Goal: Task Accomplishment & Management: Use online tool/utility

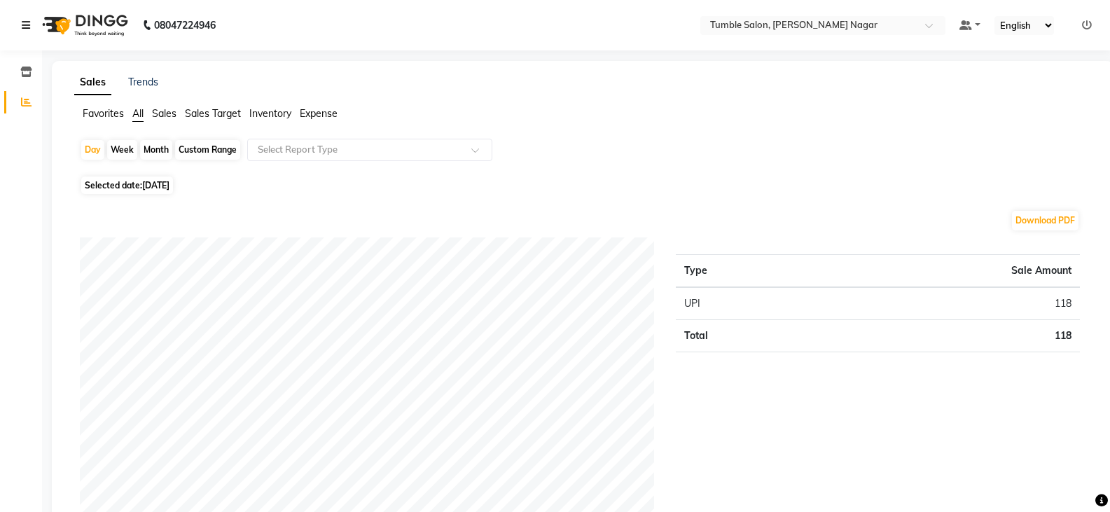
click at [22, 32] on link at bounding box center [29, 25] width 14 height 39
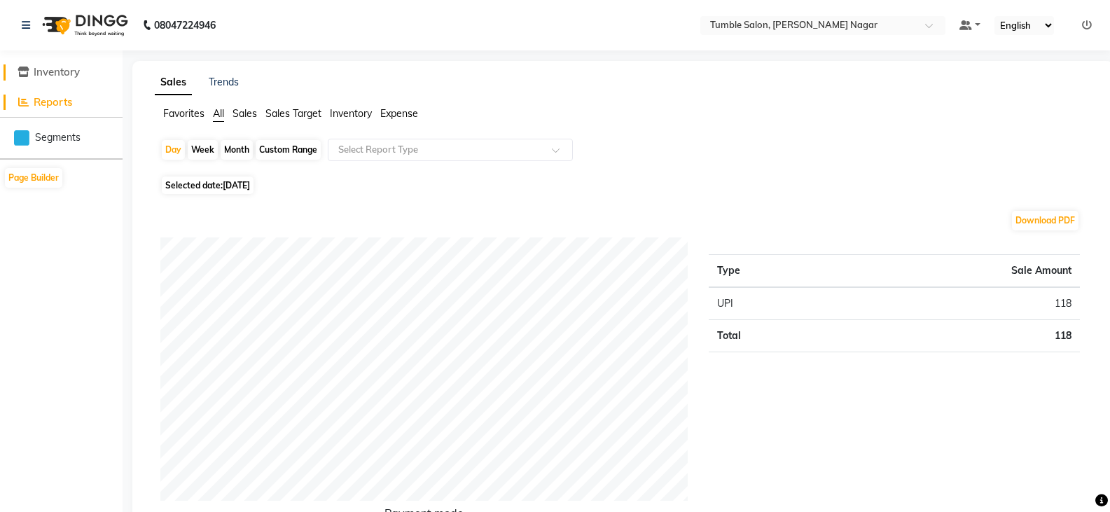
click at [63, 76] on span "Inventory" at bounding box center [57, 71] width 46 height 13
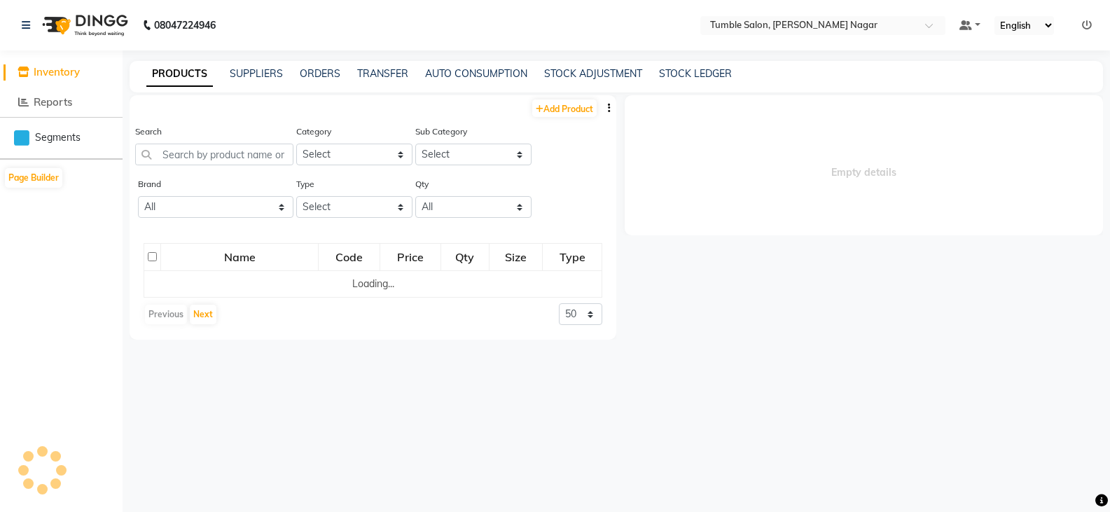
select select
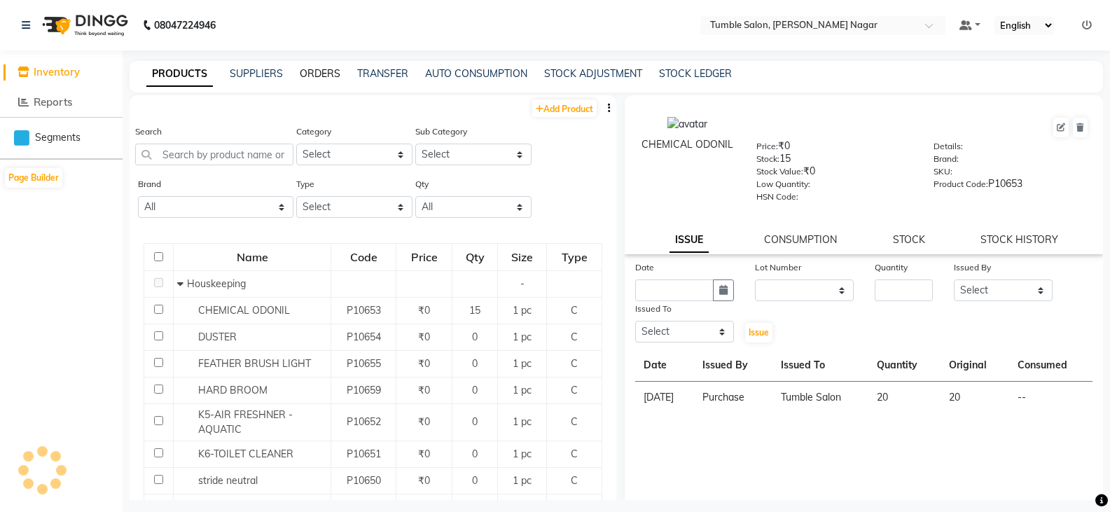
click at [313, 69] on link "ORDERS" at bounding box center [320, 73] width 41 height 13
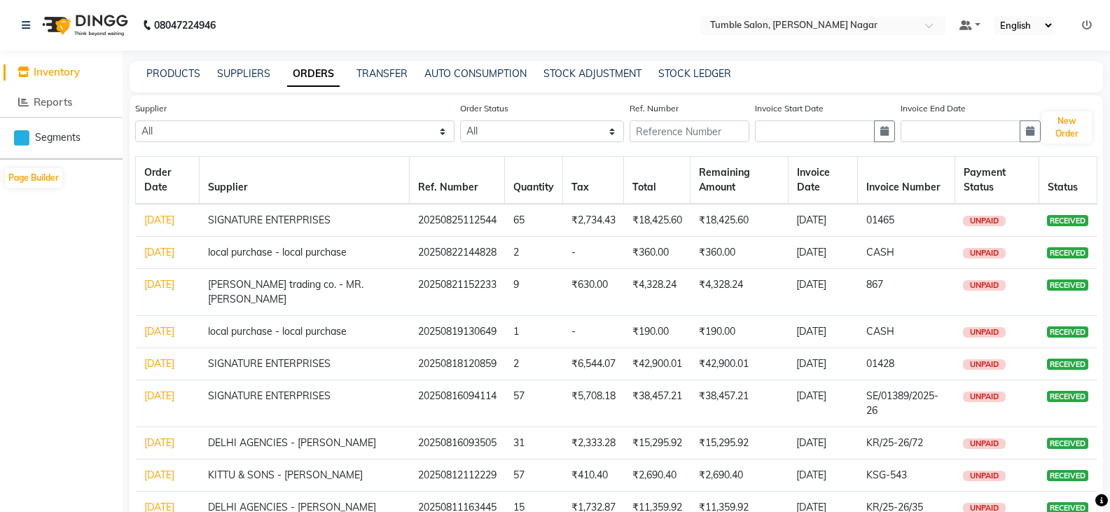
click at [151, 219] on link "[DATE]" at bounding box center [159, 220] width 30 height 13
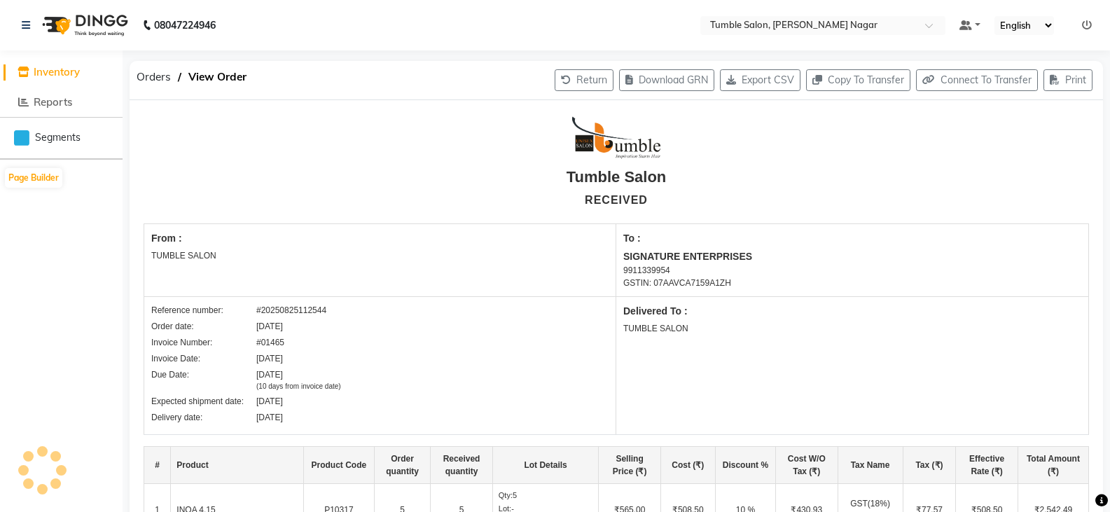
click at [1065, 297] on div "Delivered To : TUMBLE SALON" at bounding box center [853, 365] width 472 height 137
click at [1074, 86] on button "Print" at bounding box center [1068, 80] width 49 height 22
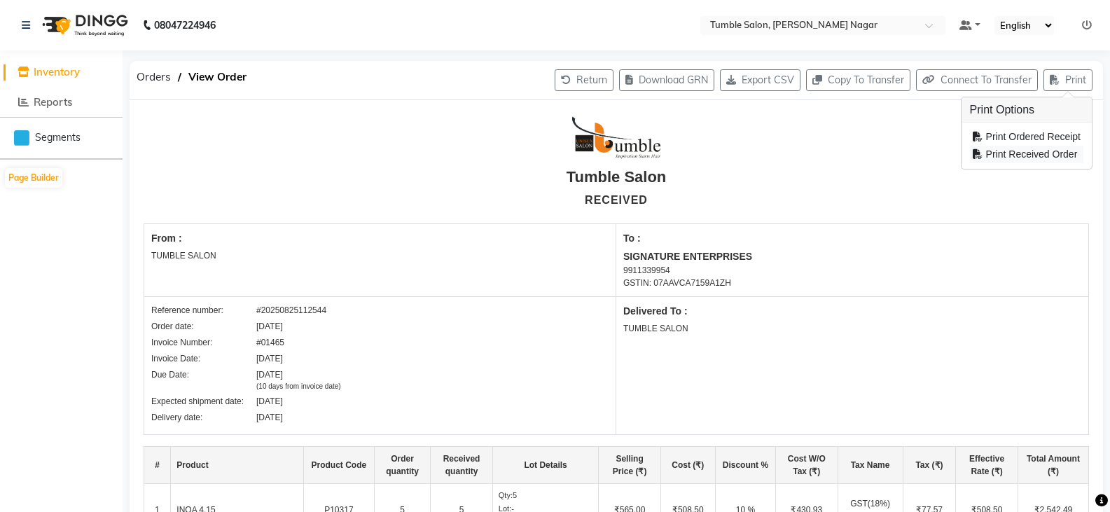
click at [1035, 156] on div "Print Received Order" at bounding box center [1026, 155] width 113 height 18
click at [979, 153] on icon at bounding box center [978, 154] width 10 height 10
click at [27, 25] on icon at bounding box center [26, 25] width 8 height 10
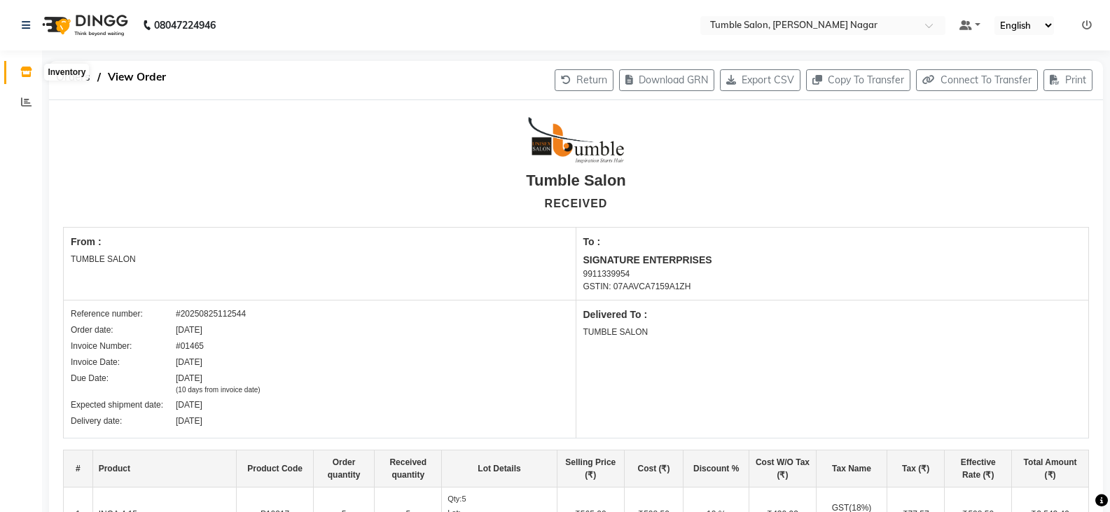
click at [29, 71] on icon at bounding box center [26, 72] width 12 height 11
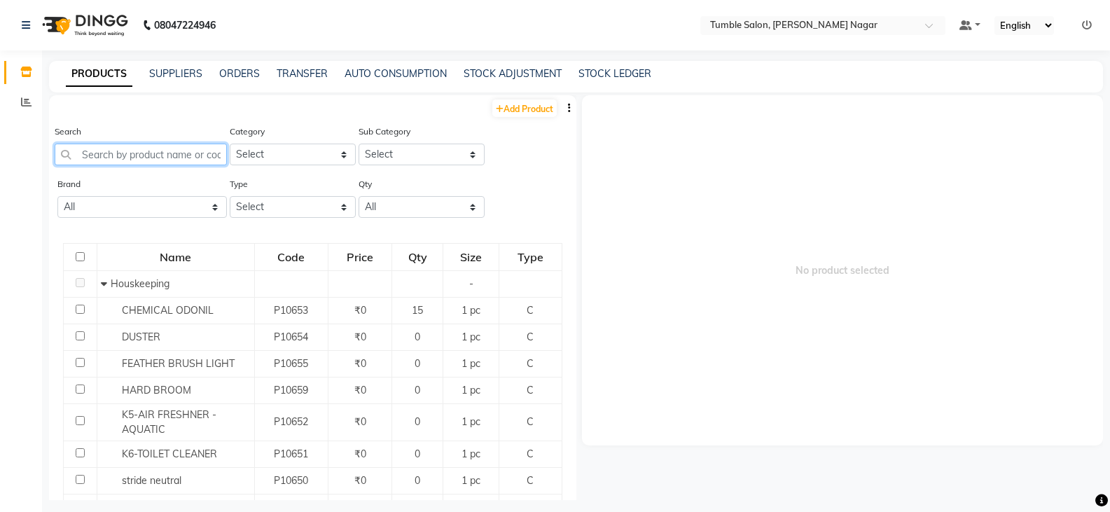
click at [135, 159] on input "text" at bounding box center [141, 155] width 172 height 22
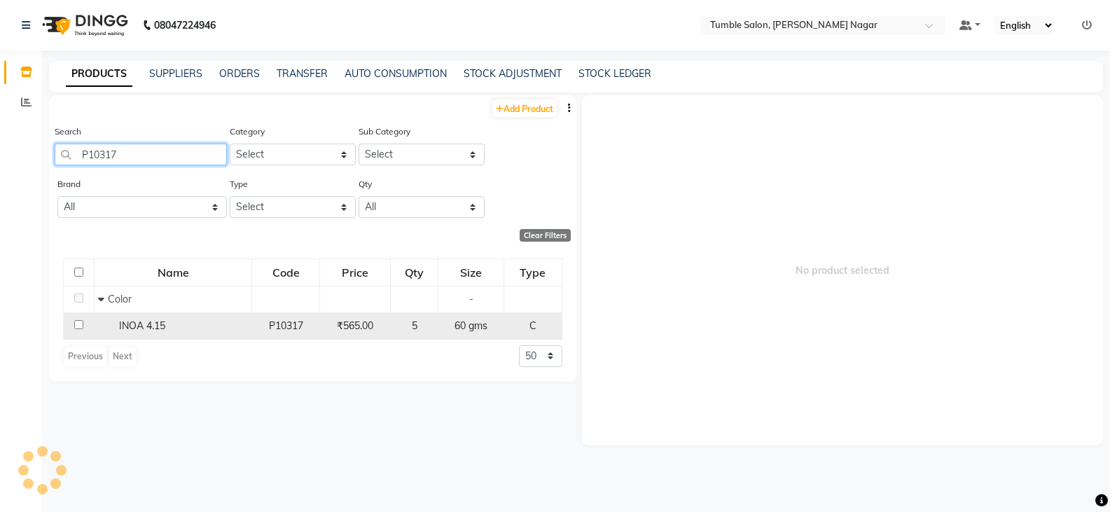
type input "P10317"
click at [73, 329] on td at bounding box center [79, 325] width 31 height 27
click at [76, 326] on input "checkbox" at bounding box center [78, 324] width 9 height 9
checkbox input "true"
select select
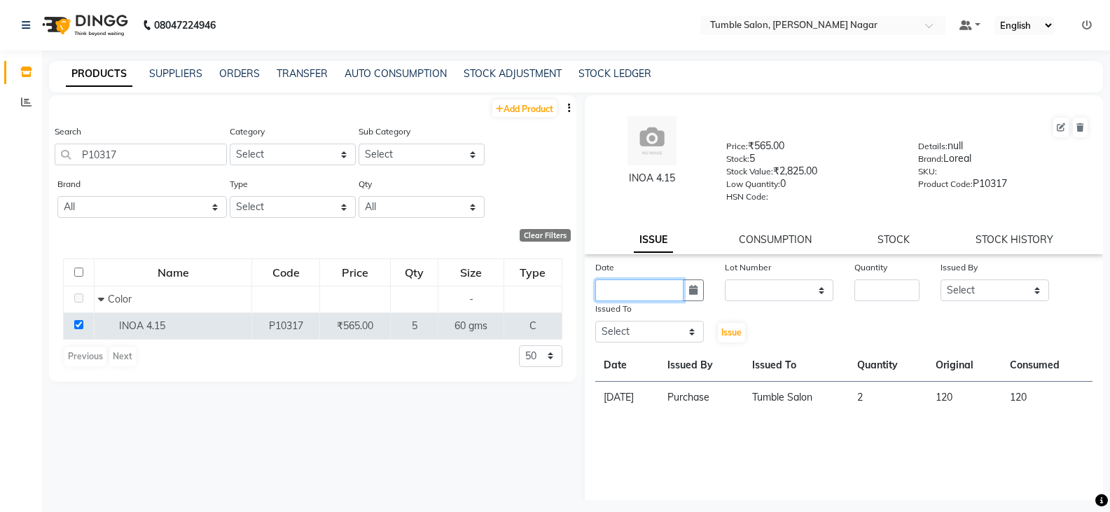
click at [652, 289] on input "text" at bounding box center [640, 291] width 88 height 22
select select "9"
select select "2025"
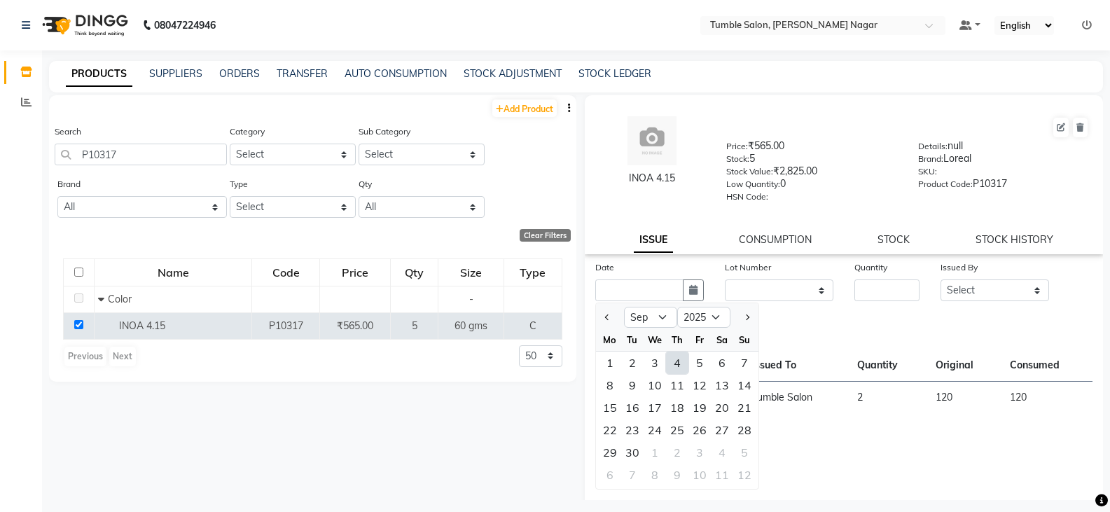
click at [677, 368] on div "4" at bounding box center [677, 363] width 22 height 22
type input "[DATE]"
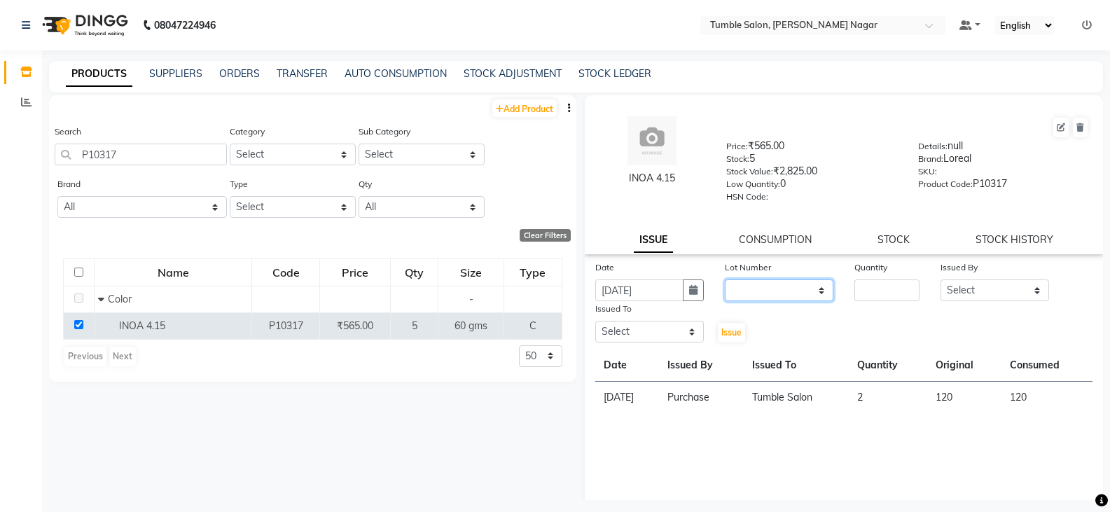
click at [743, 291] on select "None" at bounding box center [779, 291] width 109 height 22
click at [665, 291] on input "[DATE]" at bounding box center [640, 291] width 88 height 22
select select "9"
select select "2025"
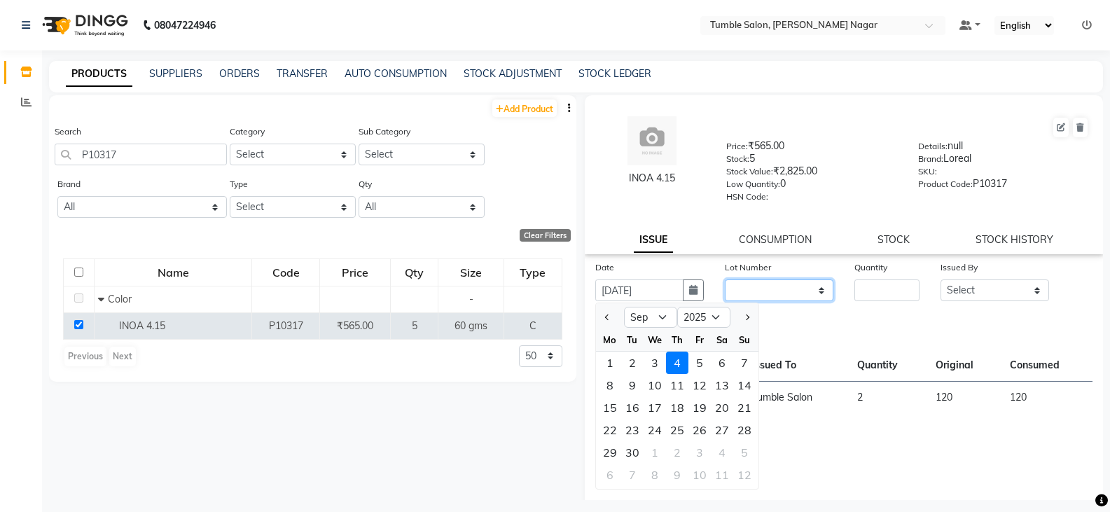
click at [779, 287] on select "None" at bounding box center [779, 291] width 109 height 22
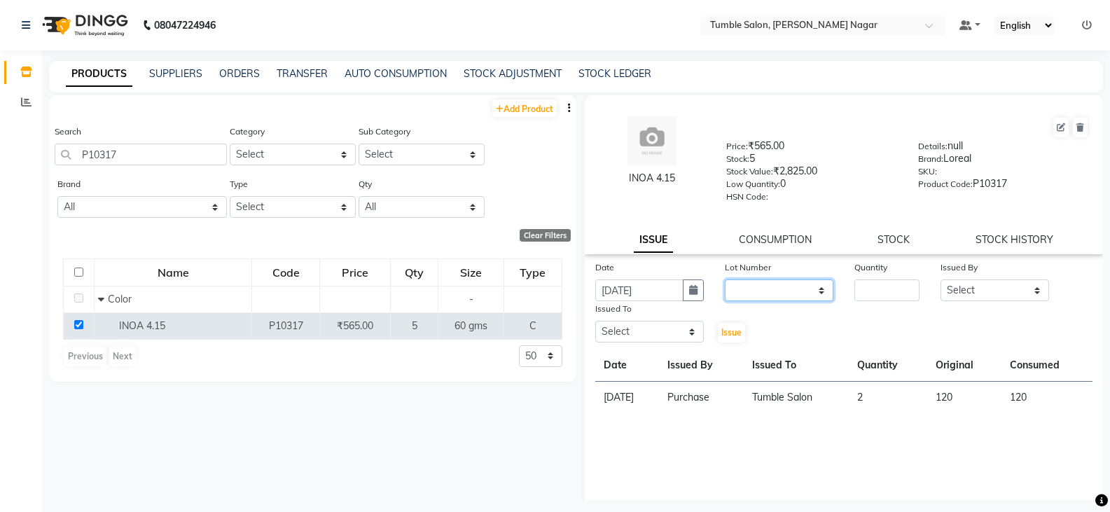
click at [772, 288] on select "None" at bounding box center [779, 291] width 109 height 22
select select "0: null"
click at [725, 280] on select "None" at bounding box center [779, 291] width 109 height 22
click at [868, 283] on input "number" at bounding box center [887, 291] width 65 height 22
type input "2"
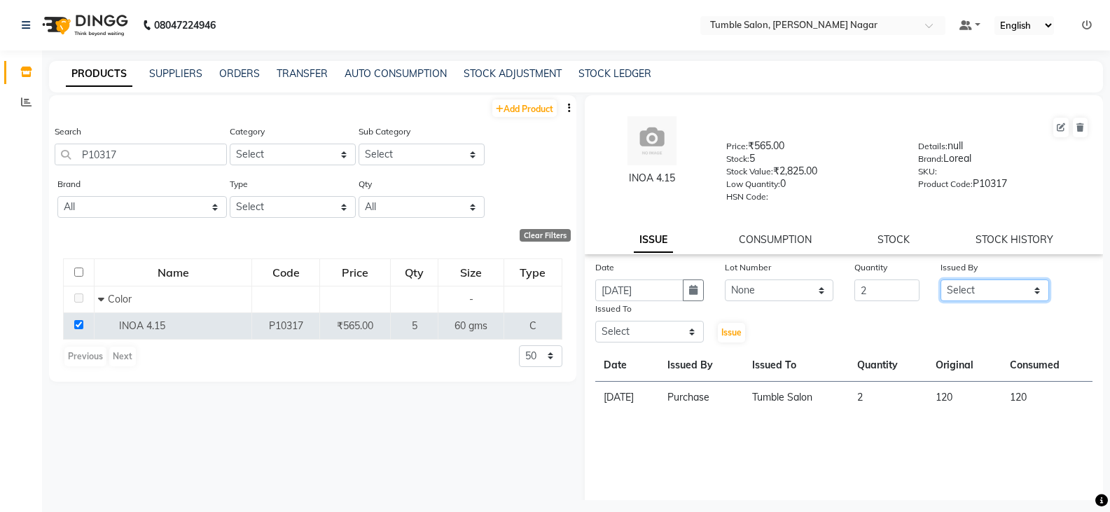
click at [970, 291] on select "Select Finance id [PERSON_NAME] [PERSON_NAME] [PERSON_NAME] Nisha Purchase [PER…" at bounding box center [995, 291] width 109 height 22
select select "78889"
click at [941, 280] on select "Select Finance id [PERSON_NAME] [PERSON_NAME] [PERSON_NAME] Nisha Purchase [PER…" at bounding box center [995, 291] width 109 height 22
click at [634, 331] on select "Select Finance id [PERSON_NAME] [PERSON_NAME] [PERSON_NAME] Nisha Purchase [PER…" at bounding box center [650, 332] width 109 height 22
select select "78937"
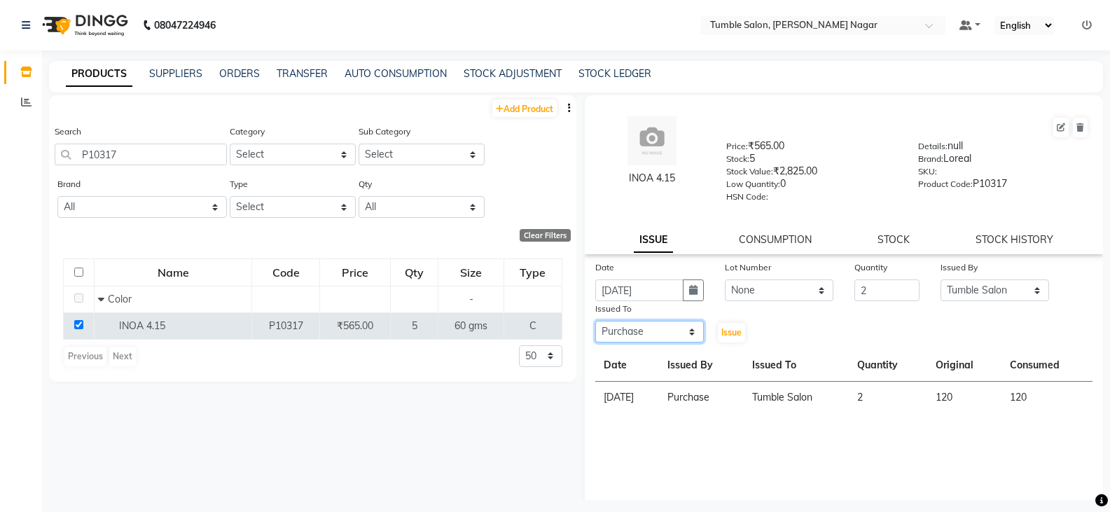
click at [596, 321] on select "Select Finance id [PERSON_NAME] [PERSON_NAME] [PERSON_NAME] Nisha Purchase [PER…" at bounding box center [650, 332] width 109 height 22
drag, startPoint x: 879, startPoint y: 289, endPoint x: 834, endPoint y: 292, distance: 45.6
click at [834, 292] on div "Date [DATE] Lot Number None Quantity 2 Issued By Select Finance id [PERSON_NAME…" at bounding box center [844, 302] width 519 height 84
type input "5"
click at [801, 320] on div "Date [DATE] Lot Number None Quantity 5 Issued By Select Finance id [PERSON_NAME…" at bounding box center [844, 302] width 519 height 84
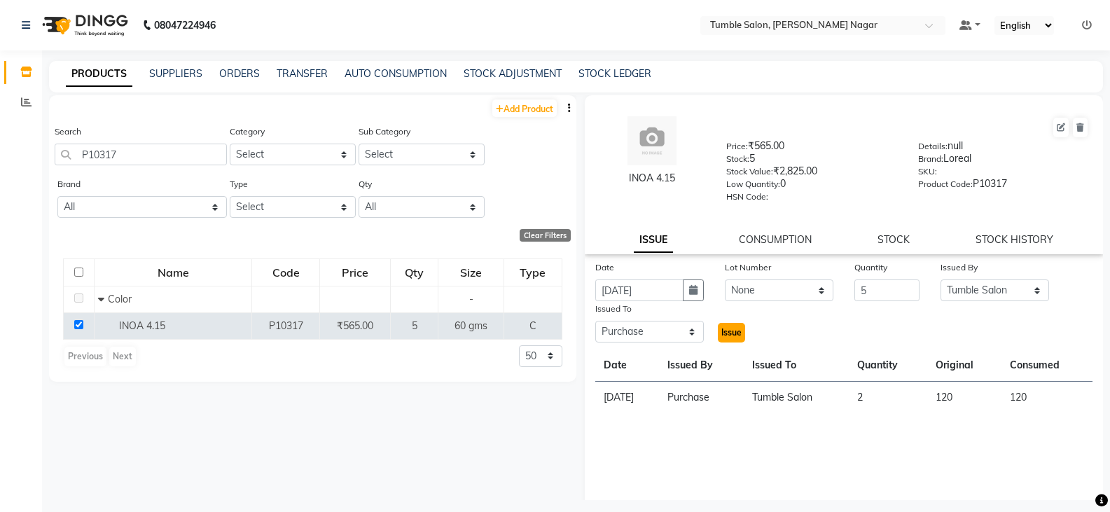
click at [724, 334] on span "Issue" at bounding box center [732, 332] width 20 height 11
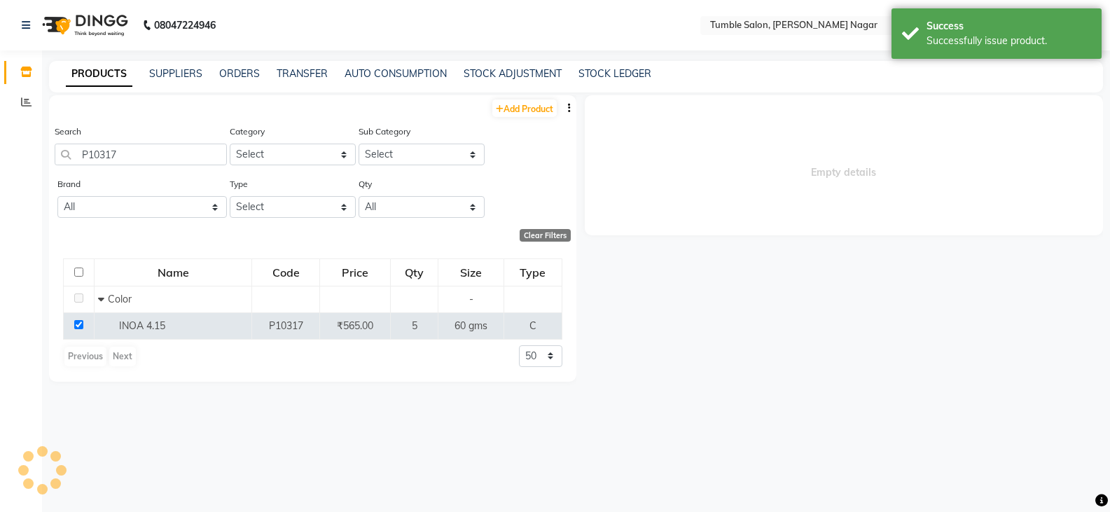
select select
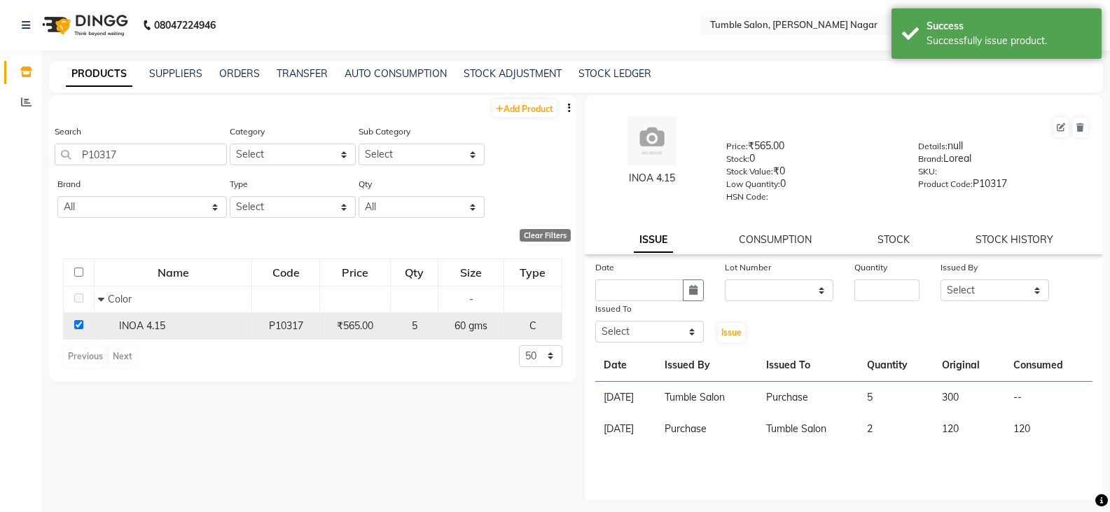
click at [78, 331] on td at bounding box center [79, 325] width 31 height 27
click at [80, 326] on input "checkbox" at bounding box center [78, 324] width 9 height 9
checkbox input "false"
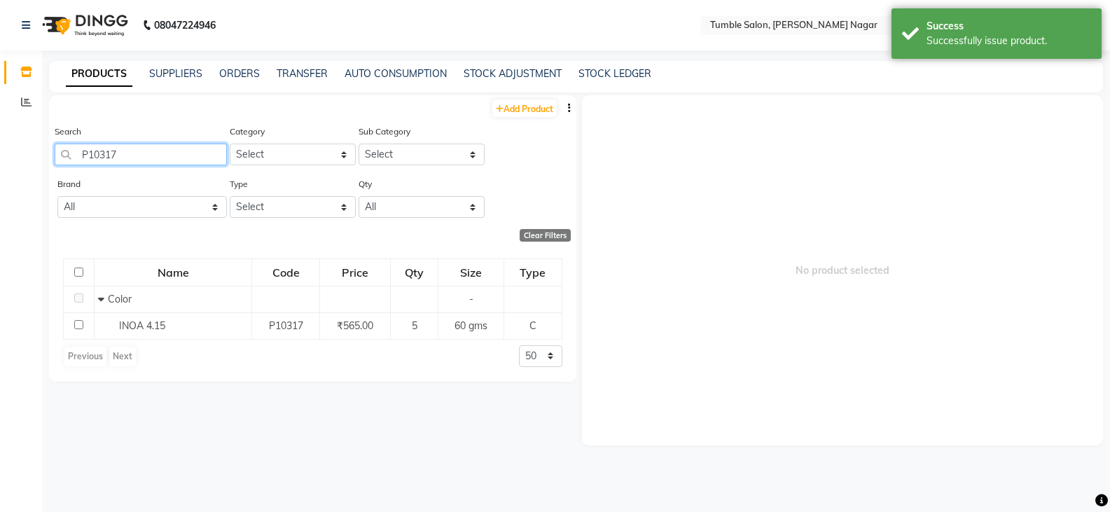
click at [142, 151] on input "P10317" at bounding box center [141, 155] width 172 height 22
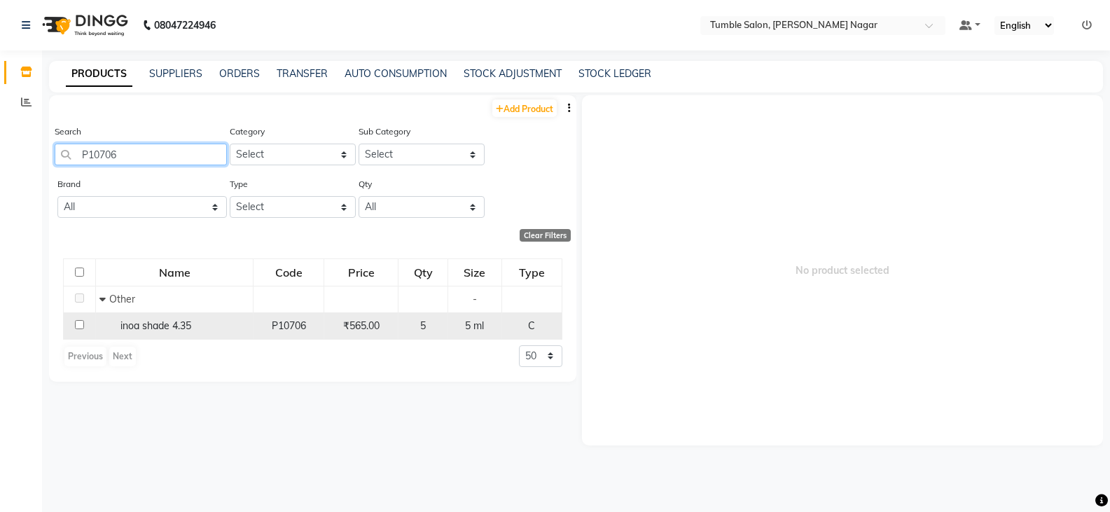
type input "P10706"
click at [80, 327] on input "checkbox" at bounding box center [79, 324] width 9 height 9
checkbox input "true"
select select
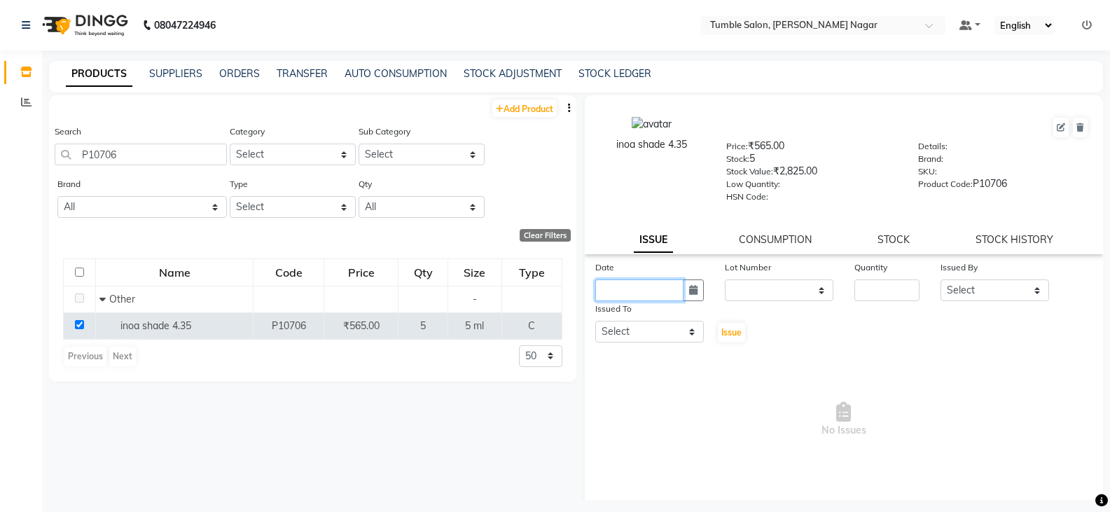
click at [642, 284] on input "text" at bounding box center [640, 291] width 88 height 22
select select "9"
select select "2025"
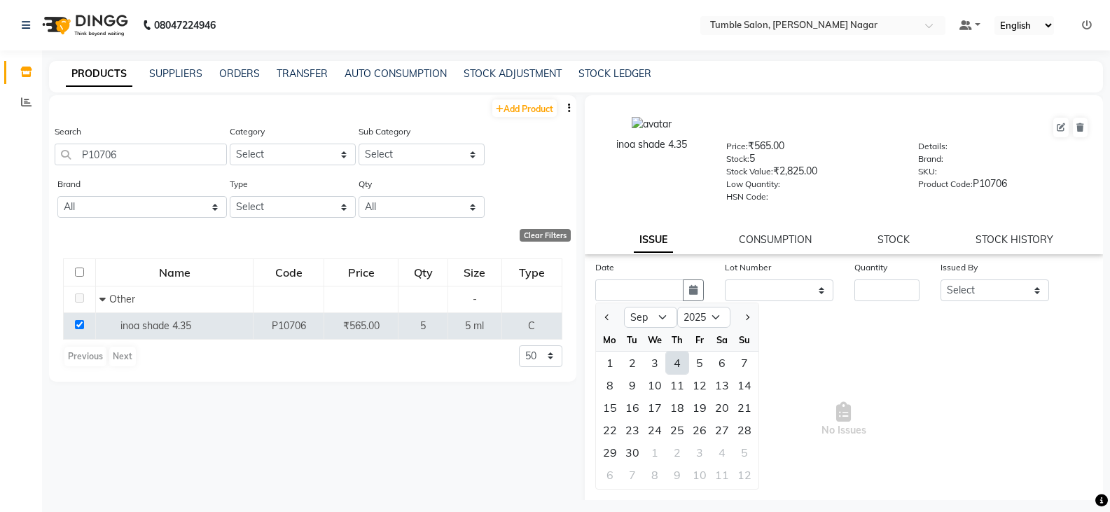
click at [679, 367] on div "4" at bounding box center [677, 363] width 22 height 22
type input "[DATE]"
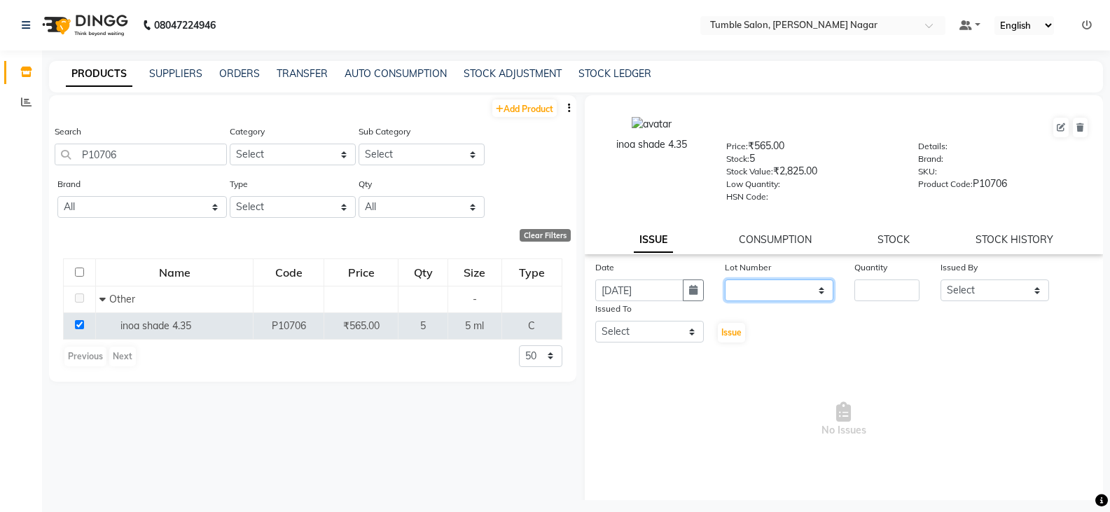
click at [757, 292] on select "None" at bounding box center [779, 291] width 109 height 22
select select "0: null"
click at [725, 280] on select "None" at bounding box center [779, 291] width 109 height 22
click at [863, 287] on input "number" at bounding box center [887, 291] width 65 height 22
type input "5"
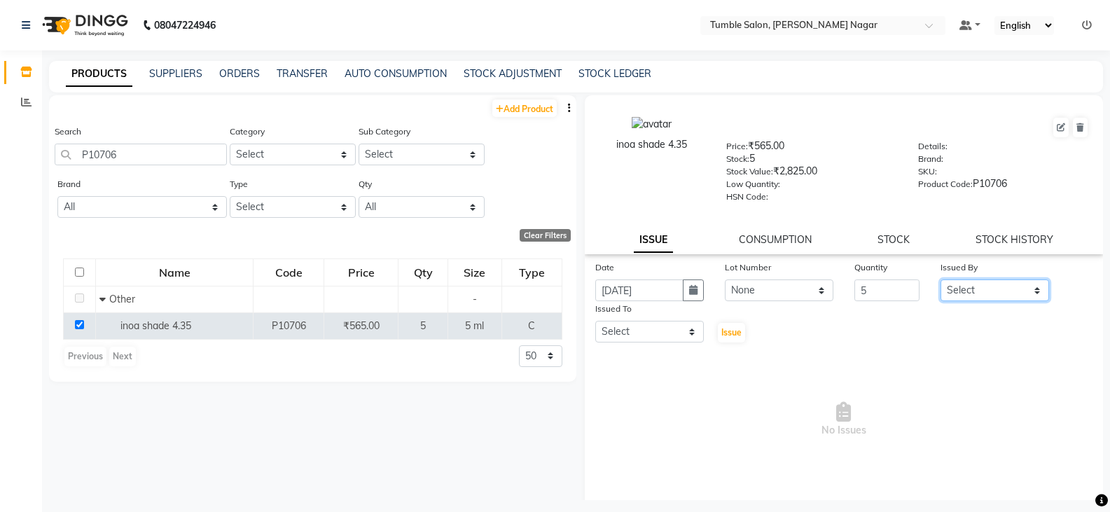
click at [987, 291] on select "Select Finance id [PERSON_NAME] [PERSON_NAME] [PERSON_NAME] Nisha Purchase [PER…" at bounding box center [995, 291] width 109 height 22
select select "78889"
click at [941, 280] on select "Select Finance id [PERSON_NAME] [PERSON_NAME] [PERSON_NAME] Nisha Purchase [PER…" at bounding box center [995, 291] width 109 height 22
click at [642, 331] on select "Select Finance id [PERSON_NAME] [PERSON_NAME] [PERSON_NAME] Nisha Purchase [PER…" at bounding box center [650, 332] width 109 height 22
select select "78937"
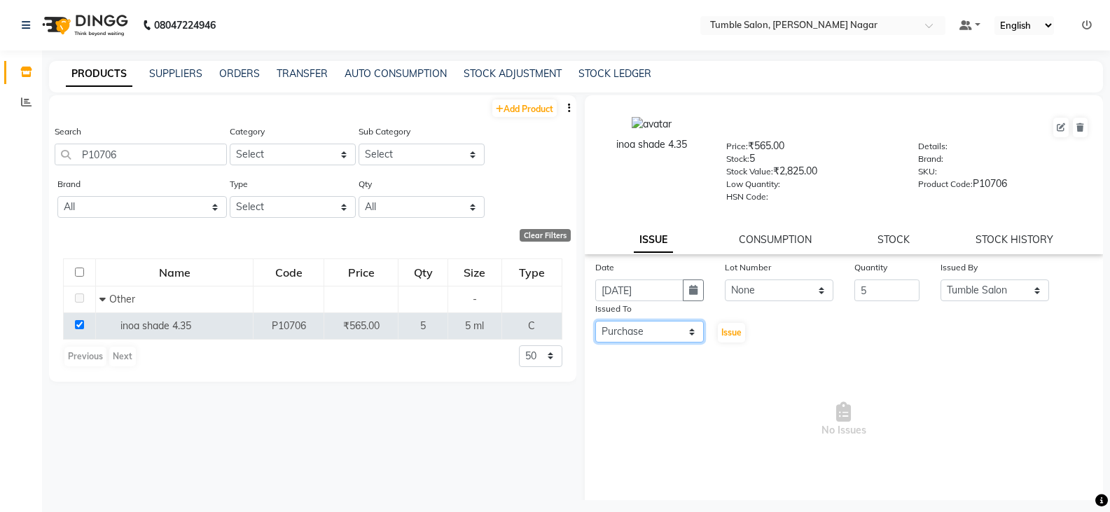
click at [596, 321] on select "Select Finance id [PERSON_NAME] [PERSON_NAME] [PERSON_NAME] Nisha Purchase [PER…" at bounding box center [650, 332] width 109 height 22
click at [734, 336] on span "Issue" at bounding box center [732, 332] width 20 height 11
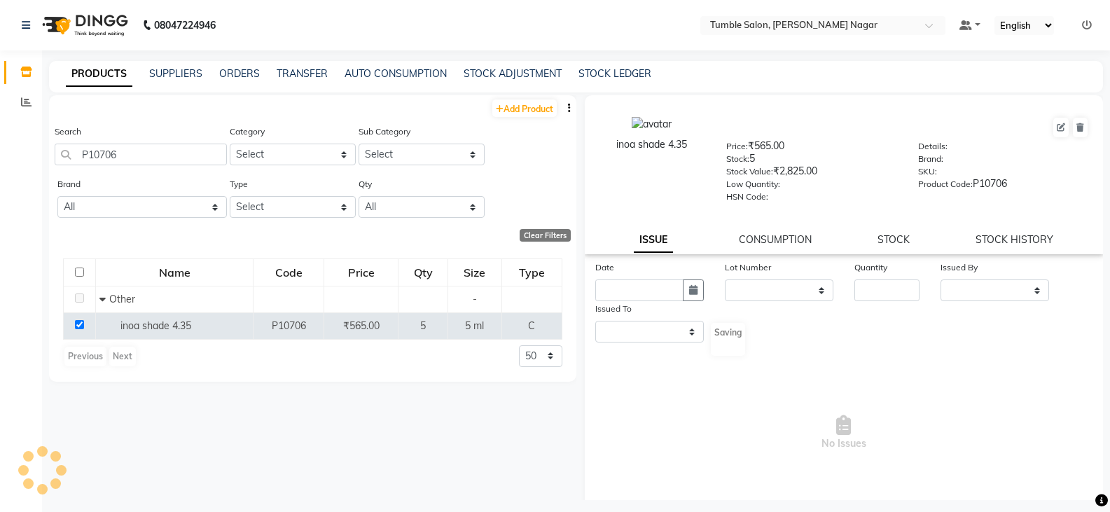
select select
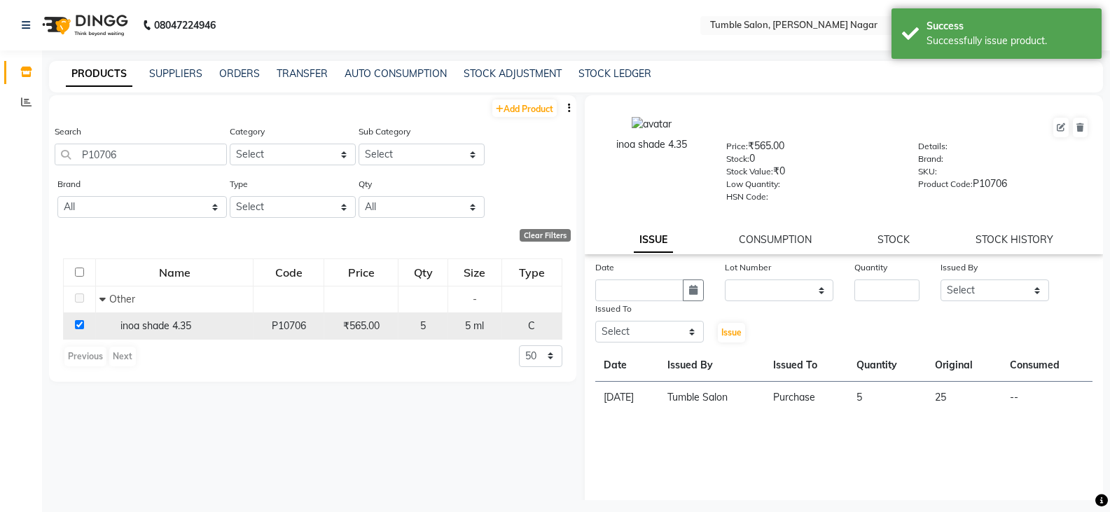
click at [79, 329] on input "checkbox" at bounding box center [79, 324] width 9 height 9
checkbox input "false"
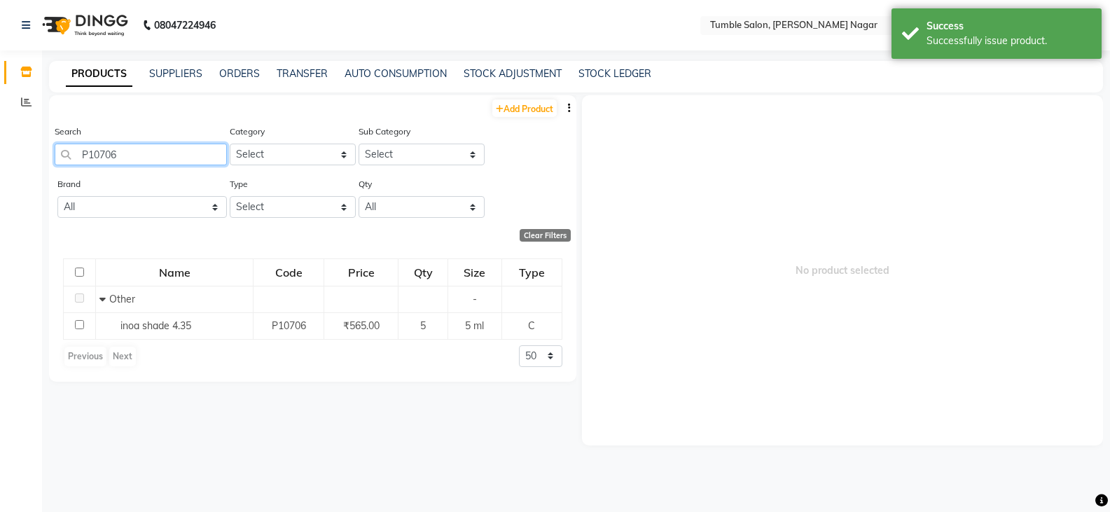
click at [128, 155] on input "P10706" at bounding box center [141, 155] width 172 height 22
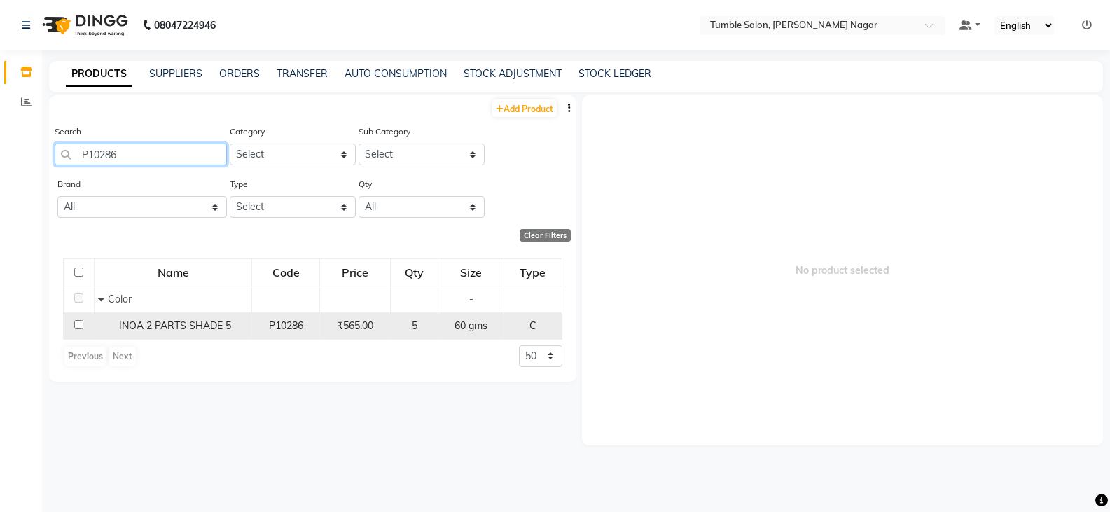
type input "P10286"
click at [83, 325] on td at bounding box center [79, 325] width 31 height 27
click at [76, 326] on input "checkbox" at bounding box center [78, 324] width 9 height 9
checkbox input "true"
select select
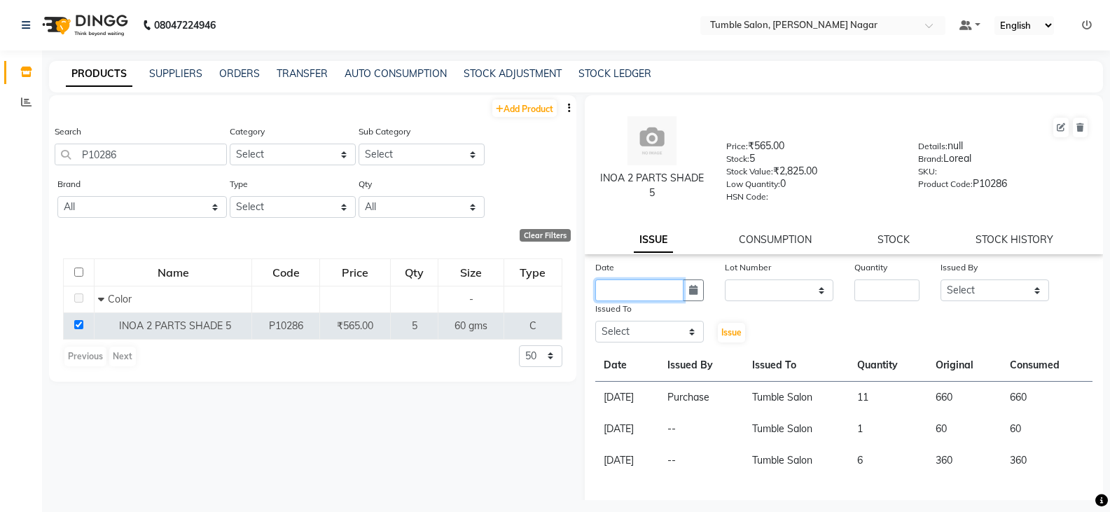
click at [656, 289] on input "text" at bounding box center [640, 291] width 88 height 22
select select "9"
select select "2025"
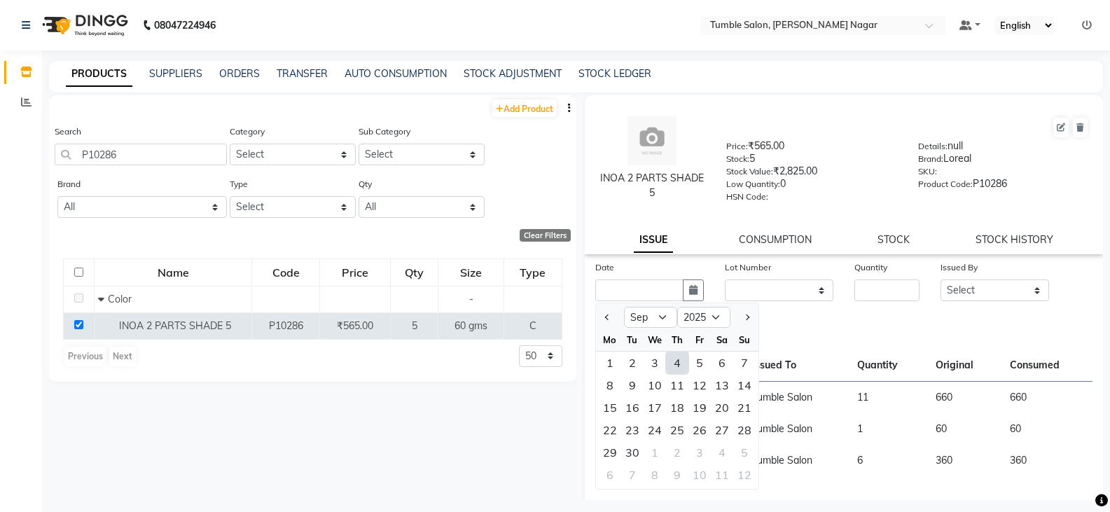
click at [679, 364] on div "4" at bounding box center [677, 363] width 22 height 22
type input "[DATE]"
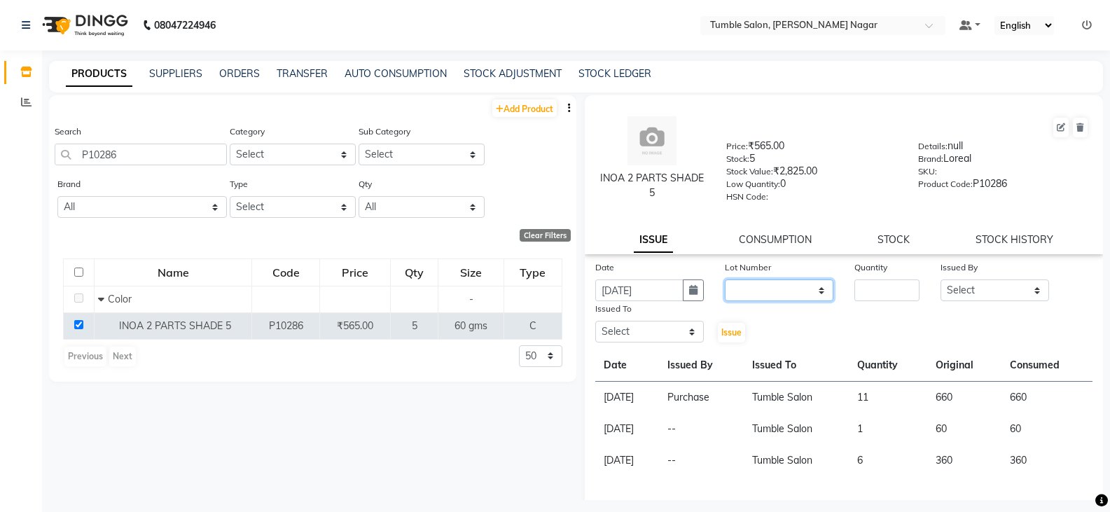
click at [749, 291] on select "None" at bounding box center [779, 291] width 109 height 22
select select "0: null"
click at [725, 280] on select "None" at bounding box center [779, 291] width 109 height 22
click at [879, 282] on input "number" at bounding box center [887, 291] width 65 height 22
type input "5"
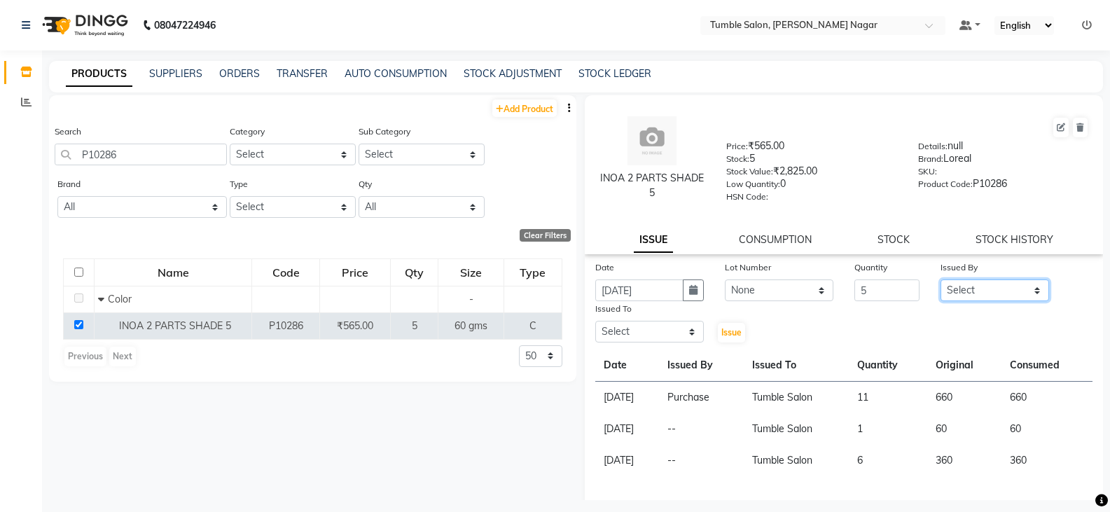
click at [972, 284] on select "Select Finance id [PERSON_NAME] [PERSON_NAME] [PERSON_NAME] Nisha Purchase [PER…" at bounding box center [995, 291] width 109 height 22
select select "78889"
click at [941, 280] on select "Select Finance id [PERSON_NAME] [PERSON_NAME] [PERSON_NAME] Nisha Purchase [PER…" at bounding box center [995, 291] width 109 height 22
click at [632, 331] on select "Select Finance id [PERSON_NAME] [PERSON_NAME] [PERSON_NAME] Nisha Purchase [PER…" at bounding box center [650, 332] width 109 height 22
select select "78937"
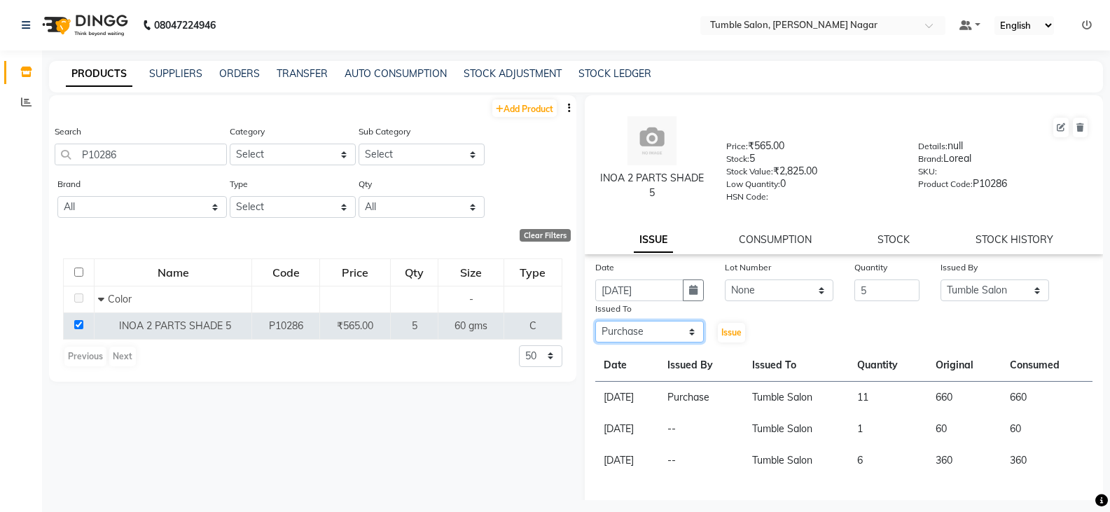
click at [596, 321] on select "Select Finance id [PERSON_NAME] [PERSON_NAME] [PERSON_NAME] Nisha Purchase [PER…" at bounding box center [650, 332] width 109 height 22
click at [727, 336] on span "Issue" at bounding box center [732, 332] width 20 height 11
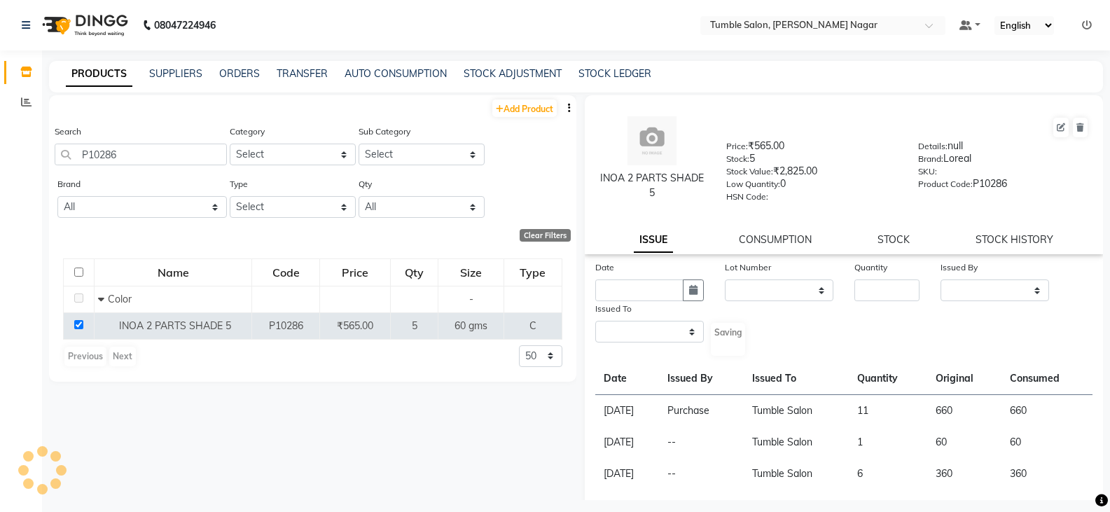
select select
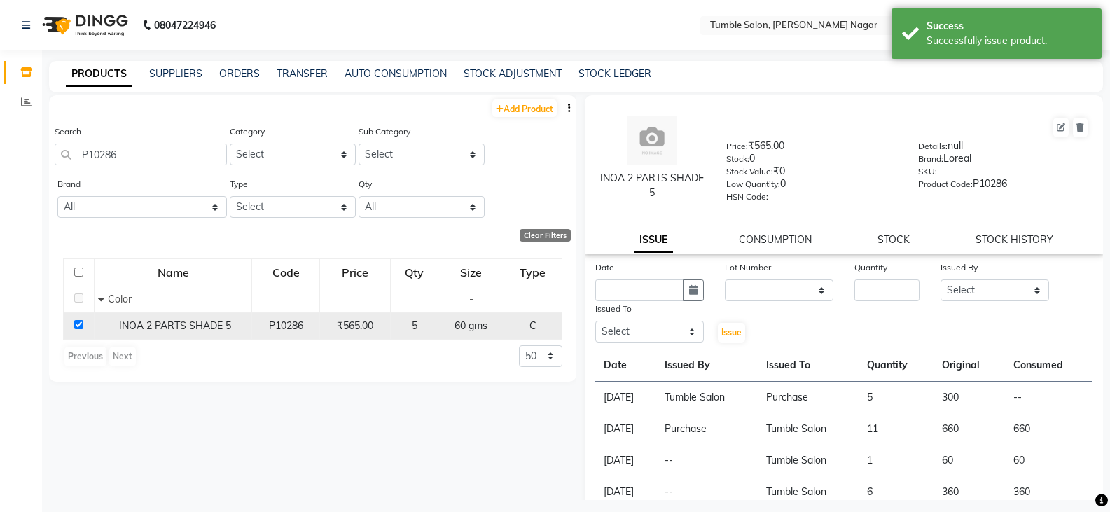
click at [82, 326] on input "checkbox" at bounding box center [78, 324] width 9 height 9
checkbox input "false"
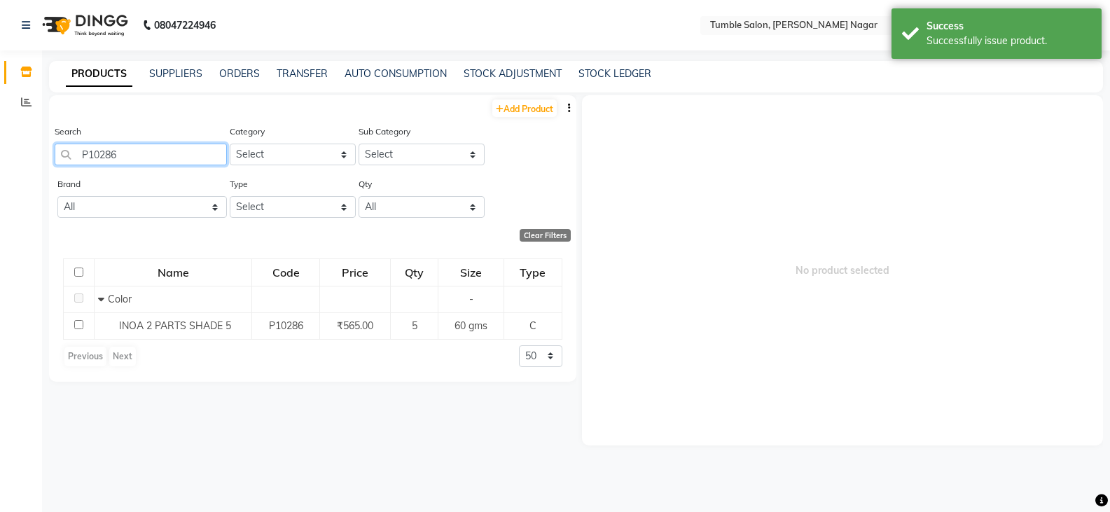
click at [134, 156] on input "P10286" at bounding box center [141, 155] width 172 height 22
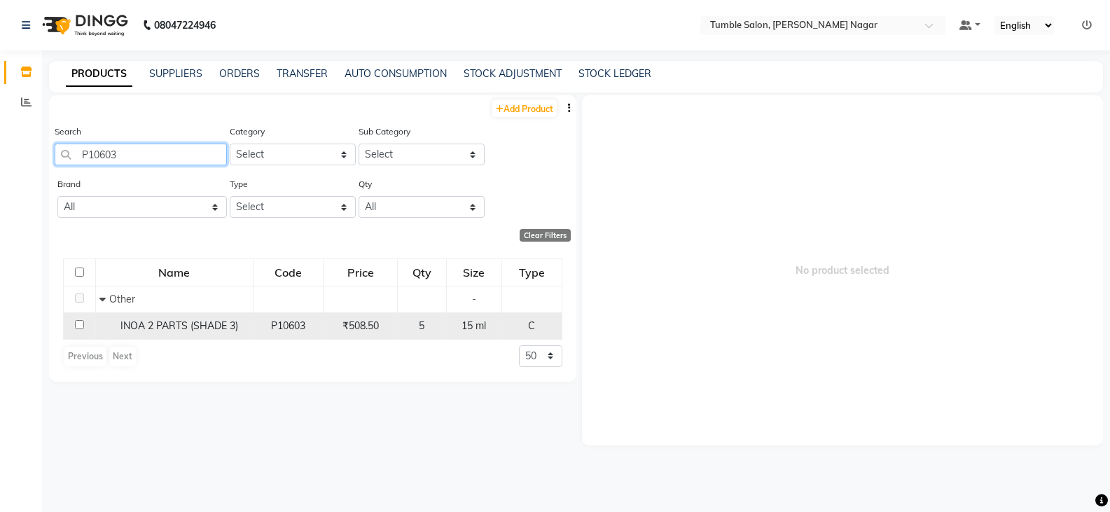
type input "P10603"
click at [80, 329] on input "checkbox" at bounding box center [79, 324] width 9 height 9
checkbox input "true"
select select
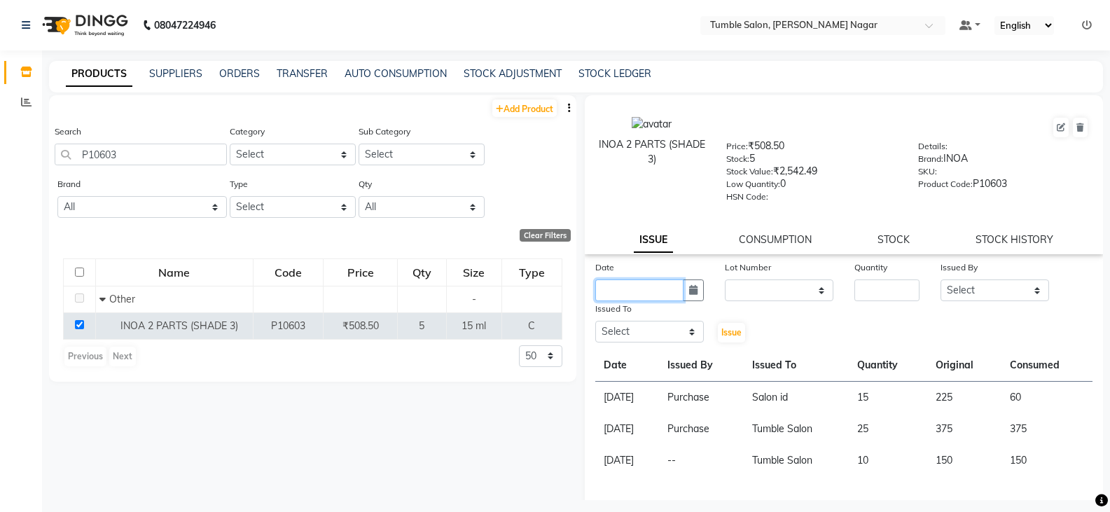
click at [643, 289] on input "text" at bounding box center [640, 291] width 88 height 22
select select "9"
select select "2025"
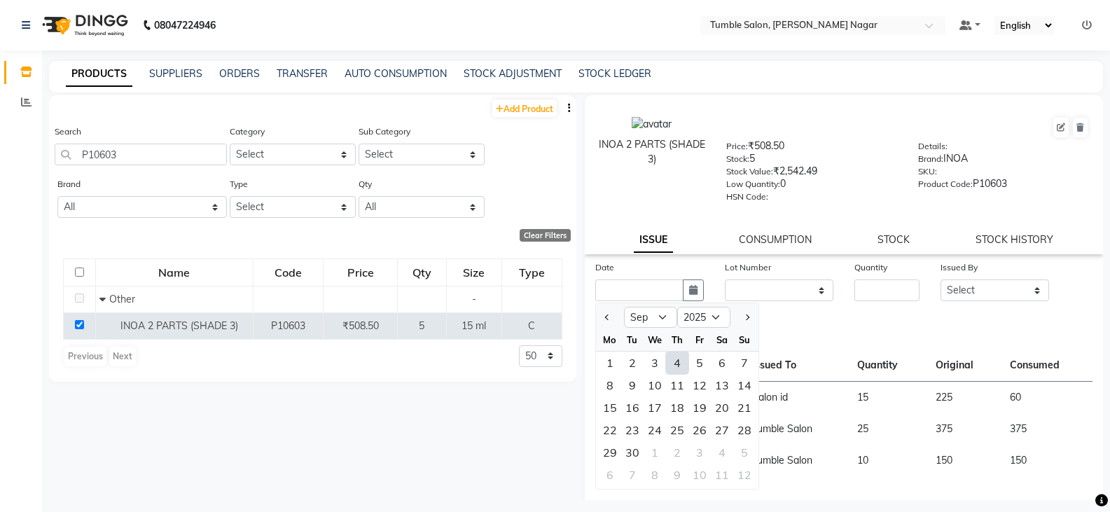
click at [678, 362] on div "4" at bounding box center [677, 363] width 22 height 22
type input "[DATE]"
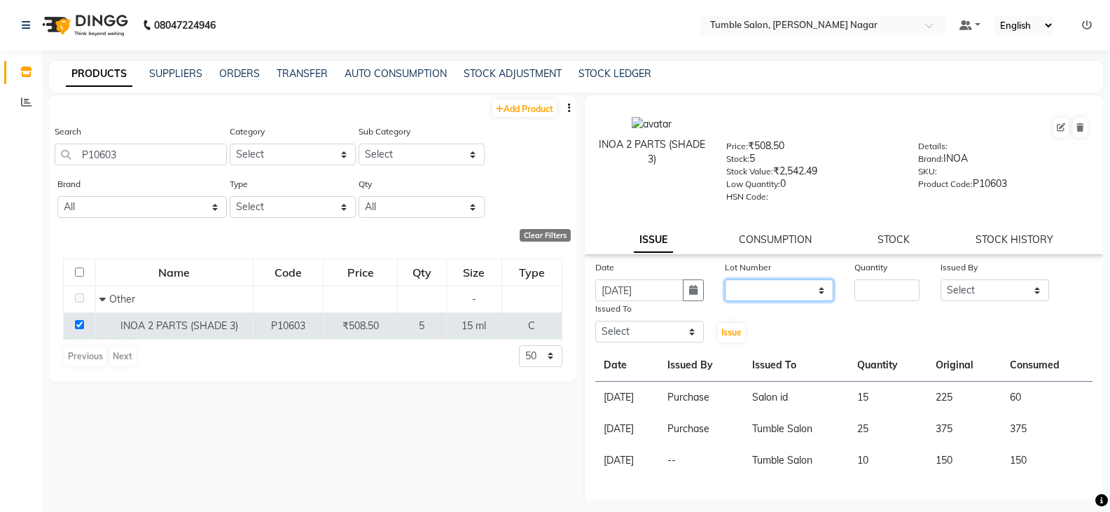
click at [758, 287] on select "None" at bounding box center [779, 291] width 109 height 22
select select "0: null"
click at [725, 280] on select "None" at bounding box center [779, 291] width 109 height 22
click at [887, 294] on input "number" at bounding box center [887, 291] width 65 height 22
type input "5"
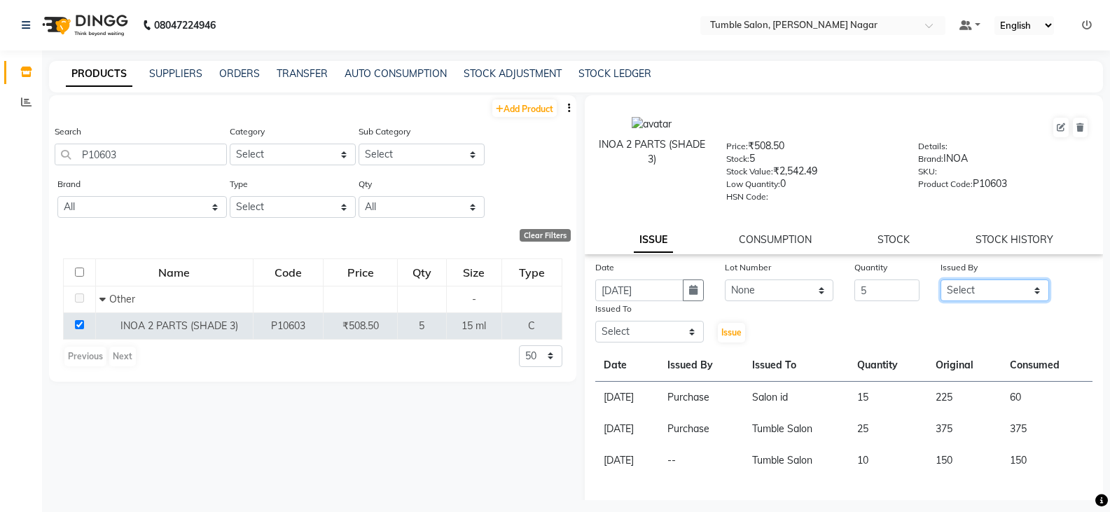
click at [966, 296] on select "Select Finance id [PERSON_NAME] [PERSON_NAME] [PERSON_NAME] Nisha Purchase [PER…" at bounding box center [995, 291] width 109 height 22
select select "78889"
click at [941, 280] on select "Select Finance id [PERSON_NAME] [PERSON_NAME] [PERSON_NAME] Nisha Purchase [PER…" at bounding box center [995, 291] width 109 height 22
click at [635, 327] on select "Select Finance id [PERSON_NAME] [PERSON_NAME] [PERSON_NAME] Nisha Purchase [PER…" at bounding box center [650, 332] width 109 height 22
select select "78937"
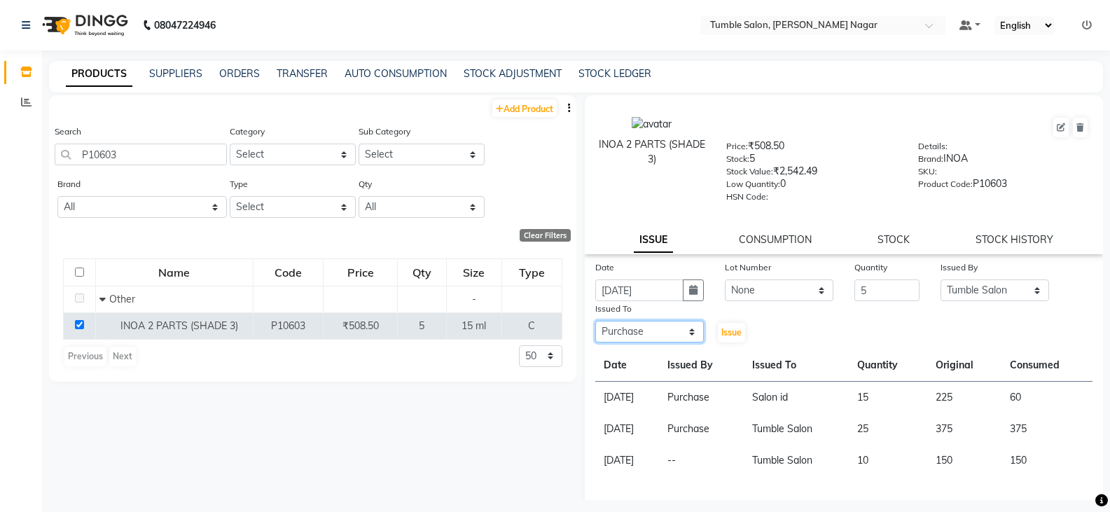
click at [596, 321] on select "Select Finance id [PERSON_NAME] [PERSON_NAME] [PERSON_NAME] Nisha Purchase [PER…" at bounding box center [650, 332] width 109 height 22
click at [729, 332] on span "Issue" at bounding box center [732, 332] width 20 height 11
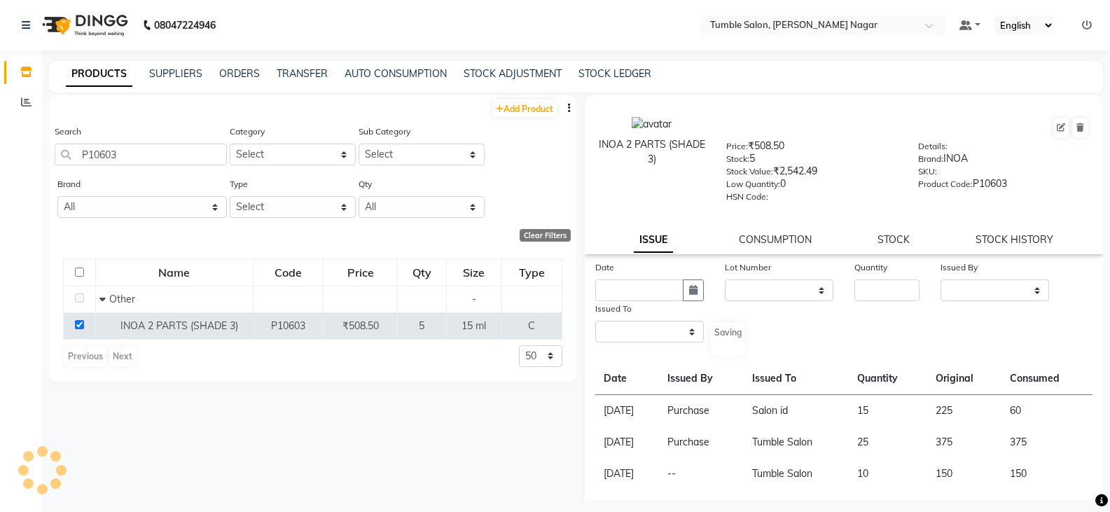
select select
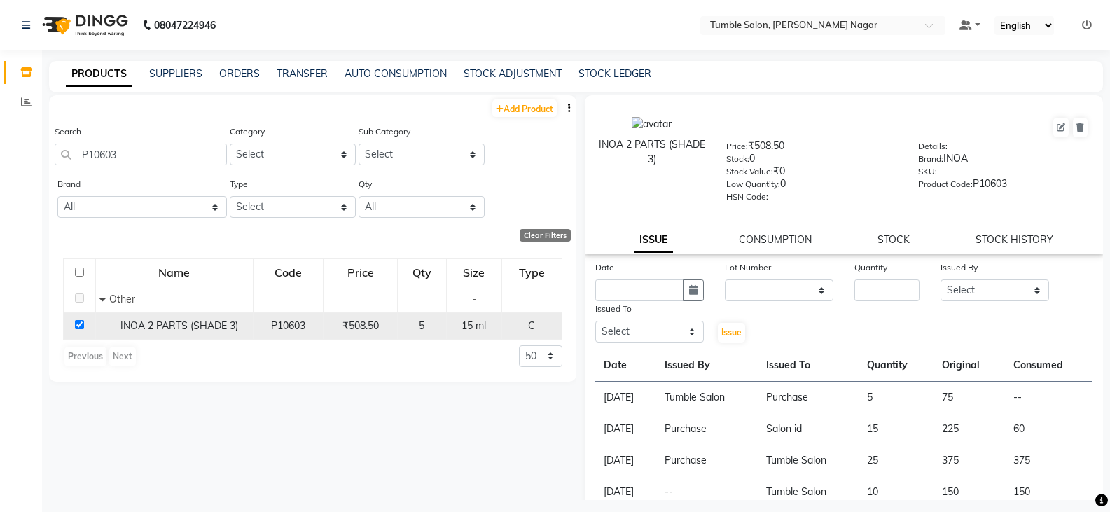
click at [78, 325] on input "checkbox" at bounding box center [79, 324] width 9 height 9
checkbox input "false"
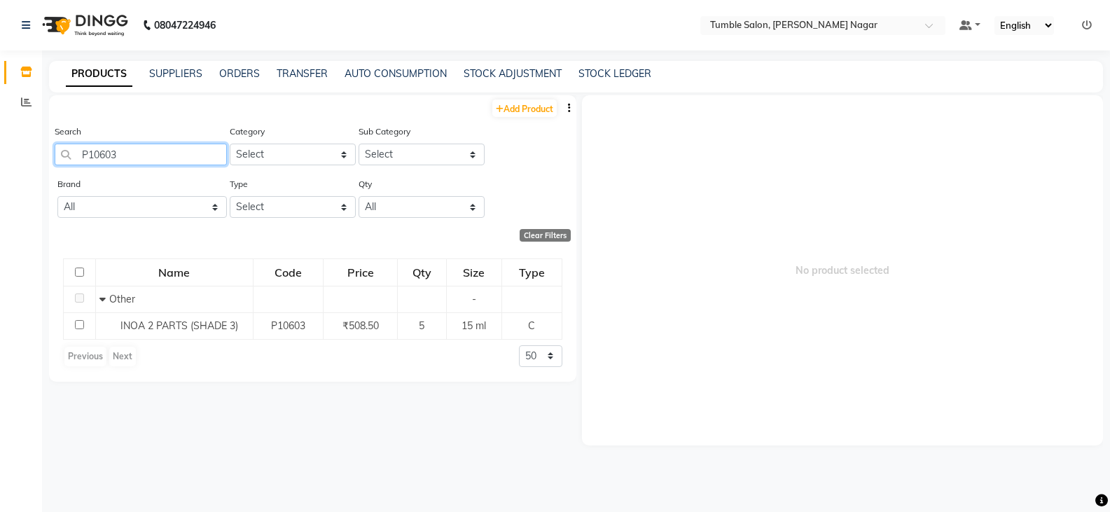
click at [131, 155] on input "P10603" at bounding box center [141, 155] width 172 height 22
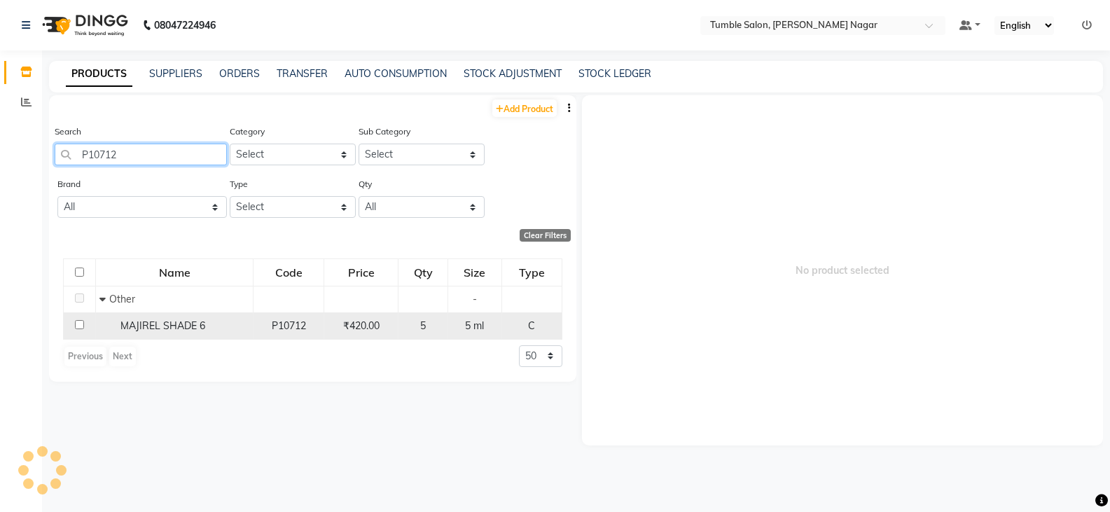
type input "P10712"
click at [79, 326] on input "checkbox" at bounding box center [79, 324] width 9 height 9
checkbox input "true"
select select
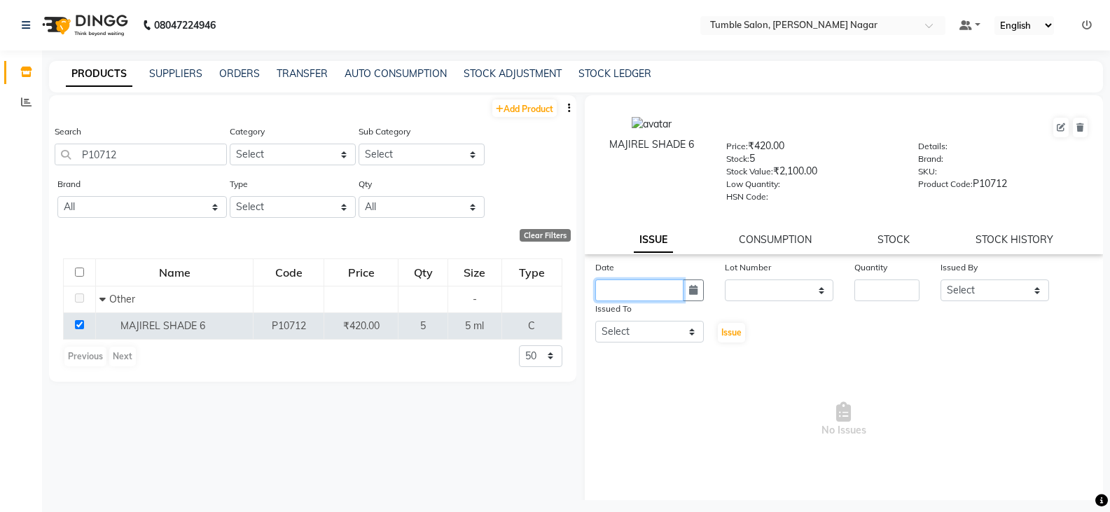
click at [603, 287] on input "text" at bounding box center [640, 291] width 88 height 22
select select "9"
select select "2025"
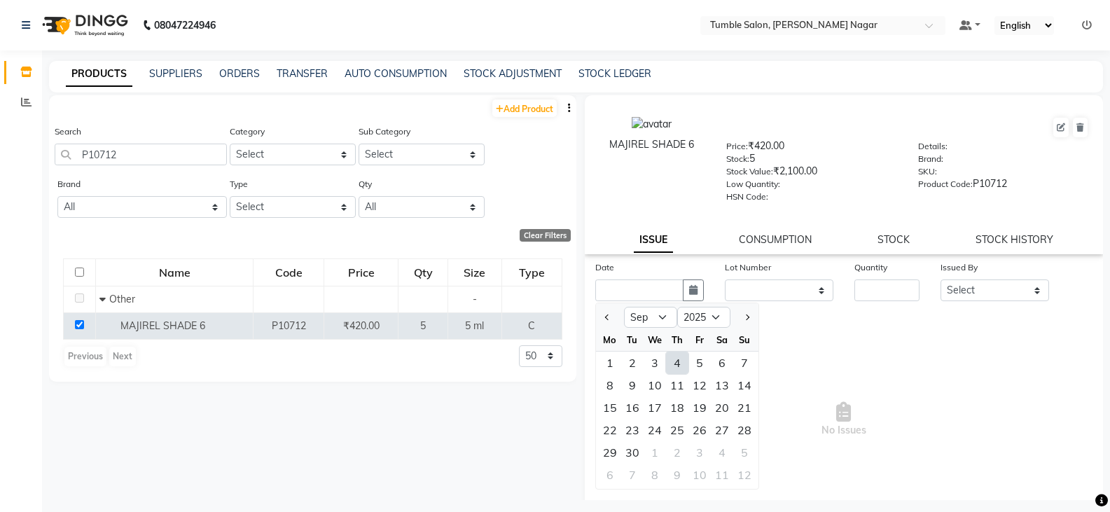
click at [680, 366] on div "4" at bounding box center [677, 363] width 22 height 22
type input "[DATE]"
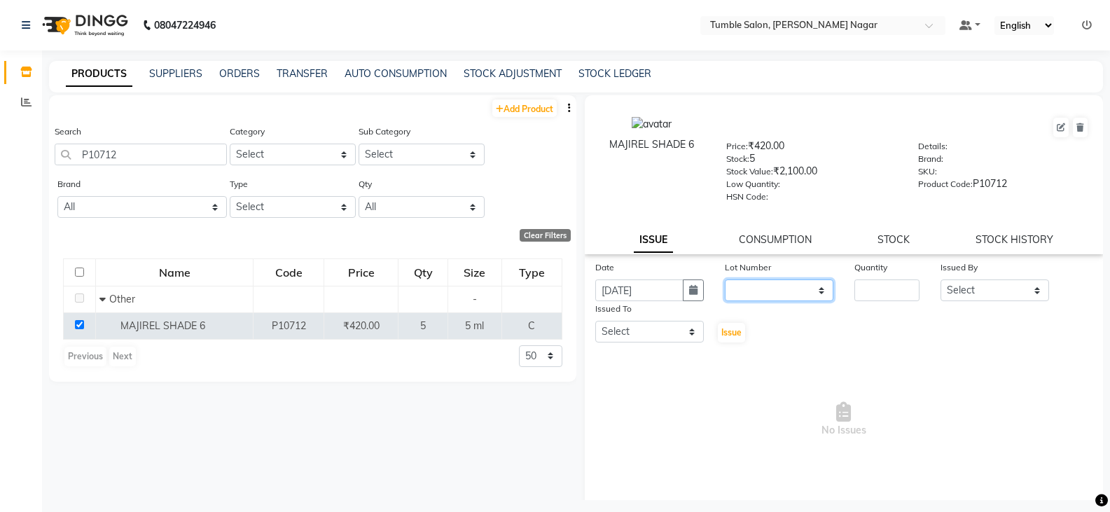
click at [748, 294] on select "None" at bounding box center [779, 291] width 109 height 22
select select "0: null"
click at [725, 280] on select "None" at bounding box center [779, 291] width 109 height 22
click at [875, 289] on input "number" at bounding box center [887, 291] width 65 height 22
type input "5"
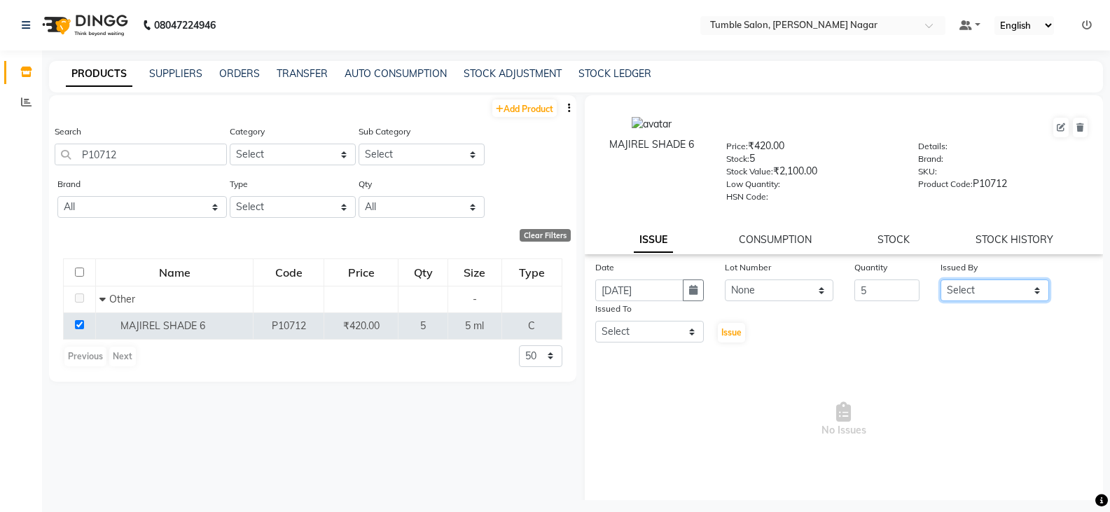
click at [997, 289] on select "Select Finance id [PERSON_NAME] [PERSON_NAME] [PERSON_NAME] Nisha Purchase [PER…" at bounding box center [995, 291] width 109 height 22
select select "78889"
click at [941, 280] on select "Select Finance id [PERSON_NAME] [PERSON_NAME] [PERSON_NAME] Nisha Purchase [PER…" at bounding box center [995, 291] width 109 height 22
click at [638, 334] on select "Select Finance id [PERSON_NAME] [PERSON_NAME] [PERSON_NAME] Nisha Purchase [PER…" at bounding box center [650, 332] width 109 height 22
select select "78937"
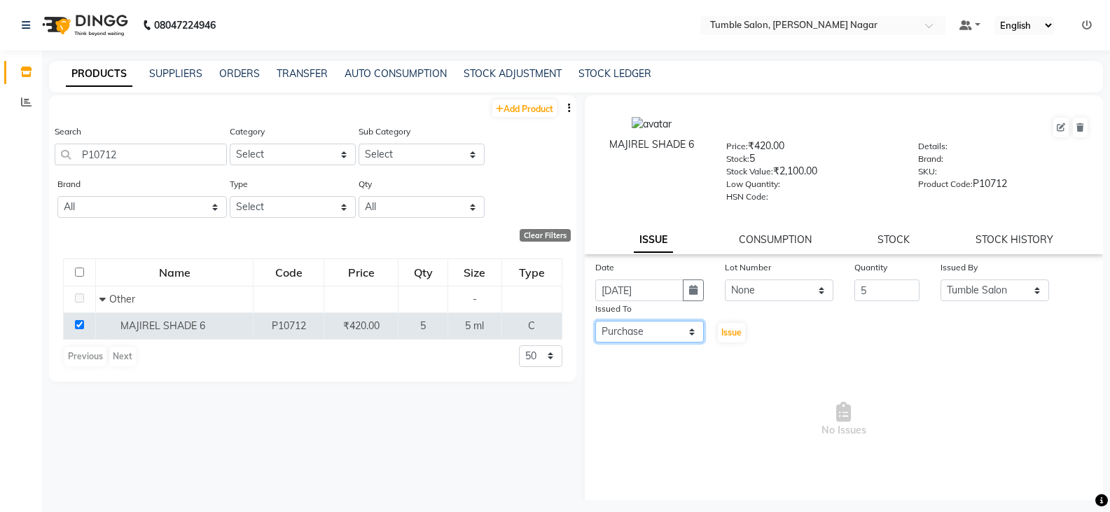
click at [596, 321] on select "Select Finance id [PERSON_NAME] [PERSON_NAME] [PERSON_NAME] Nisha Purchase [PER…" at bounding box center [650, 332] width 109 height 22
click at [738, 338] on button "Issue" at bounding box center [731, 333] width 27 height 20
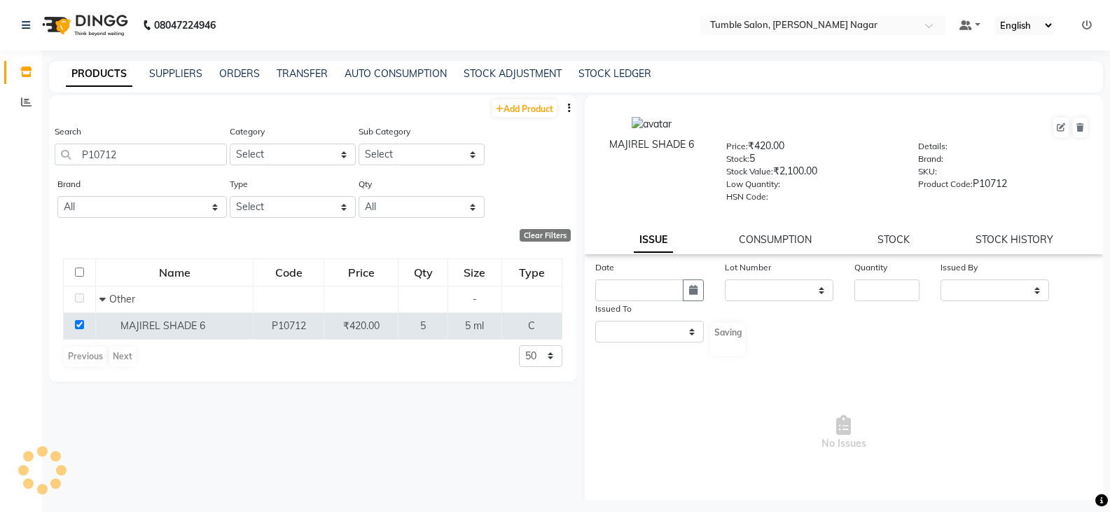
select select
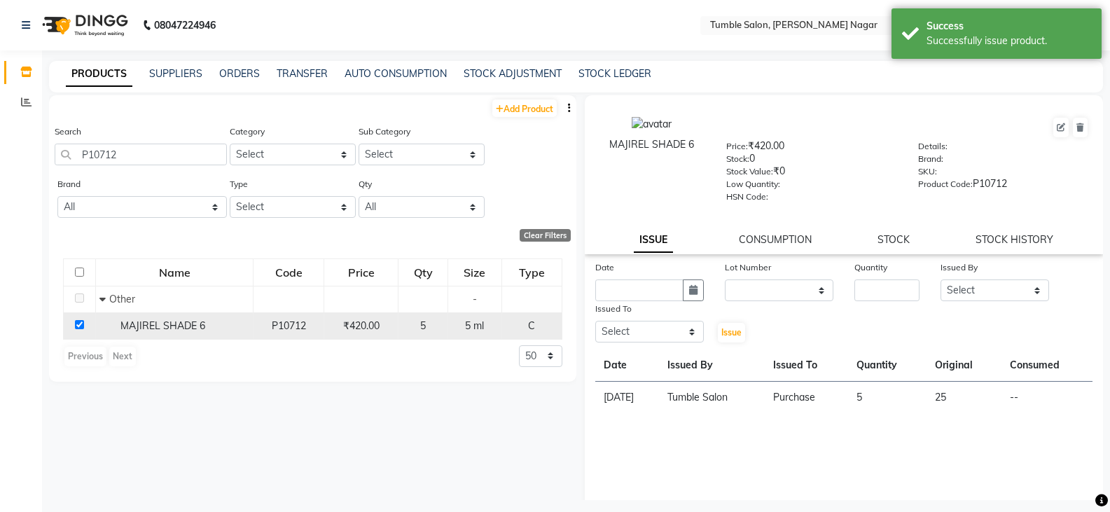
click at [83, 329] on input "checkbox" at bounding box center [79, 324] width 9 height 9
checkbox input "false"
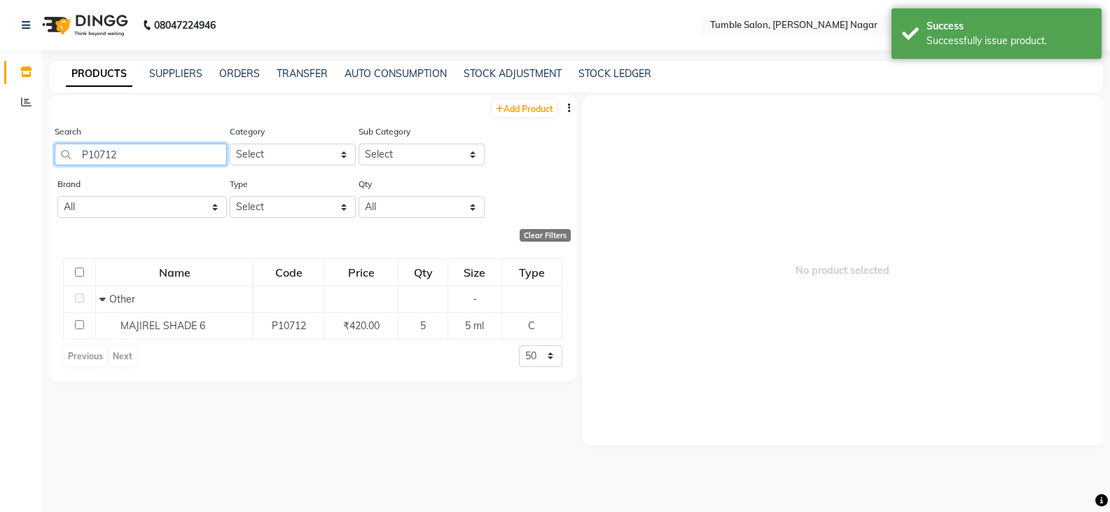
click at [140, 150] on input "P10712" at bounding box center [141, 155] width 172 height 22
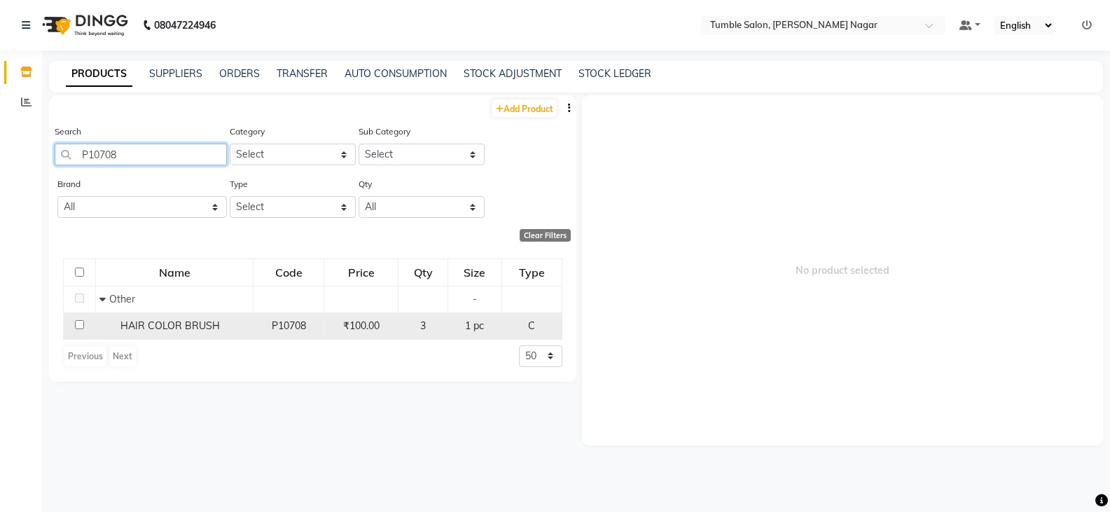
type input "P10708"
click at [81, 328] on input "checkbox" at bounding box center [79, 324] width 9 height 9
checkbox input "true"
select select
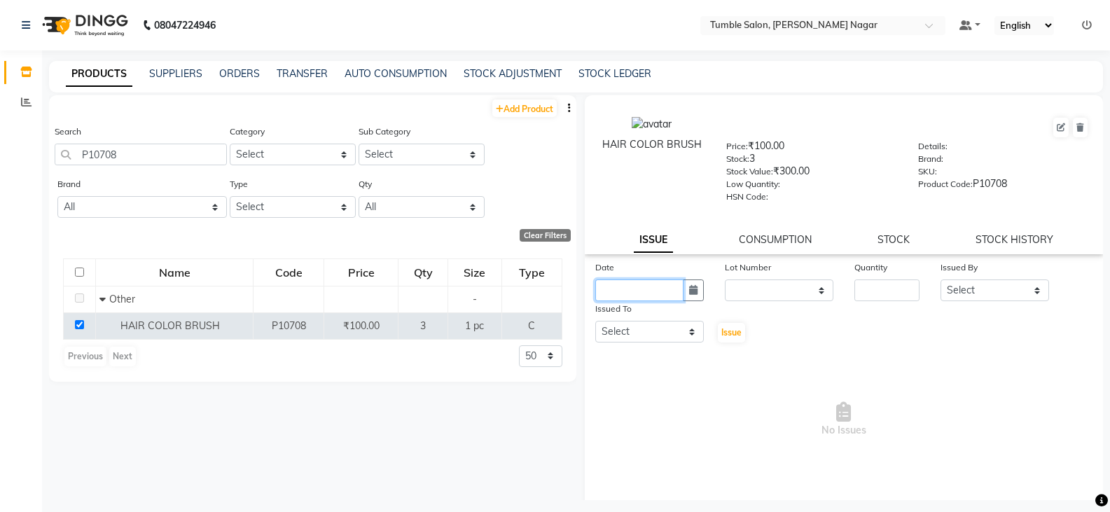
click at [645, 291] on input "text" at bounding box center [640, 291] width 88 height 22
select select "9"
select select "2025"
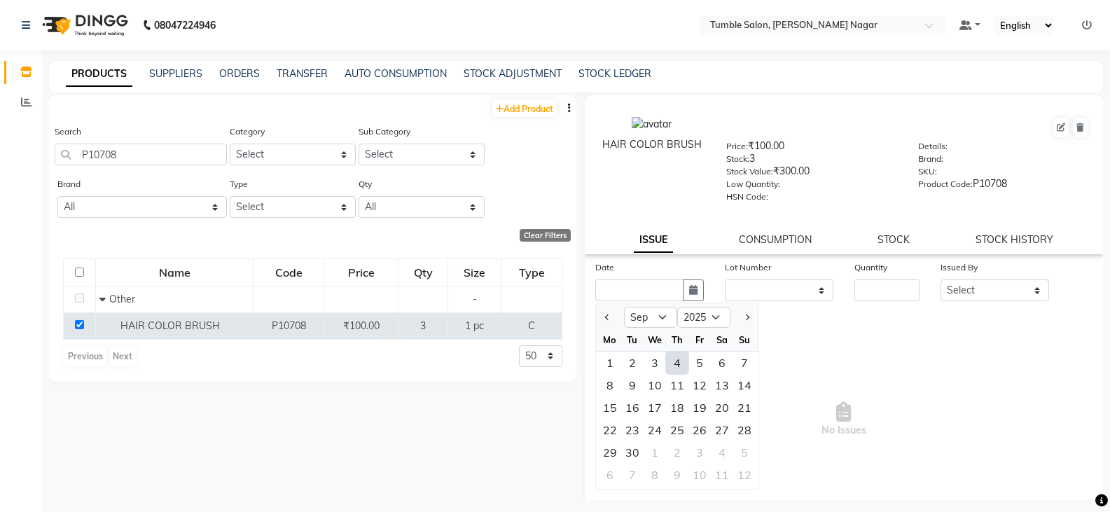
drag, startPoint x: 678, startPoint y: 362, endPoint x: 693, endPoint y: 351, distance: 18.5
click at [679, 362] on div "4" at bounding box center [677, 363] width 22 height 22
type input "[DATE]"
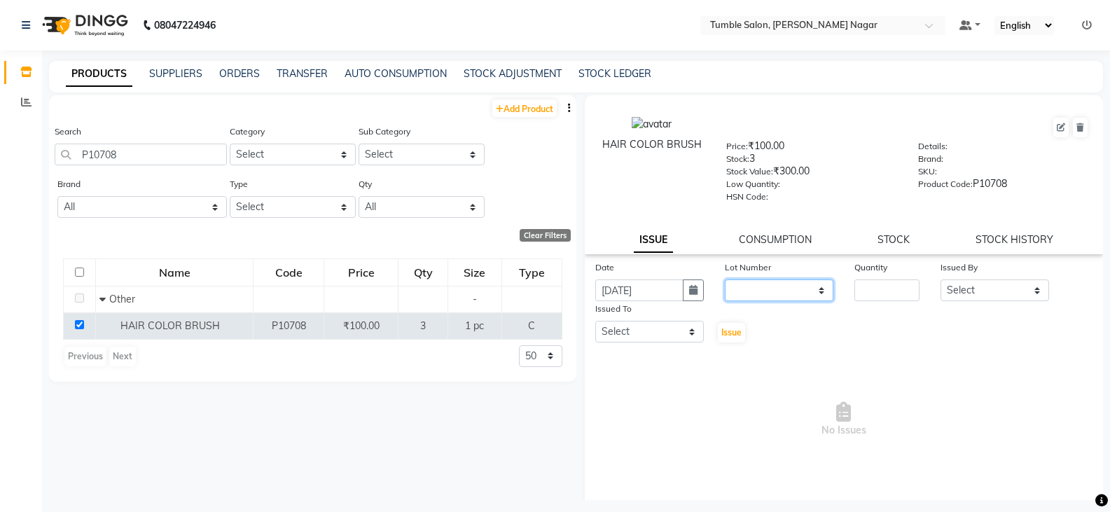
click at [751, 289] on select "None" at bounding box center [779, 291] width 109 height 22
select select "0: null"
click at [725, 280] on select "None" at bounding box center [779, 291] width 109 height 22
click at [863, 283] on input "number" at bounding box center [887, 291] width 65 height 22
type input "3"
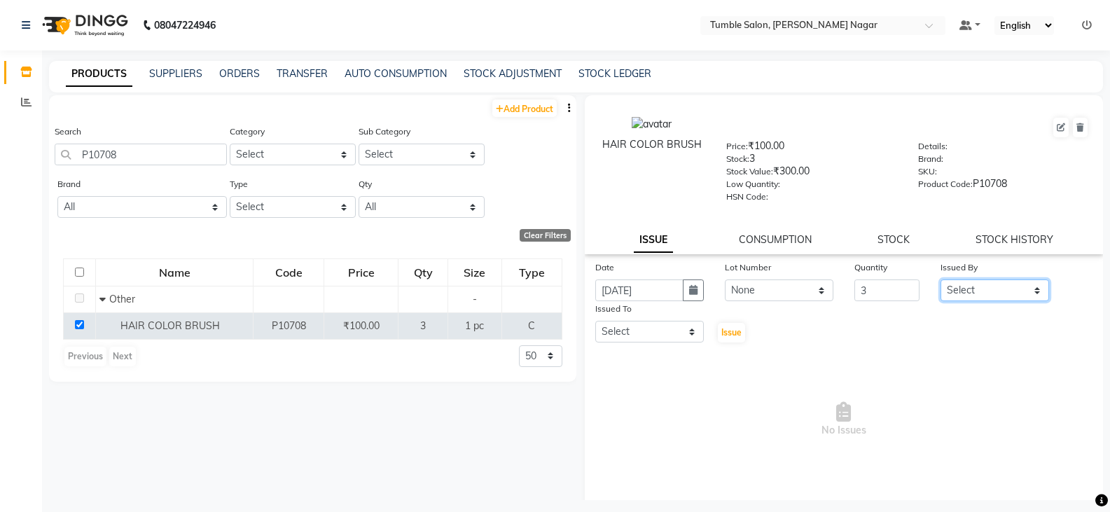
click at [987, 296] on select "Select Finance id [PERSON_NAME] [PERSON_NAME] [PERSON_NAME] Nisha Purchase [PER…" at bounding box center [995, 291] width 109 height 22
select select "78889"
click at [941, 280] on select "Select Finance id [PERSON_NAME] [PERSON_NAME] [PERSON_NAME] Nisha Purchase [PER…" at bounding box center [995, 291] width 109 height 22
click at [622, 333] on select "Select Finance id [PERSON_NAME] [PERSON_NAME] [PERSON_NAME] Nisha Purchase [PER…" at bounding box center [650, 332] width 109 height 22
select select "78937"
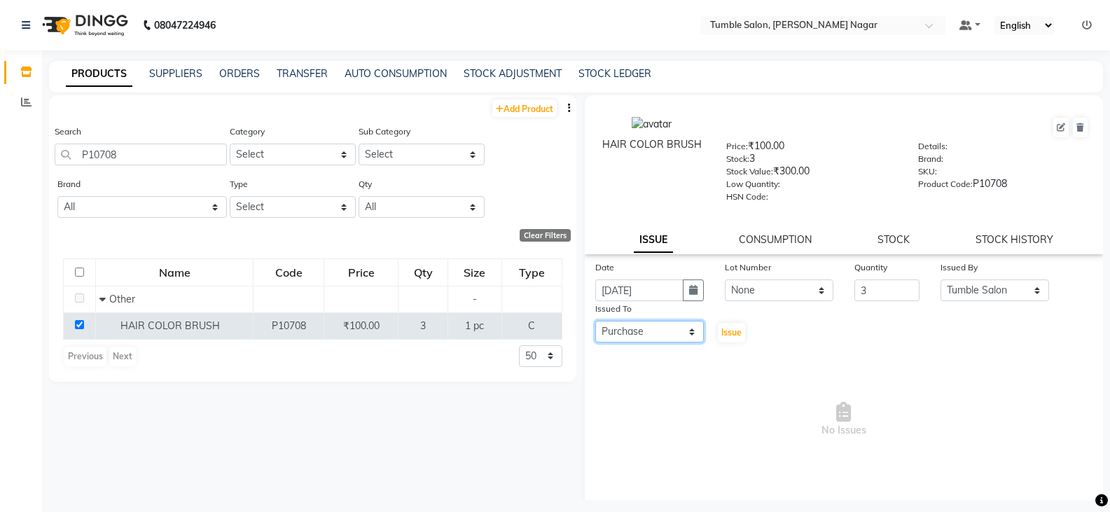
click at [596, 321] on select "Select Finance id [PERSON_NAME] [PERSON_NAME] [PERSON_NAME] Nisha Purchase [PER…" at bounding box center [650, 332] width 109 height 22
click at [731, 336] on span "Issue" at bounding box center [732, 332] width 20 height 11
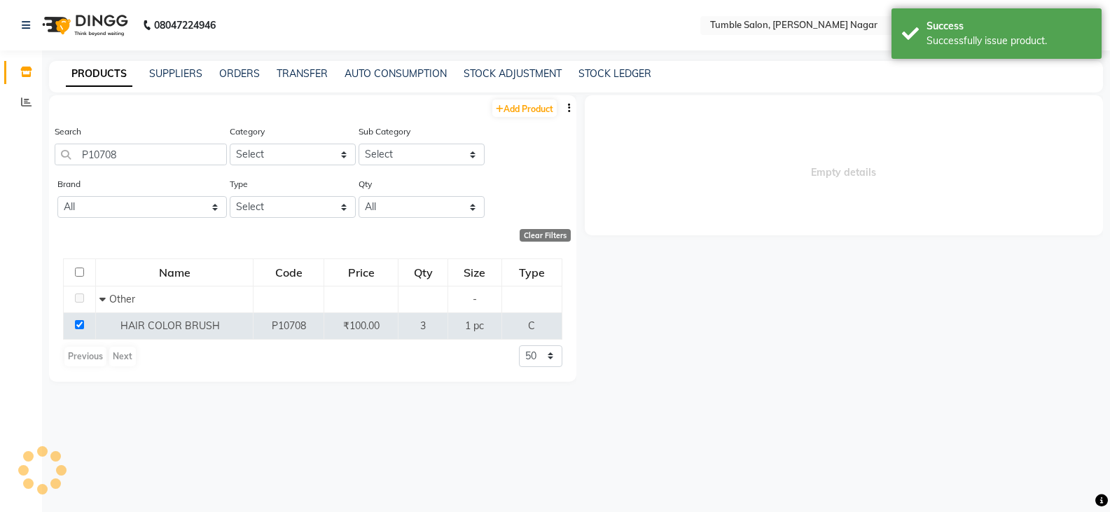
select select
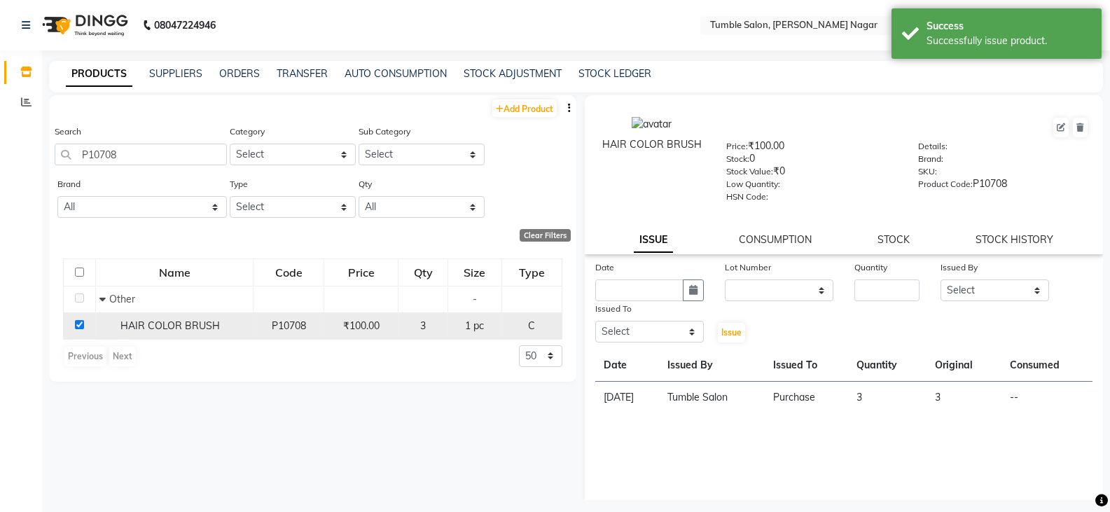
click at [83, 326] on input "checkbox" at bounding box center [79, 324] width 9 height 9
checkbox input "false"
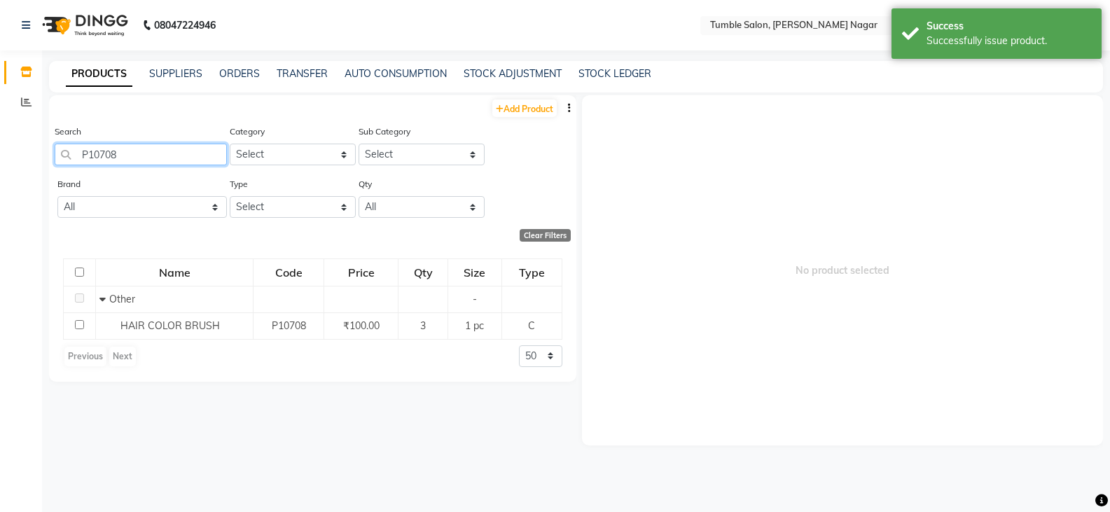
click at [131, 158] on input "P10708" at bounding box center [141, 155] width 172 height 22
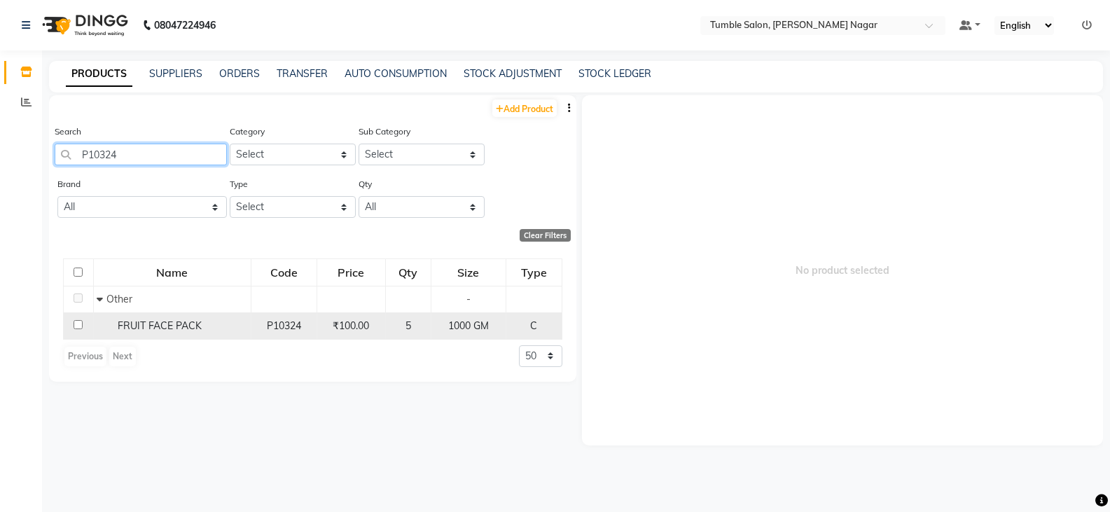
type input "P10324"
click at [79, 326] on input "checkbox" at bounding box center [78, 324] width 9 height 9
checkbox input "true"
select select
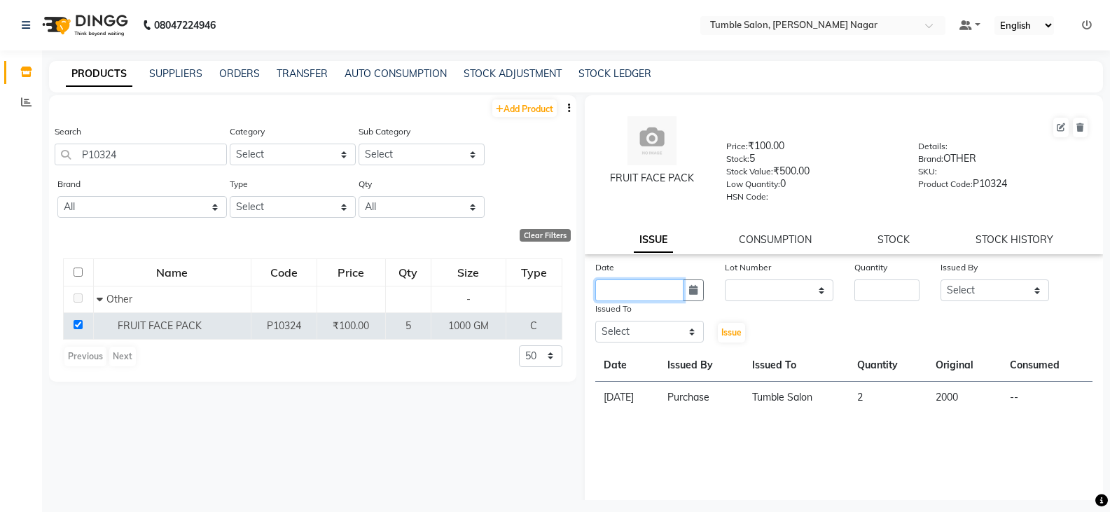
click at [642, 296] on input "text" at bounding box center [640, 291] width 88 height 22
select select "9"
select select "2025"
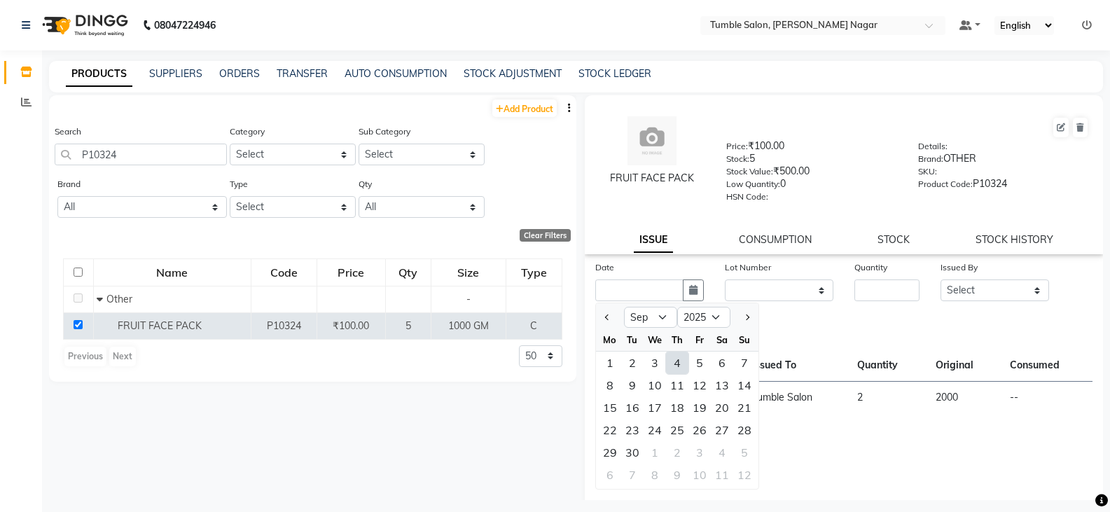
click at [678, 365] on div "4" at bounding box center [677, 363] width 22 height 22
type input "[DATE]"
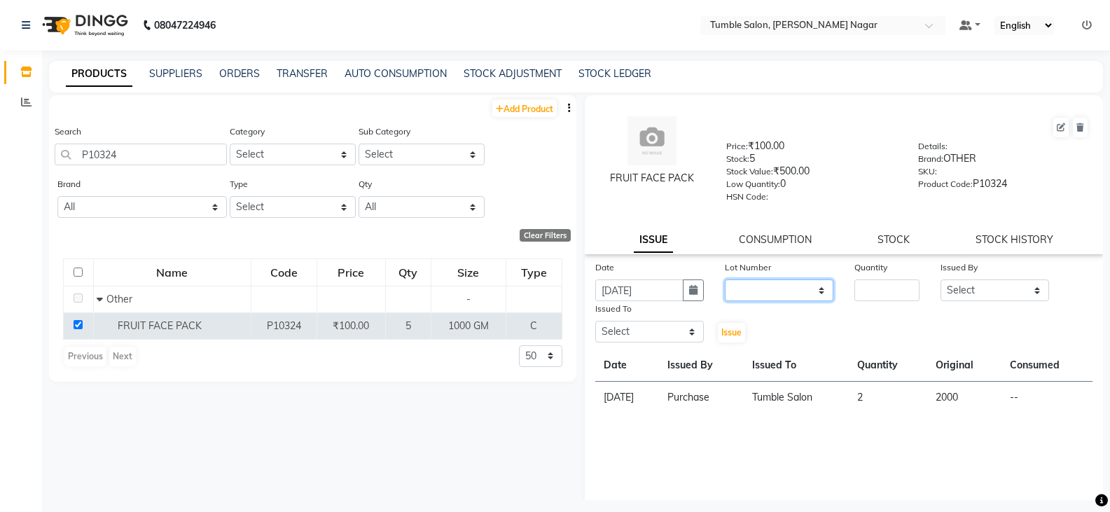
click at [744, 290] on select "None" at bounding box center [779, 291] width 109 height 22
select select "0: null"
click at [725, 280] on select "None" at bounding box center [779, 291] width 109 height 22
click at [876, 284] on input "number" at bounding box center [887, 291] width 65 height 22
type input "5"
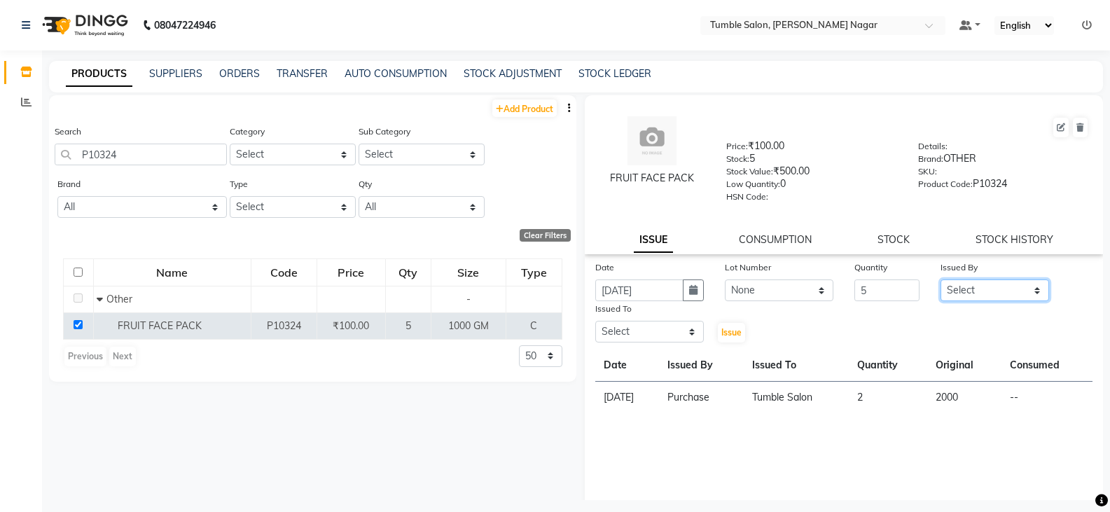
click at [1000, 291] on select "Select Finance id [PERSON_NAME] [PERSON_NAME] [PERSON_NAME] Nisha Purchase [PER…" at bounding box center [995, 291] width 109 height 22
select select "78889"
click at [941, 280] on select "Select Finance id [PERSON_NAME] [PERSON_NAME] [PERSON_NAME] Nisha Purchase [PER…" at bounding box center [995, 291] width 109 height 22
click at [642, 334] on select "Select Finance id [PERSON_NAME] [PERSON_NAME] [PERSON_NAME] Nisha Purchase [PER…" at bounding box center [650, 332] width 109 height 22
select select "78937"
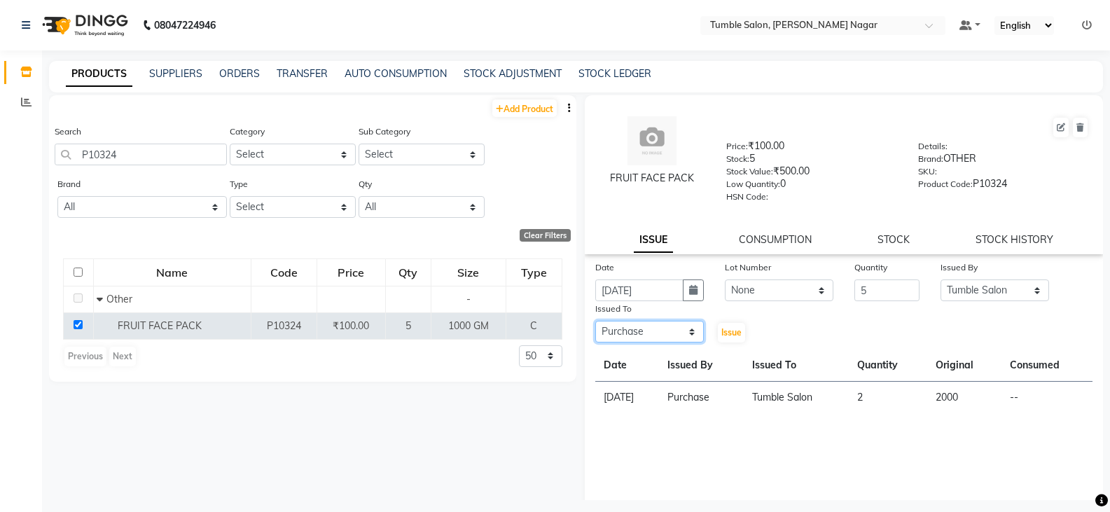
click at [596, 321] on select "Select Finance id [PERSON_NAME] [PERSON_NAME] [PERSON_NAME] Nisha Purchase [PER…" at bounding box center [650, 332] width 109 height 22
click at [725, 333] on span "Issue" at bounding box center [732, 332] width 20 height 11
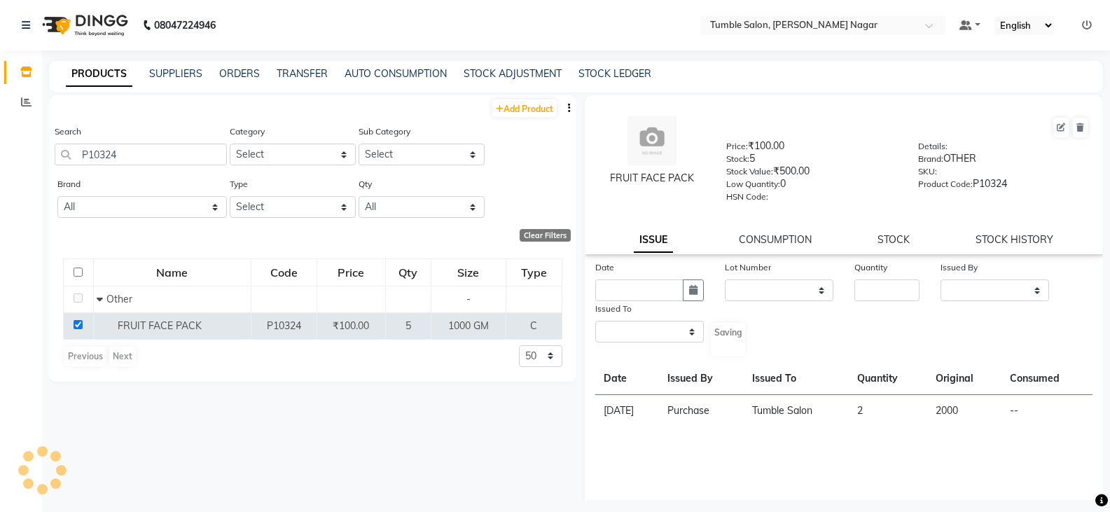
select select
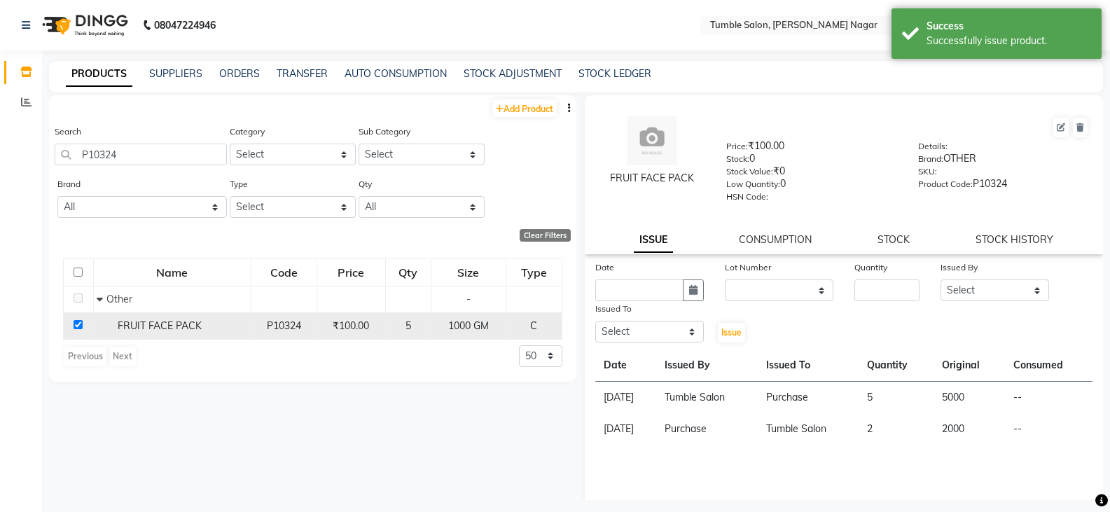
click at [81, 325] on input "checkbox" at bounding box center [78, 324] width 9 height 9
checkbox input "false"
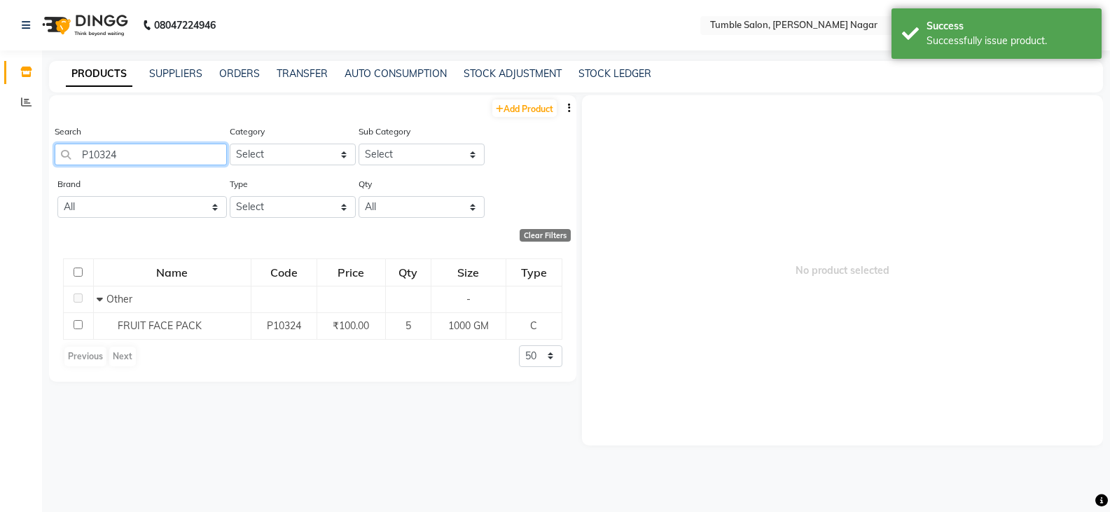
click at [143, 159] on input "P10324" at bounding box center [141, 155] width 172 height 22
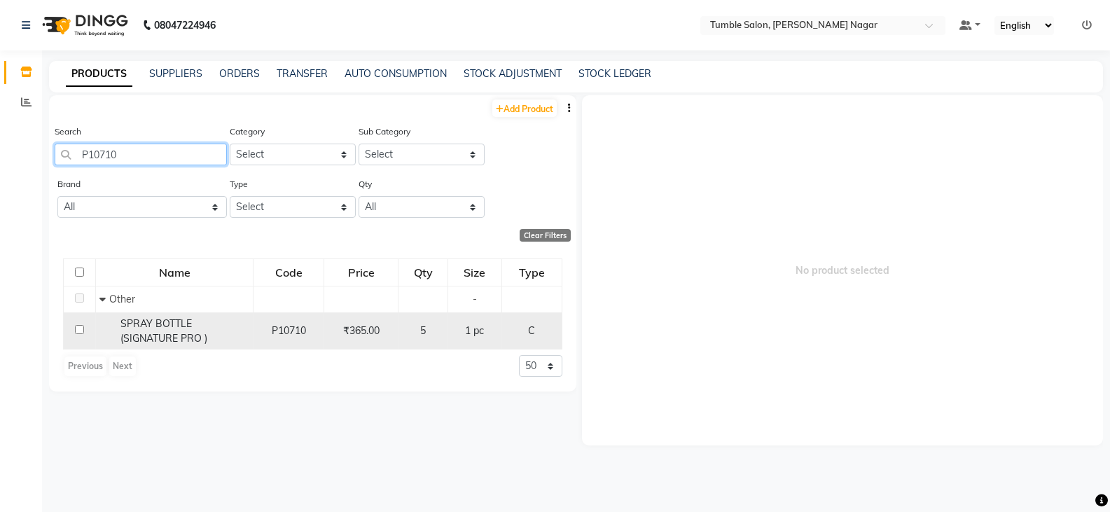
type input "P10710"
click at [81, 326] on input "checkbox" at bounding box center [79, 329] width 9 height 9
checkbox input "true"
select select
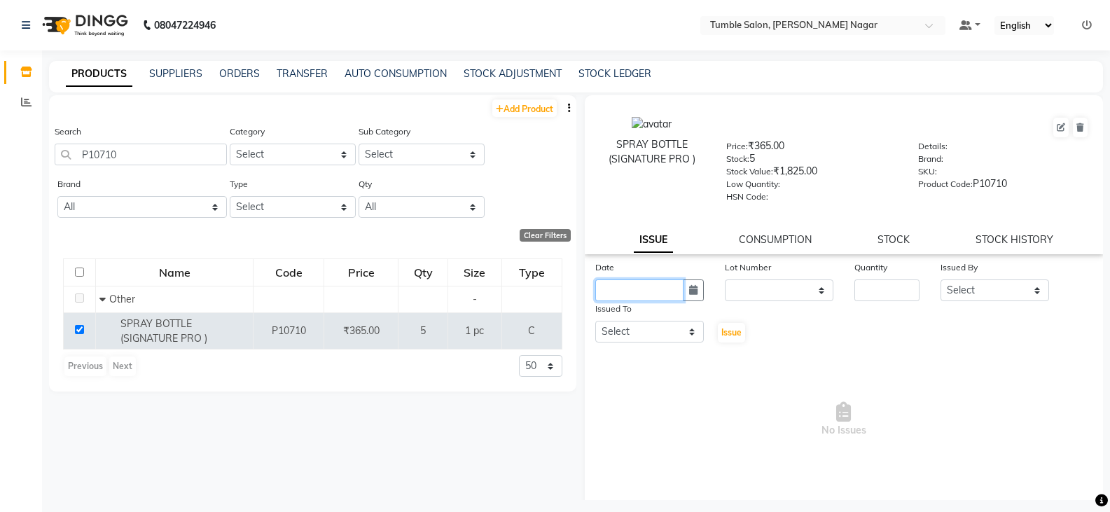
click at [623, 287] on input "text" at bounding box center [640, 291] width 88 height 22
select select "9"
select select "2025"
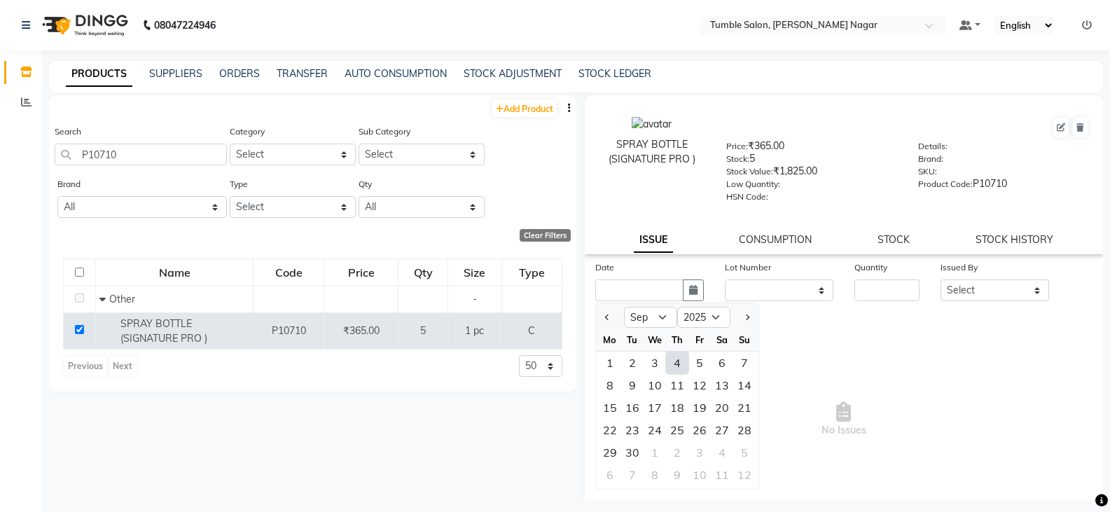
click at [673, 360] on div "4" at bounding box center [677, 363] width 22 height 22
type input "[DATE]"
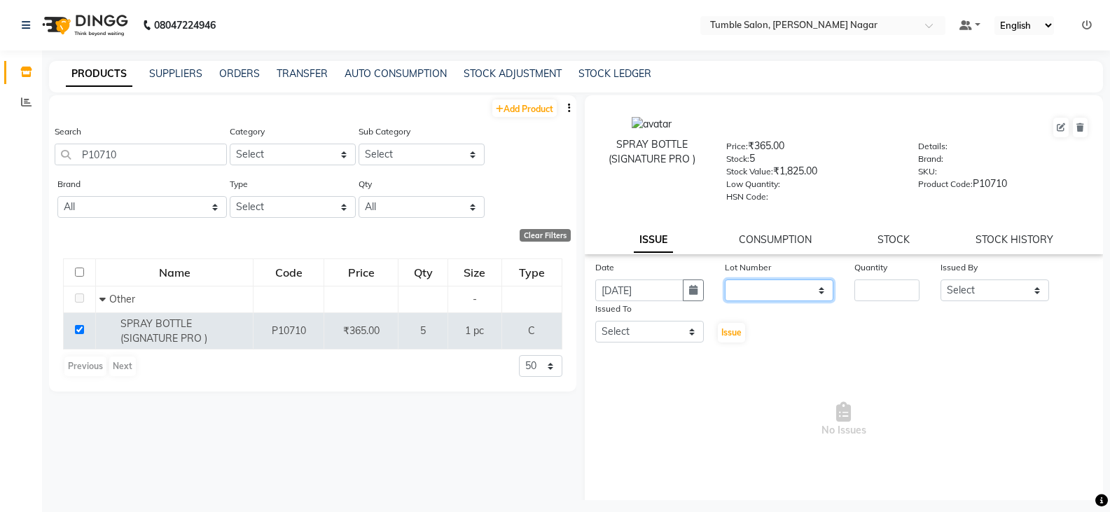
click at [753, 293] on select "None" at bounding box center [779, 291] width 109 height 22
select select "0: null"
click at [725, 280] on select "None" at bounding box center [779, 291] width 109 height 22
click at [873, 286] on input "number" at bounding box center [887, 291] width 65 height 22
type input "5"
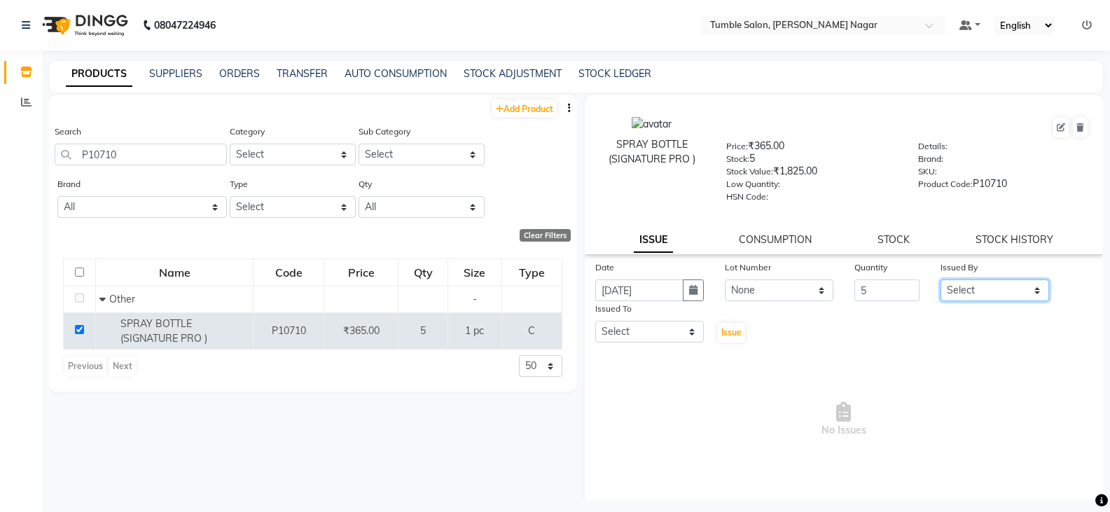
click at [965, 289] on select "Select Finance id [PERSON_NAME] [PERSON_NAME] [PERSON_NAME] Nisha Purchase [PER…" at bounding box center [995, 291] width 109 height 22
select select "78889"
click at [941, 280] on select "Select Finance id [PERSON_NAME] [PERSON_NAME] [PERSON_NAME] Nisha Purchase [PER…" at bounding box center [995, 291] width 109 height 22
click at [634, 331] on select "Select Finance id [PERSON_NAME] [PERSON_NAME] [PERSON_NAME] Nisha Purchase [PER…" at bounding box center [650, 332] width 109 height 22
select select "78937"
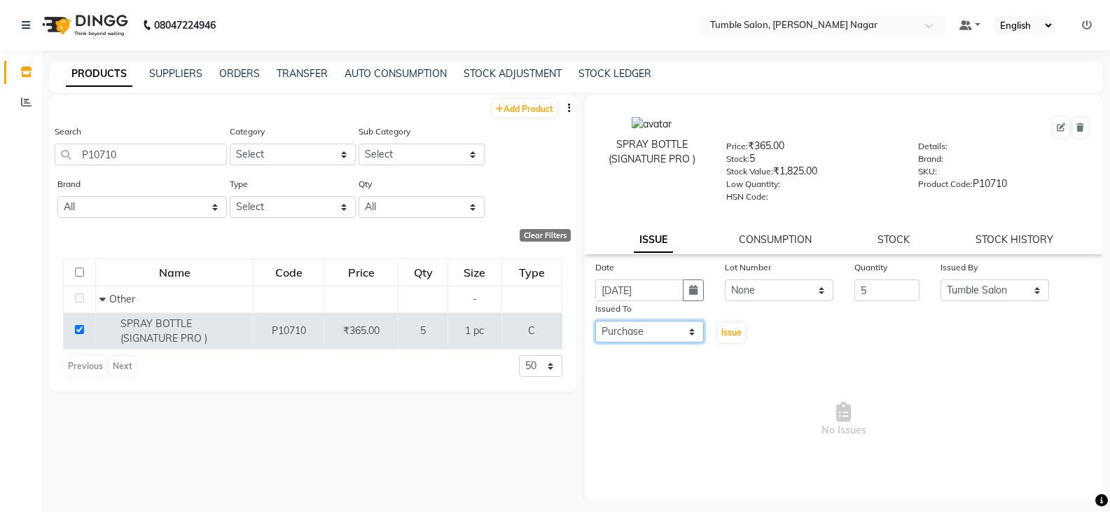
click at [596, 321] on select "Select Finance id [PERSON_NAME] [PERSON_NAME] [PERSON_NAME] Nisha Purchase [PER…" at bounding box center [650, 332] width 109 height 22
click at [734, 339] on button "Issue" at bounding box center [731, 333] width 27 height 20
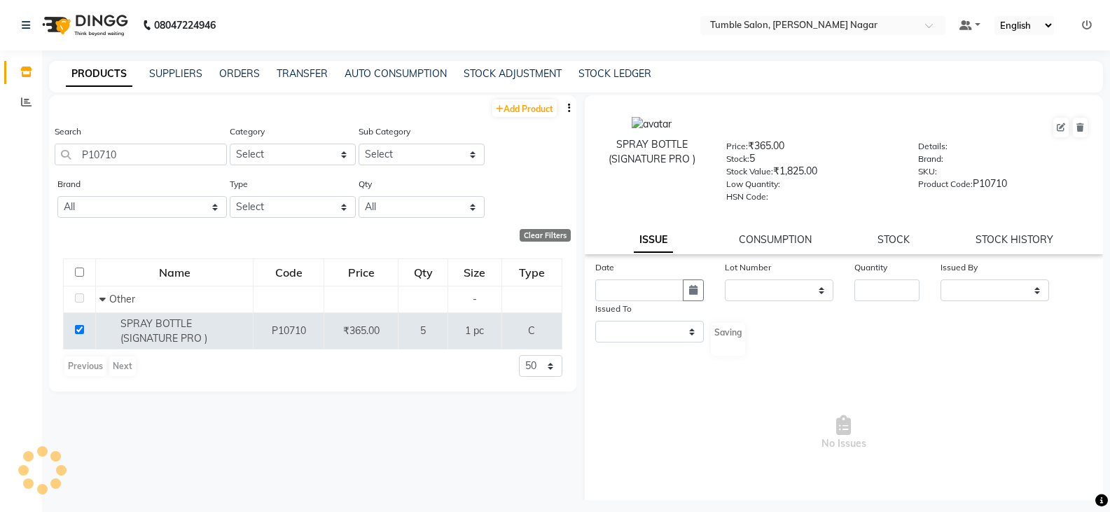
select select
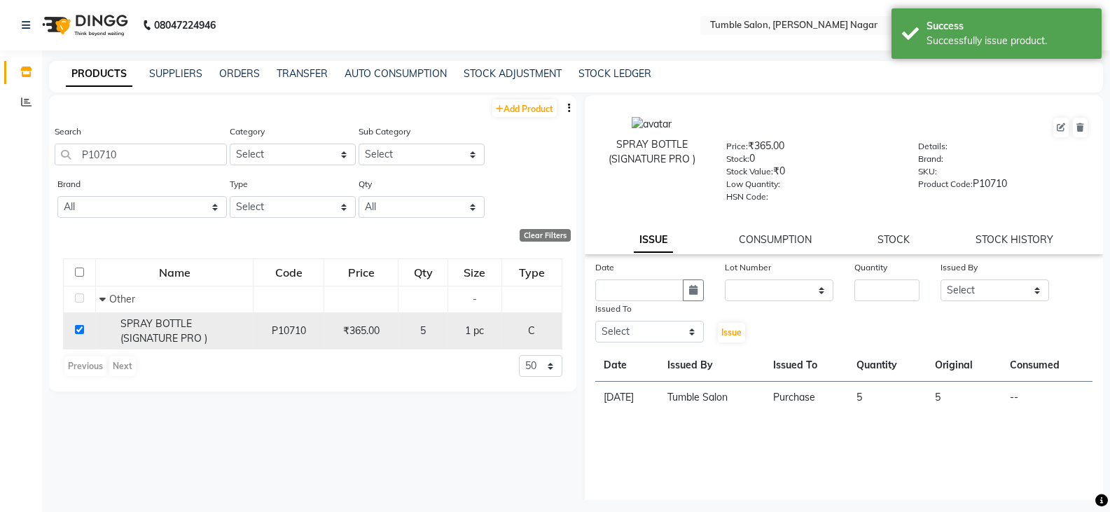
click at [85, 330] on td at bounding box center [80, 330] width 32 height 37
click at [76, 329] on input "checkbox" at bounding box center [79, 329] width 9 height 9
checkbox input "false"
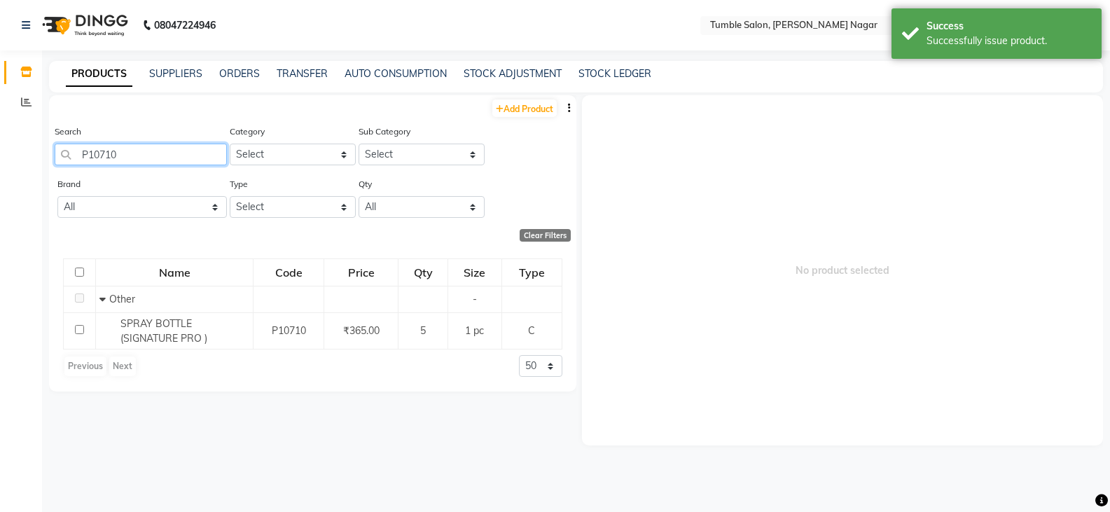
click at [138, 158] on input "P10710" at bounding box center [141, 155] width 172 height 22
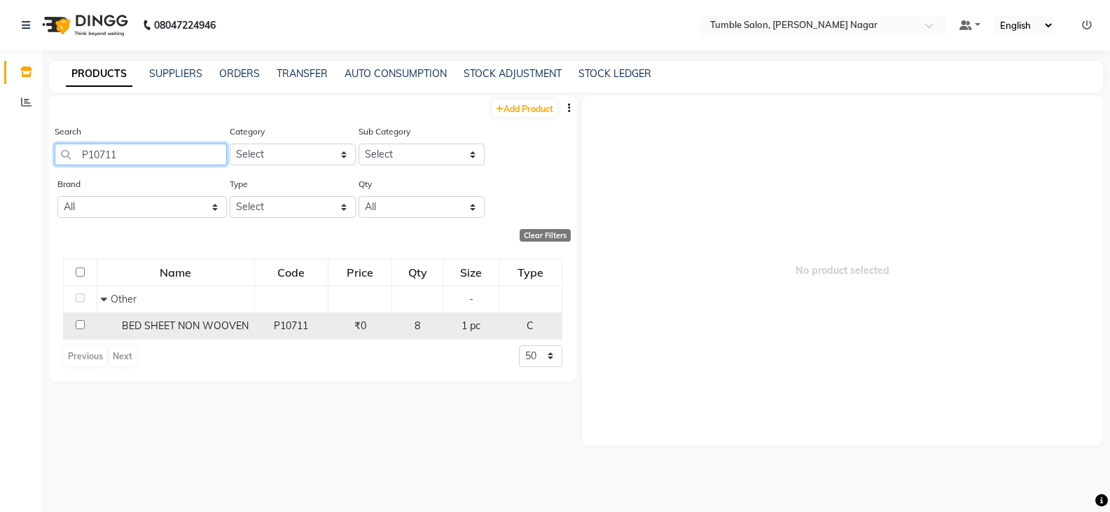
type input "P10711"
click at [79, 325] on input "checkbox" at bounding box center [80, 324] width 9 height 9
checkbox input "true"
select select
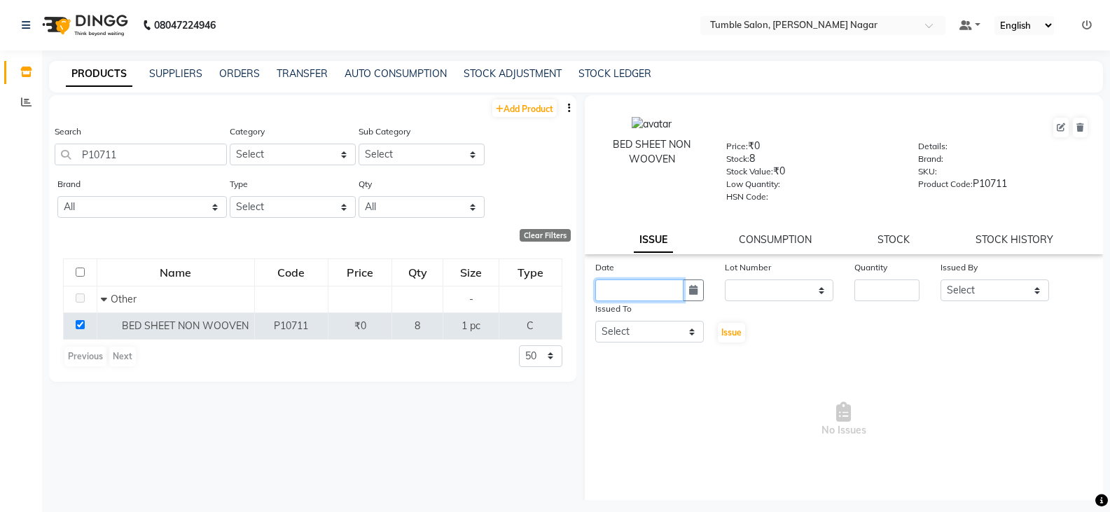
click at [655, 296] on input "text" at bounding box center [640, 291] width 88 height 22
select select "9"
select select "2025"
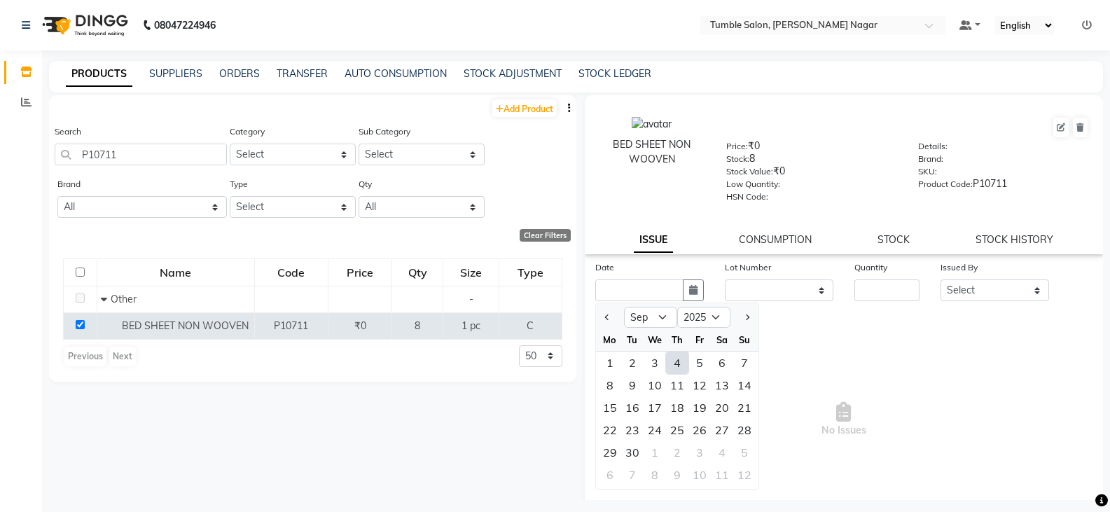
click at [677, 364] on div "4" at bounding box center [677, 363] width 22 height 22
type input "[DATE]"
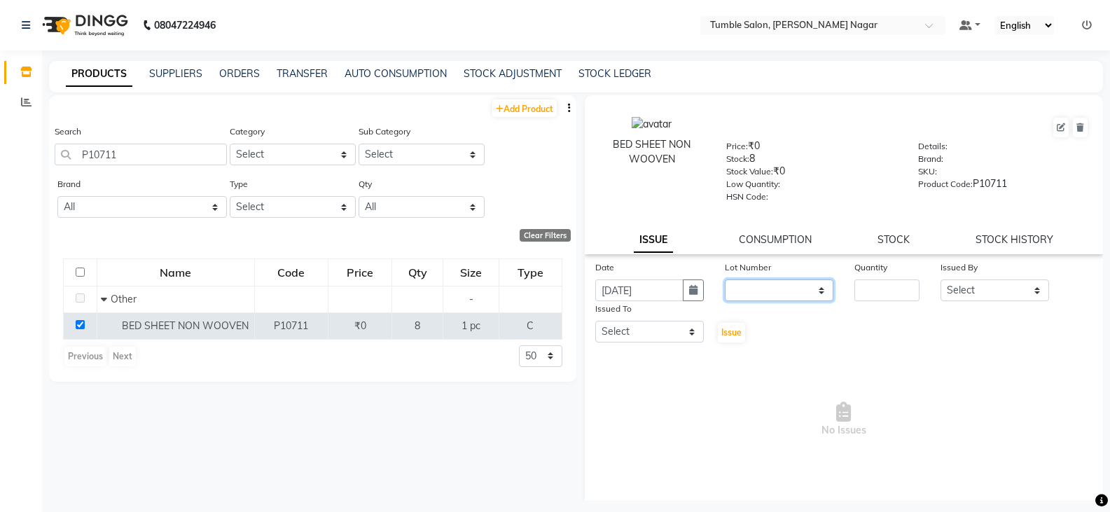
click at [745, 289] on select "None" at bounding box center [779, 291] width 109 height 22
select select "0: null"
click at [725, 280] on select "None" at bounding box center [779, 291] width 109 height 22
click at [899, 282] on input "number" at bounding box center [887, 291] width 65 height 22
type input "8"
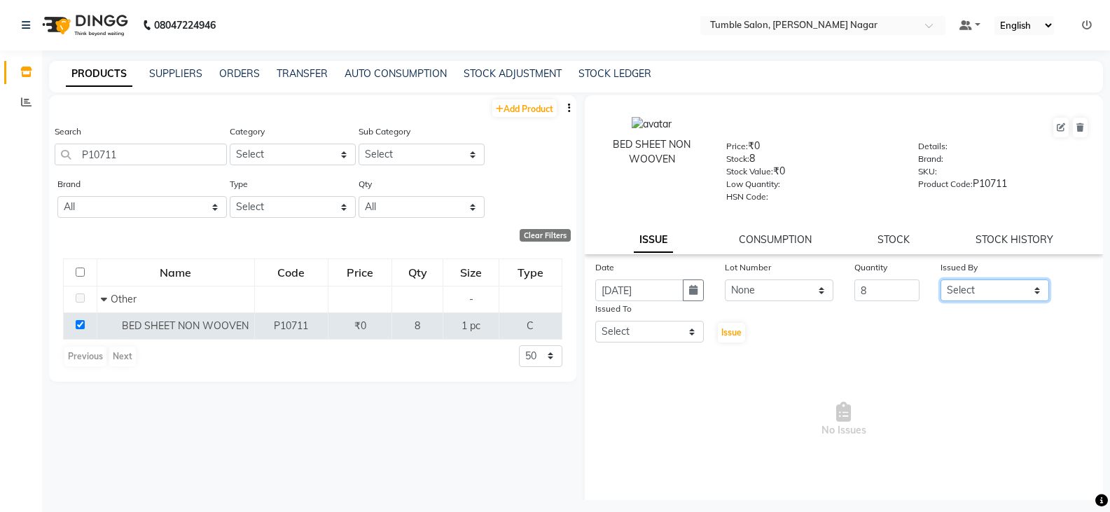
click at [993, 290] on select "Select Finance id [PERSON_NAME] [PERSON_NAME] [PERSON_NAME] Nisha Purchase [PER…" at bounding box center [995, 291] width 109 height 22
select select "78889"
click at [941, 280] on select "Select Finance id [PERSON_NAME] [PERSON_NAME] [PERSON_NAME] Nisha Purchase [PER…" at bounding box center [995, 291] width 109 height 22
click at [663, 337] on select "Select Finance id [PERSON_NAME] [PERSON_NAME] [PERSON_NAME] Nisha Purchase [PER…" at bounding box center [650, 332] width 109 height 22
select select "78937"
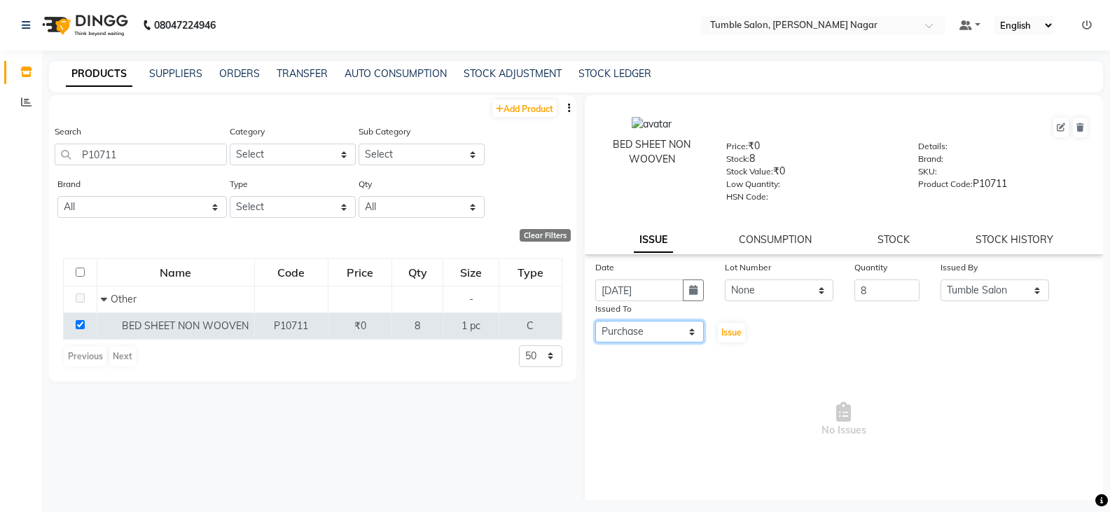
click at [596, 321] on select "Select Finance id [PERSON_NAME] [PERSON_NAME] [PERSON_NAME] Nisha Purchase [PER…" at bounding box center [650, 332] width 109 height 22
click at [729, 331] on span "Issue" at bounding box center [732, 332] width 20 height 11
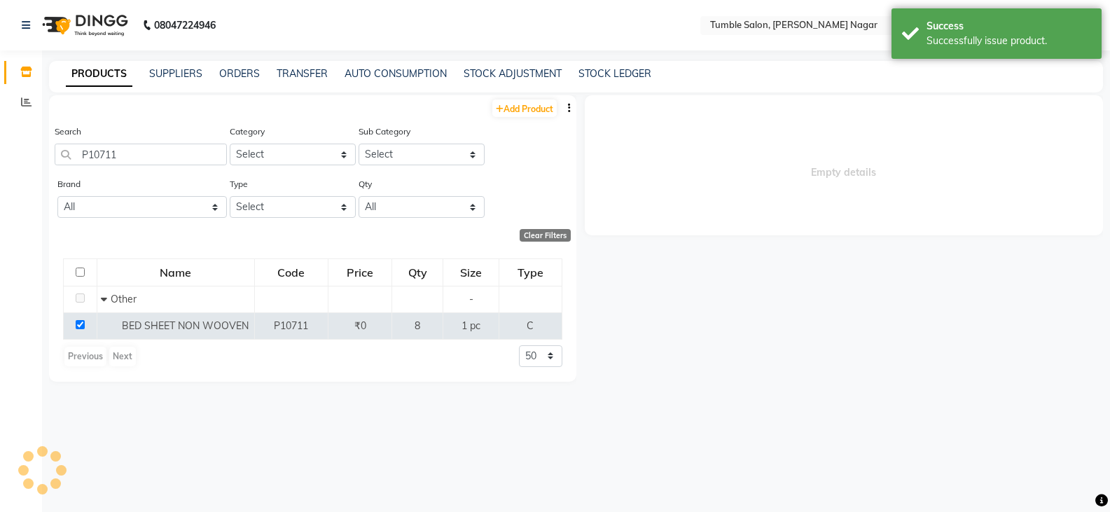
select select
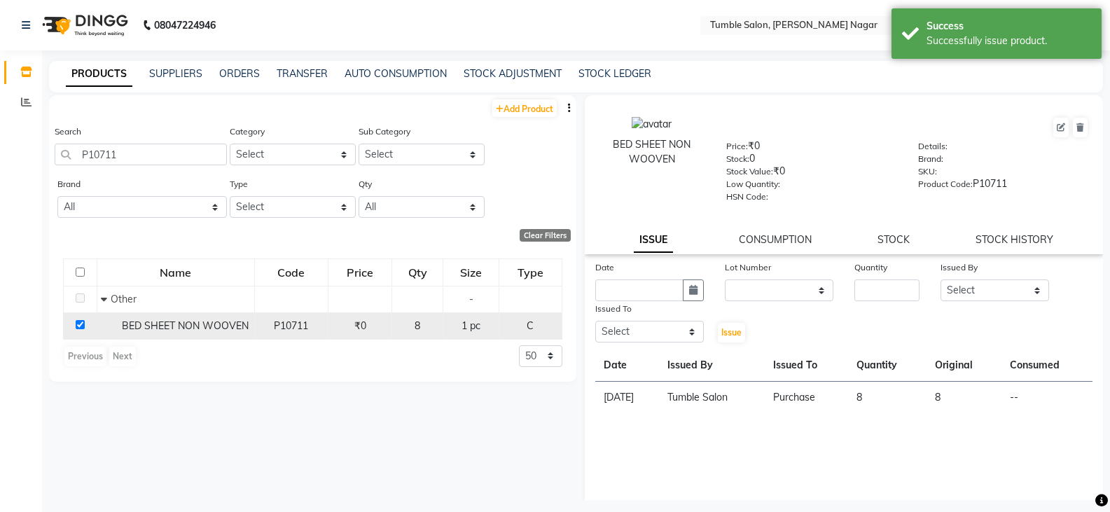
click at [83, 325] on input "checkbox" at bounding box center [80, 324] width 9 height 9
checkbox input "false"
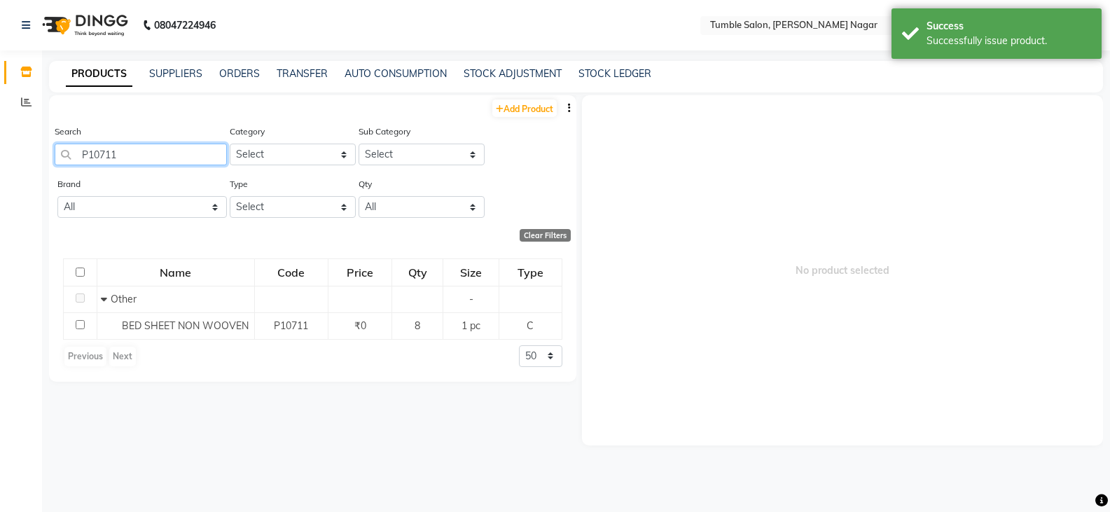
click at [135, 153] on input "P10711" at bounding box center [141, 155] width 172 height 22
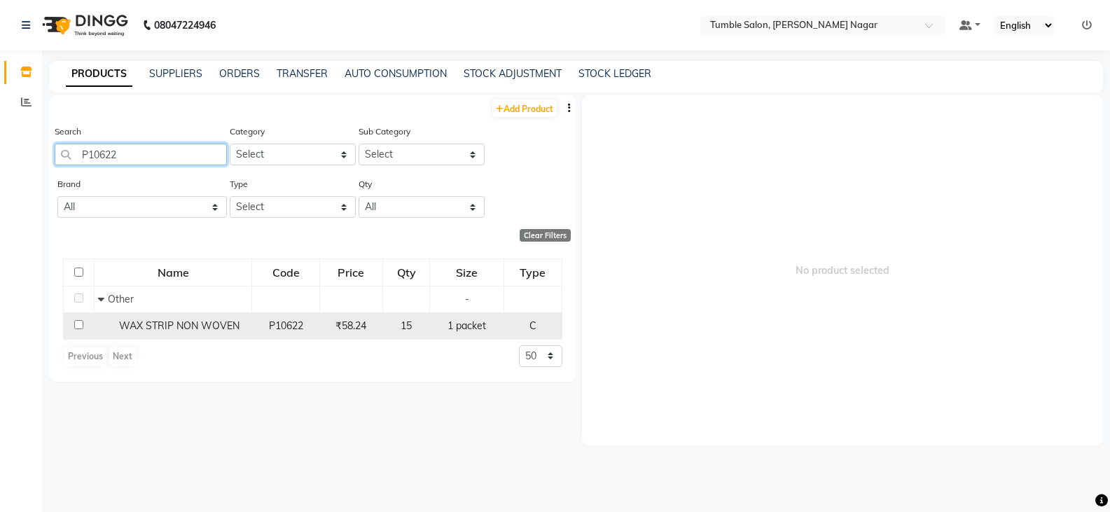
type input "P10622"
click at [74, 322] on input "checkbox" at bounding box center [78, 324] width 9 height 9
checkbox input "true"
select select
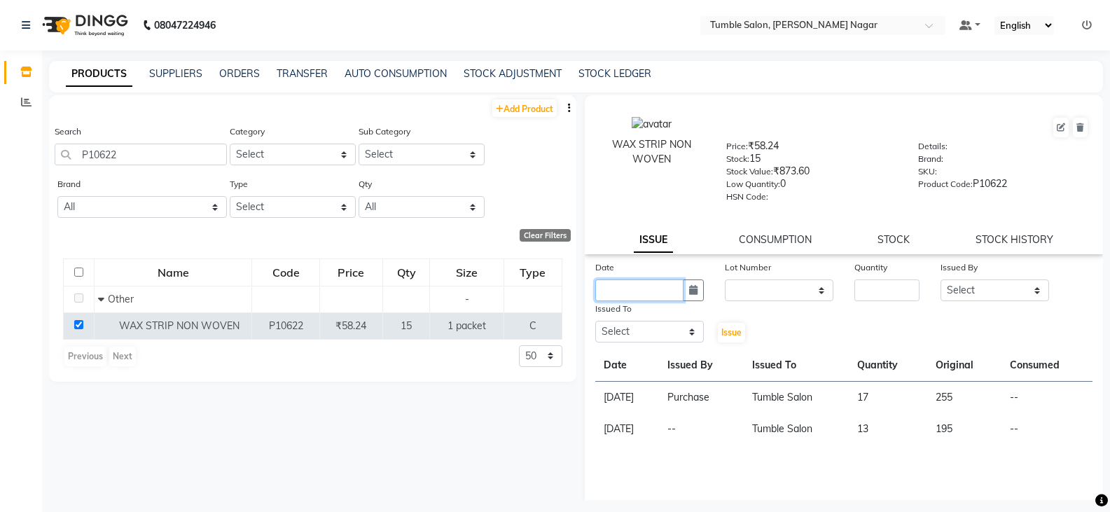
click at [613, 289] on input "text" at bounding box center [640, 291] width 88 height 22
select select "9"
select select "2025"
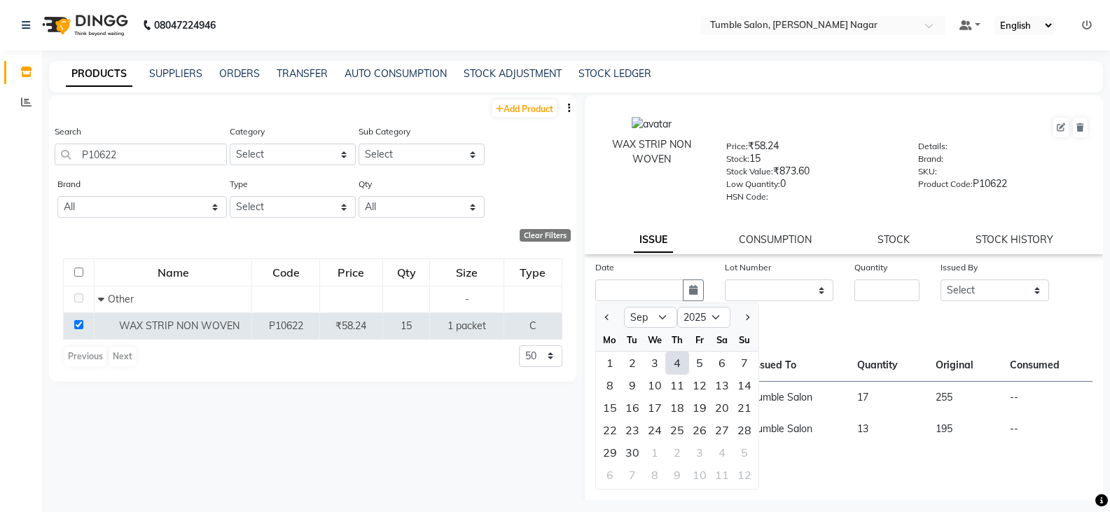
click at [677, 361] on div "4" at bounding box center [677, 363] width 22 height 22
type input "[DATE]"
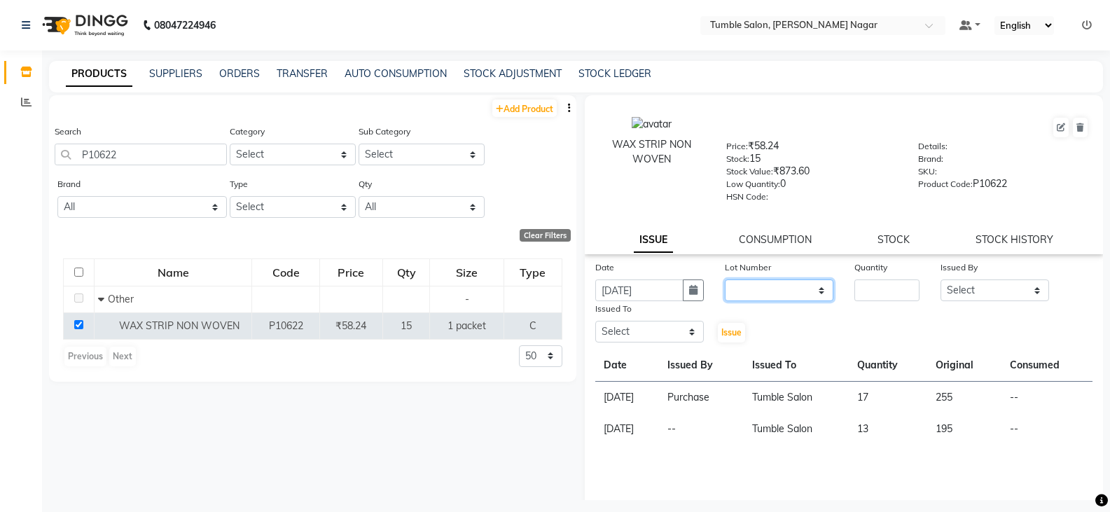
click at [763, 294] on select "None" at bounding box center [779, 291] width 109 height 22
select select "0: null"
click at [725, 280] on select "None" at bounding box center [779, 291] width 109 height 22
click at [887, 295] on input "number" at bounding box center [887, 291] width 65 height 22
type input "15"
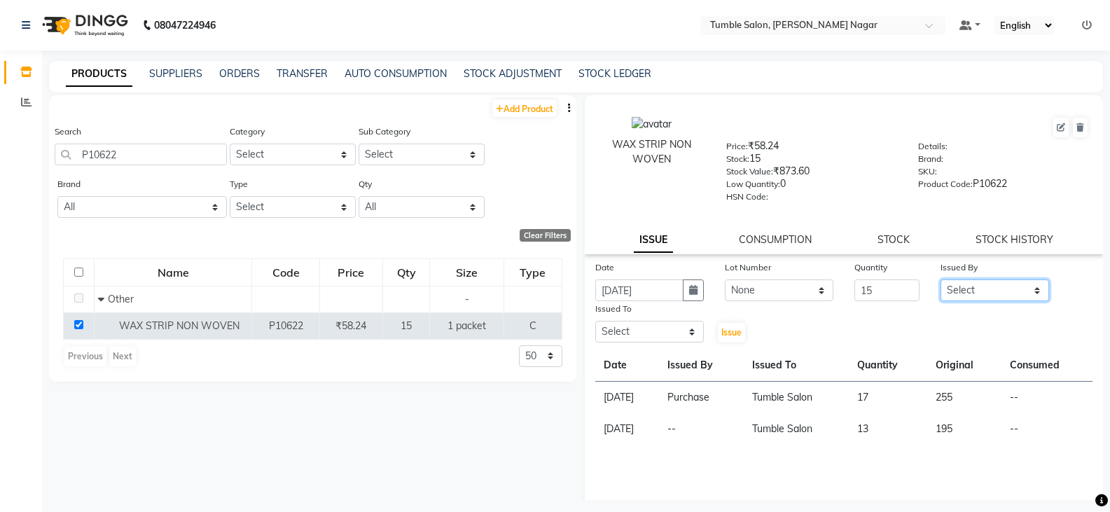
click at [962, 290] on select "Select Finance id [PERSON_NAME] [PERSON_NAME] [PERSON_NAME] Nisha Purchase [PER…" at bounding box center [995, 291] width 109 height 22
select select "78889"
click at [941, 280] on select "Select Finance id [PERSON_NAME] [PERSON_NAME] [PERSON_NAME] Nisha Purchase [PER…" at bounding box center [995, 291] width 109 height 22
click at [628, 328] on select "Select Finance id [PERSON_NAME] [PERSON_NAME] [PERSON_NAME] Nisha Purchase [PER…" at bounding box center [650, 332] width 109 height 22
select select "78937"
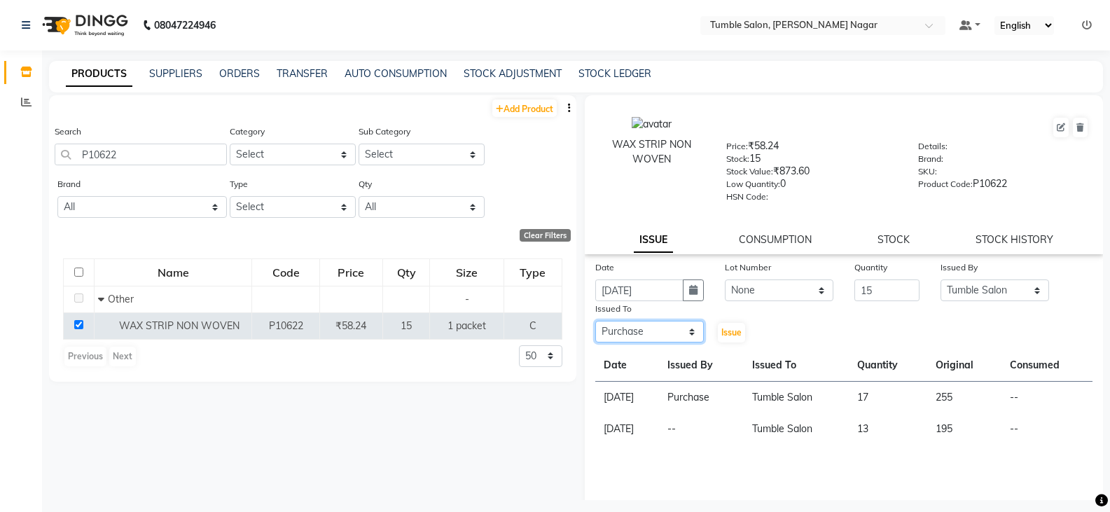
click at [596, 321] on select "Select Finance id [PERSON_NAME] [PERSON_NAME] [PERSON_NAME] Nisha Purchase [PER…" at bounding box center [650, 332] width 109 height 22
click at [732, 333] on span "Issue" at bounding box center [732, 332] width 20 height 11
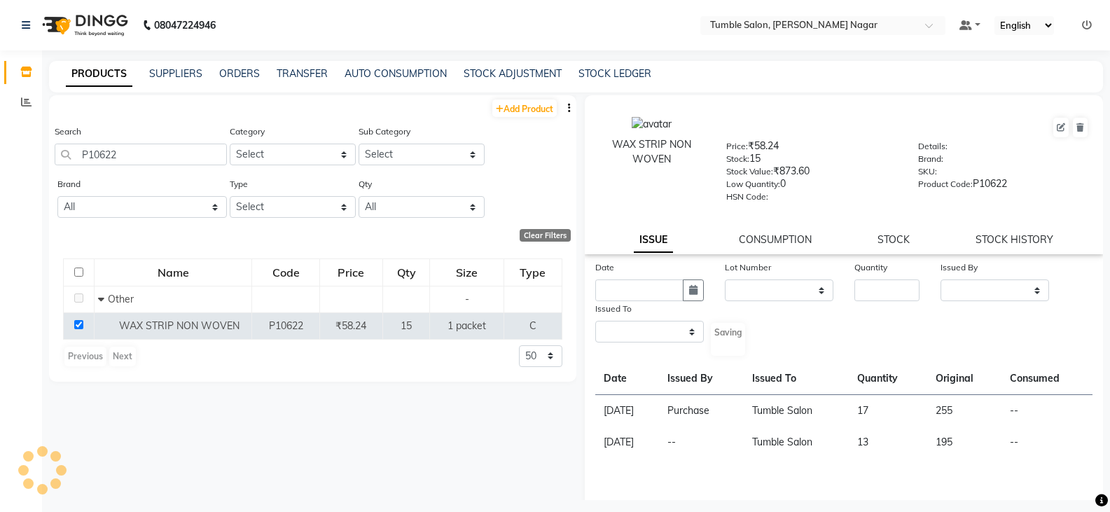
select select
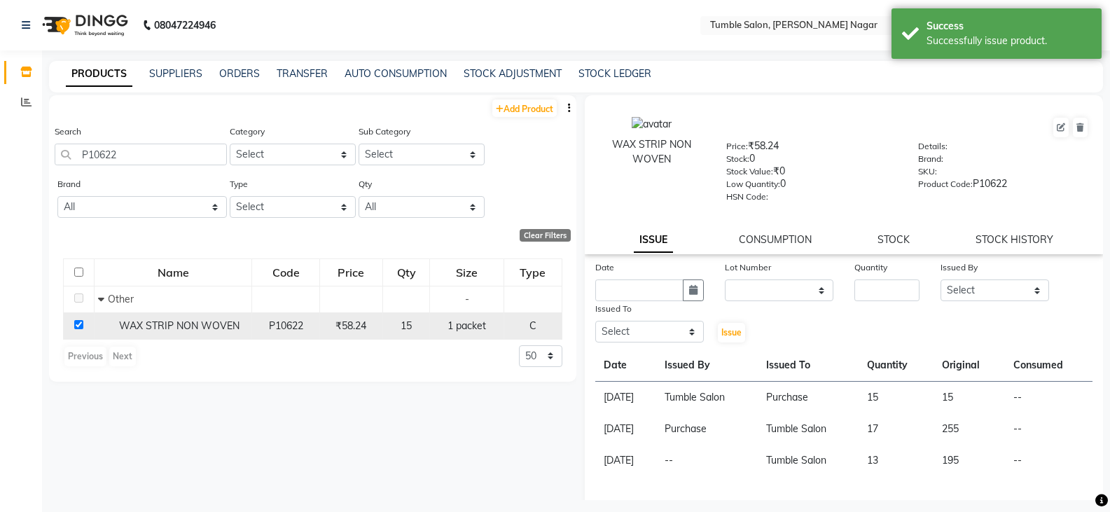
click at [81, 329] on td at bounding box center [79, 325] width 31 height 27
click at [78, 326] on input "checkbox" at bounding box center [78, 324] width 9 height 9
checkbox input "false"
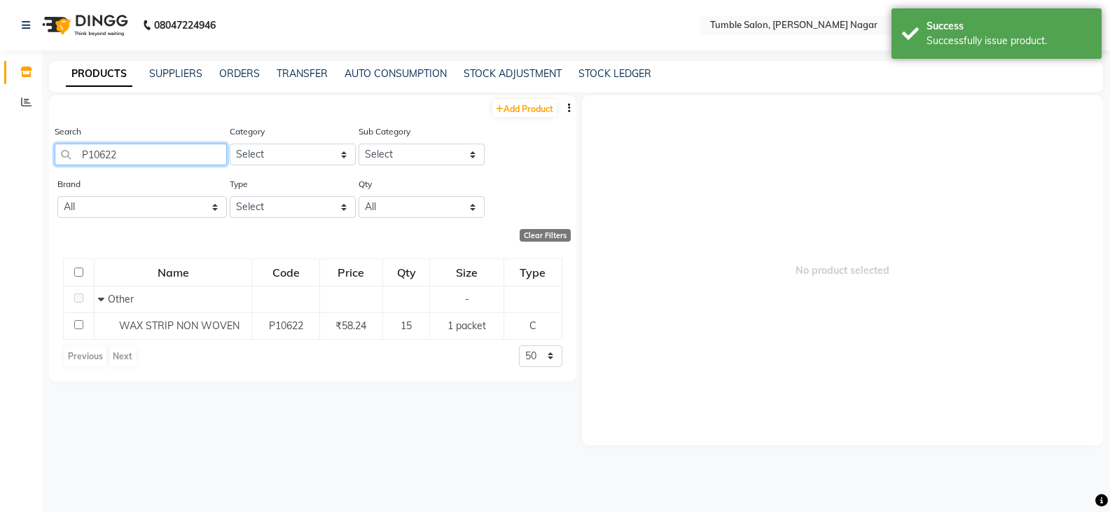
click at [131, 147] on input "P10622" at bounding box center [141, 155] width 172 height 22
type input "P"
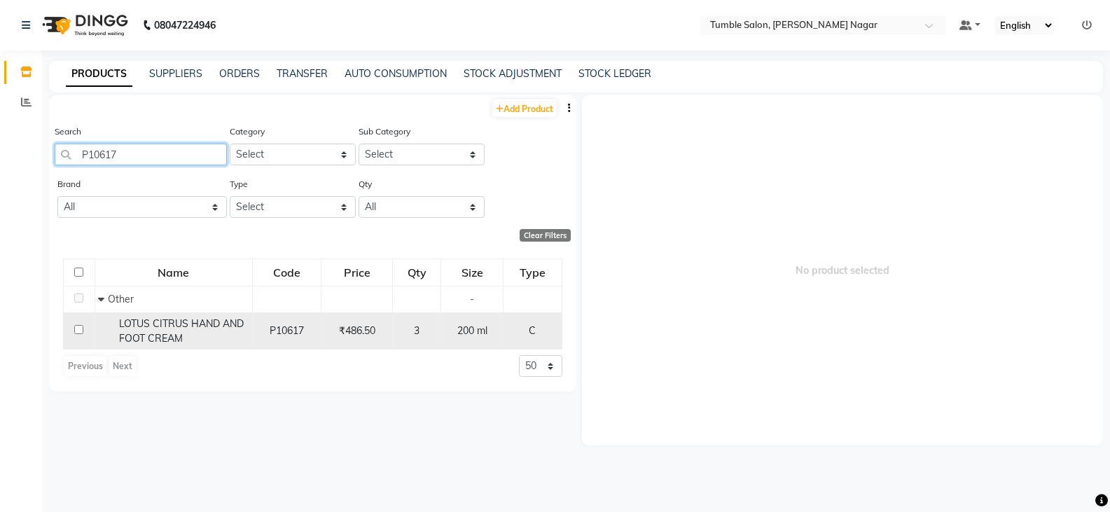
type input "P10617"
click at [80, 331] on input "checkbox" at bounding box center [78, 329] width 9 height 9
checkbox input "true"
select select
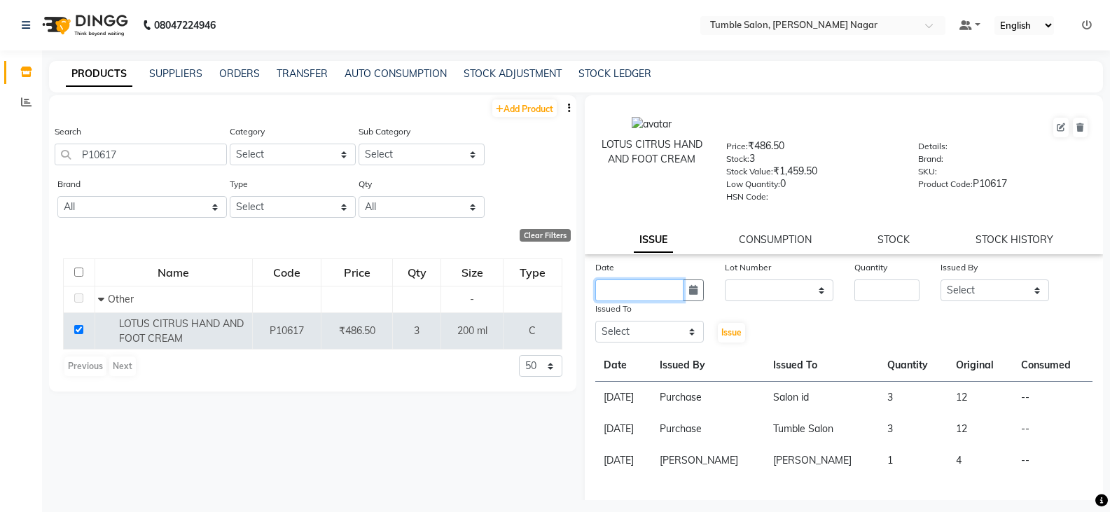
click at [609, 289] on input "text" at bounding box center [640, 291] width 88 height 22
select select "9"
select select "2025"
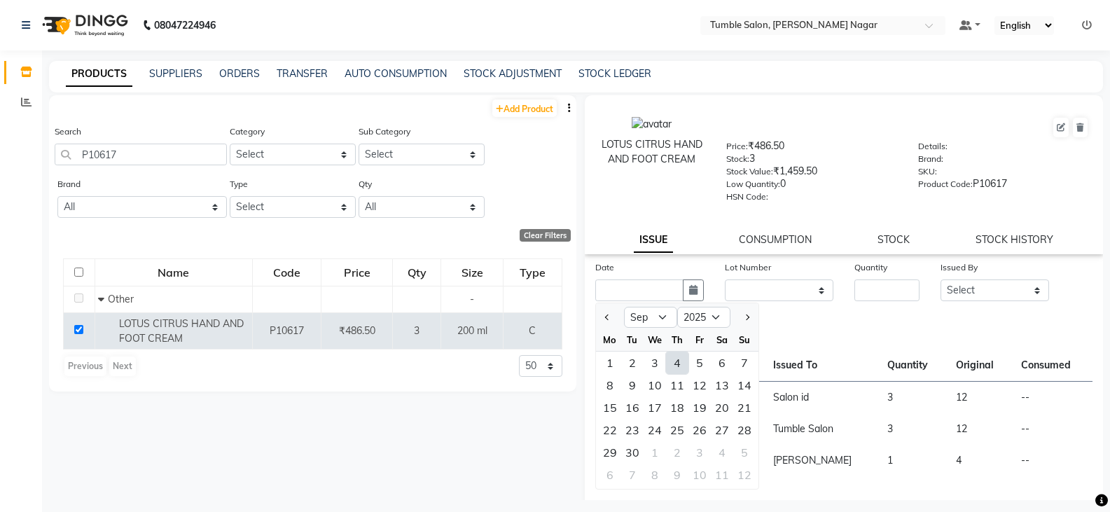
click at [680, 367] on div "4" at bounding box center [677, 363] width 22 height 22
type input "[DATE]"
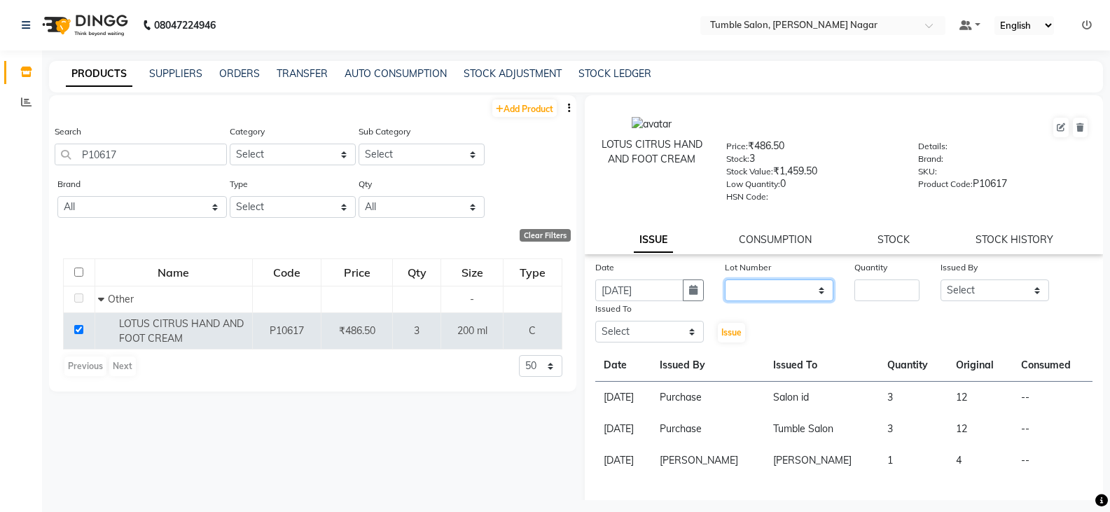
click at [758, 288] on select "None" at bounding box center [779, 291] width 109 height 22
drag, startPoint x: 772, startPoint y: 321, endPoint x: 784, endPoint y: 318, distance: 12.2
click at [772, 321] on div "Date [DATE] Lot Number None Quantity Issued By Select Finance id [PERSON_NAME] …" at bounding box center [844, 302] width 519 height 84
click at [799, 298] on select "None" at bounding box center [779, 291] width 109 height 22
select select "0: null"
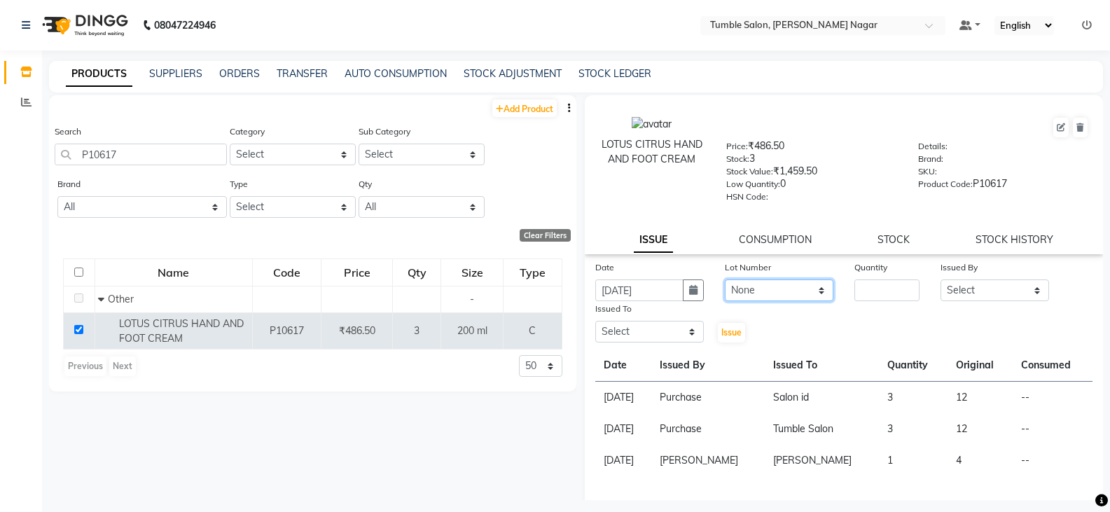
click at [725, 280] on select "None" at bounding box center [779, 291] width 109 height 22
click at [867, 290] on input "number" at bounding box center [887, 291] width 65 height 22
type input "3"
drag, startPoint x: 949, startPoint y: 287, endPoint x: 955, endPoint y: 295, distance: 10.5
click at [949, 287] on select "Select Finance id [PERSON_NAME] [PERSON_NAME] [PERSON_NAME] Nisha Purchase [PER…" at bounding box center [995, 291] width 109 height 22
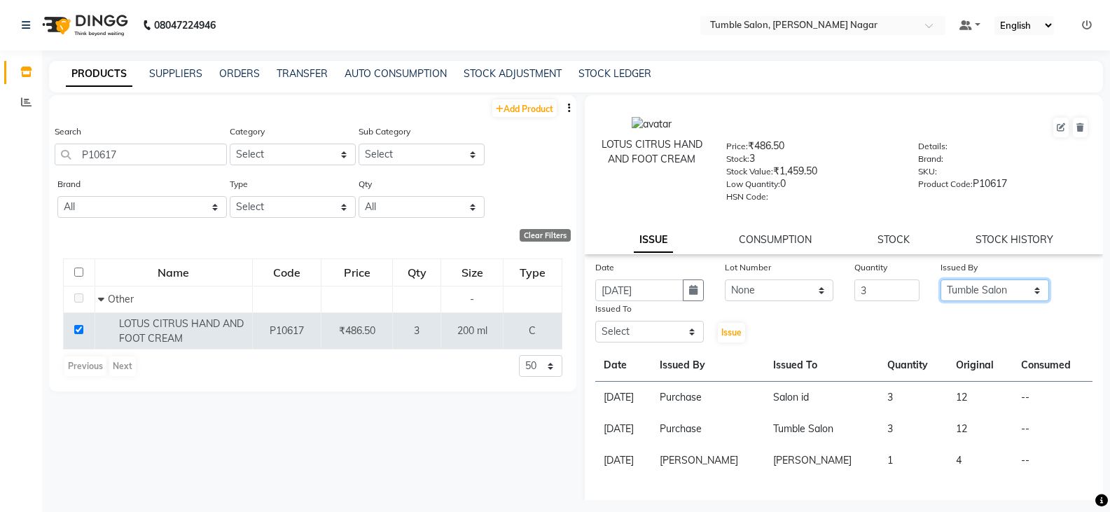
click at [941, 280] on select "Select Finance id [PERSON_NAME] [PERSON_NAME] [PERSON_NAME] Nisha Purchase [PER…" at bounding box center [995, 291] width 109 height 22
click at [631, 340] on select "Select Finance id [PERSON_NAME] [PERSON_NAME] [PERSON_NAME] Nisha Purchase [PER…" at bounding box center [650, 332] width 109 height 22
click at [867, 324] on div "Date [DATE] Lot Number None Quantity 3 Issued By Select Finance id [PERSON_NAME…" at bounding box center [844, 302] width 519 height 84
click at [958, 287] on select "Select Finance id [PERSON_NAME] [PERSON_NAME] [PERSON_NAME] Nisha Purchase [PER…" at bounding box center [995, 291] width 109 height 22
select select "78937"
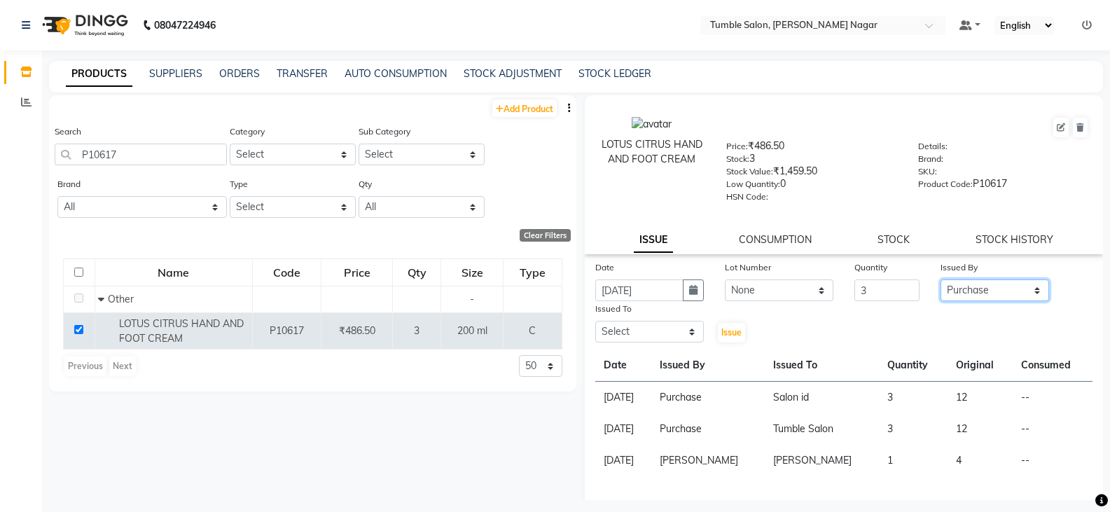
click at [941, 280] on select "Select Finance id [PERSON_NAME] [PERSON_NAME] [PERSON_NAME] Nisha Purchase [PER…" at bounding box center [995, 291] width 109 height 22
click at [663, 331] on select "Select Finance id [PERSON_NAME] [PERSON_NAME] [PERSON_NAME] Nisha Purchase [PER…" at bounding box center [650, 332] width 109 height 22
select select "78889"
click at [596, 321] on select "Select Finance id [PERSON_NAME] [PERSON_NAME] [PERSON_NAME] Nisha Purchase [PER…" at bounding box center [650, 332] width 109 height 22
click at [723, 330] on span "Issue" at bounding box center [732, 332] width 20 height 11
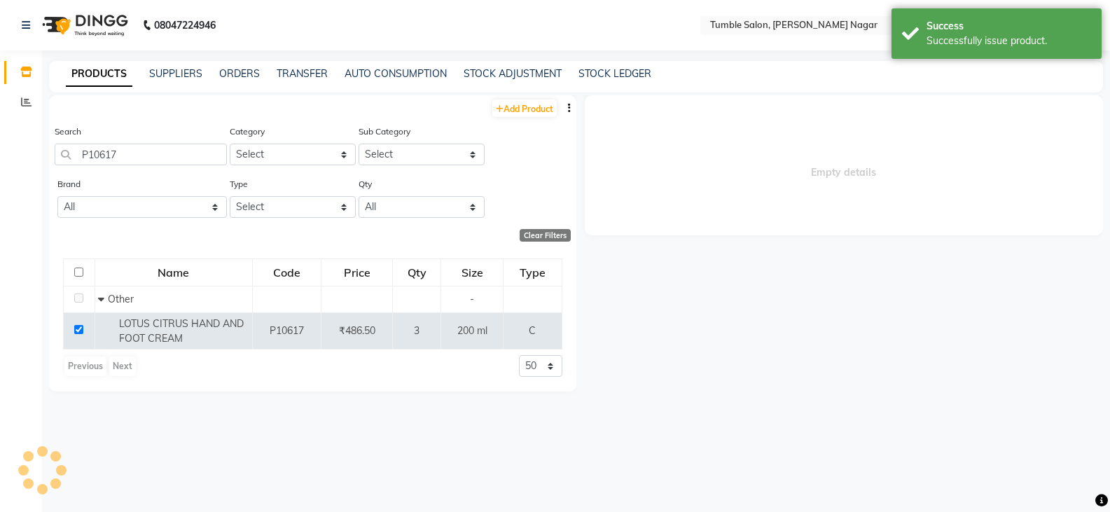
select select
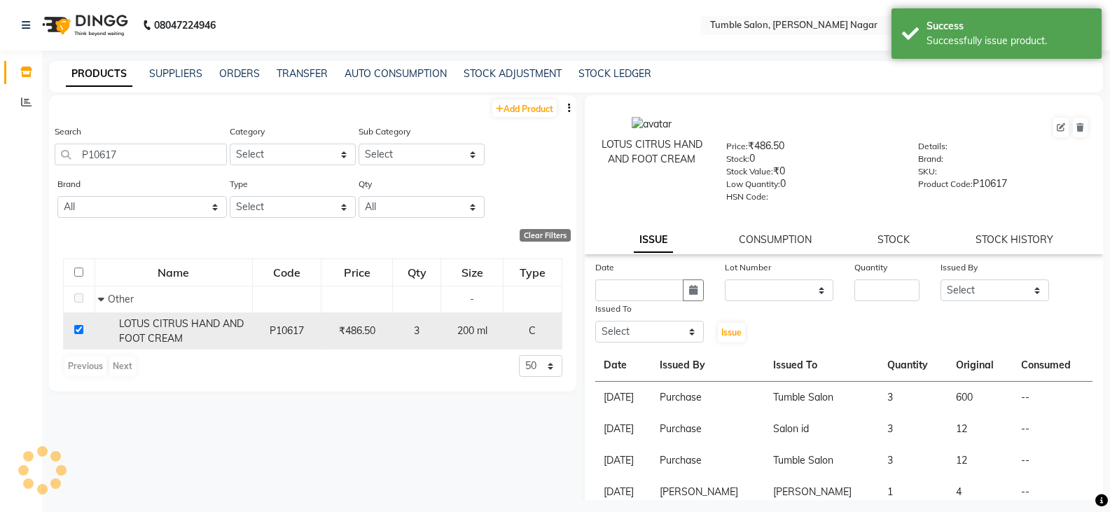
click at [75, 330] on input "checkbox" at bounding box center [78, 329] width 9 height 9
checkbox input "false"
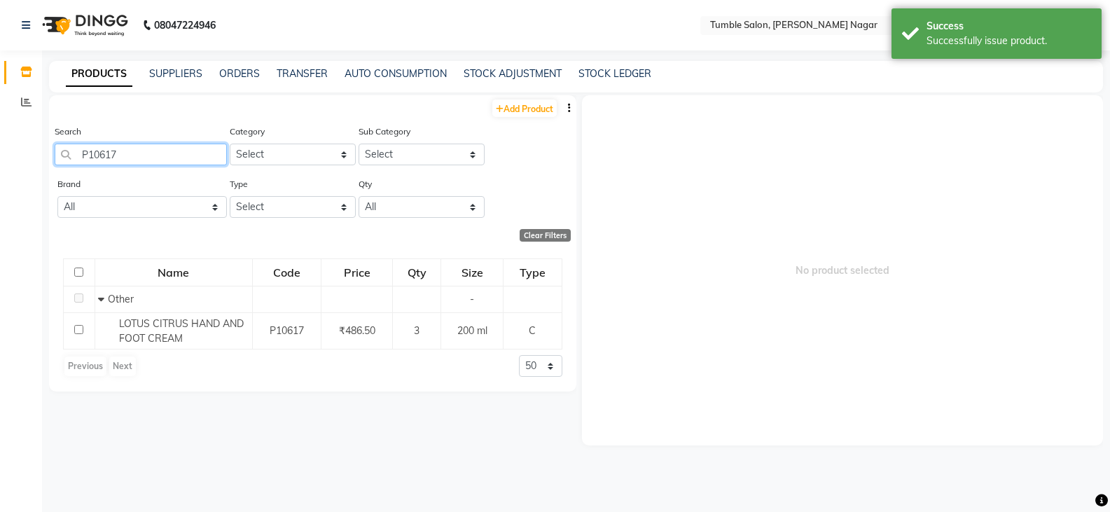
click at [136, 158] on input "P10617" at bounding box center [141, 155] width 172 height 22
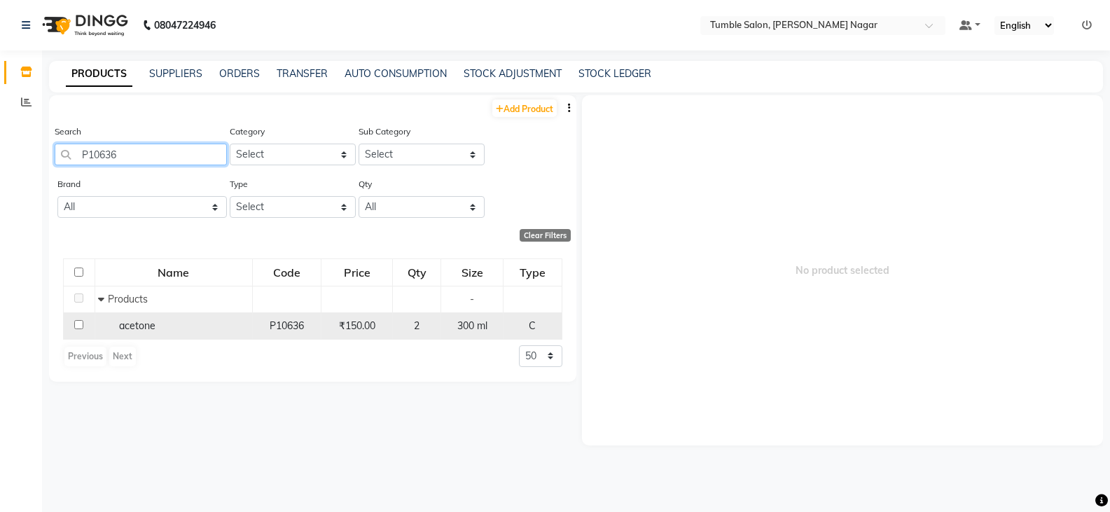
type input "P10636"
click at [80, 324] on input "checkbox" at bounding box center [78, 324] width 9 height 9
checkbox input "true"
select select
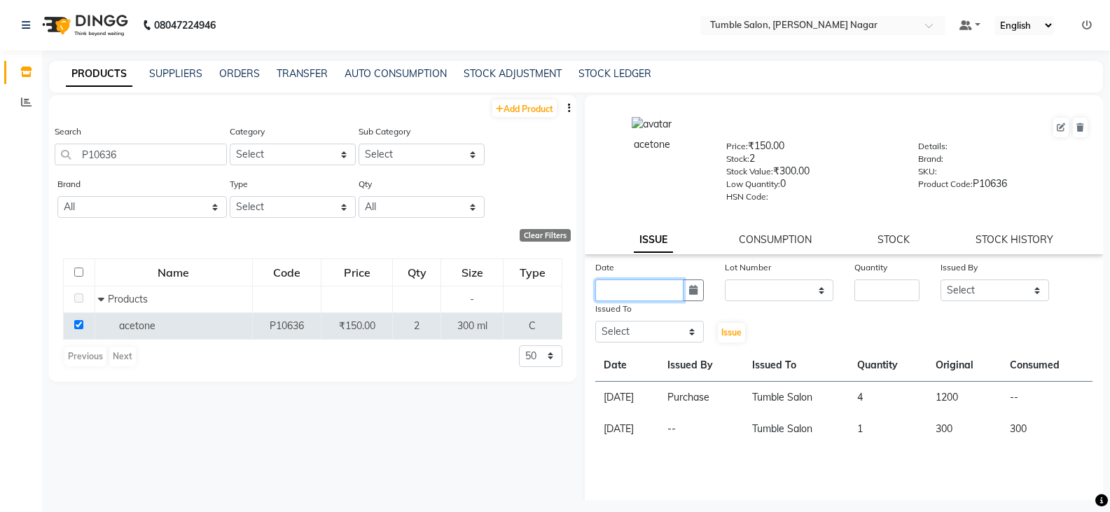
click at [621, 284] on input "text" at bounding box center [640, 291] width 88 height 22
select select "9"
select select "2025"
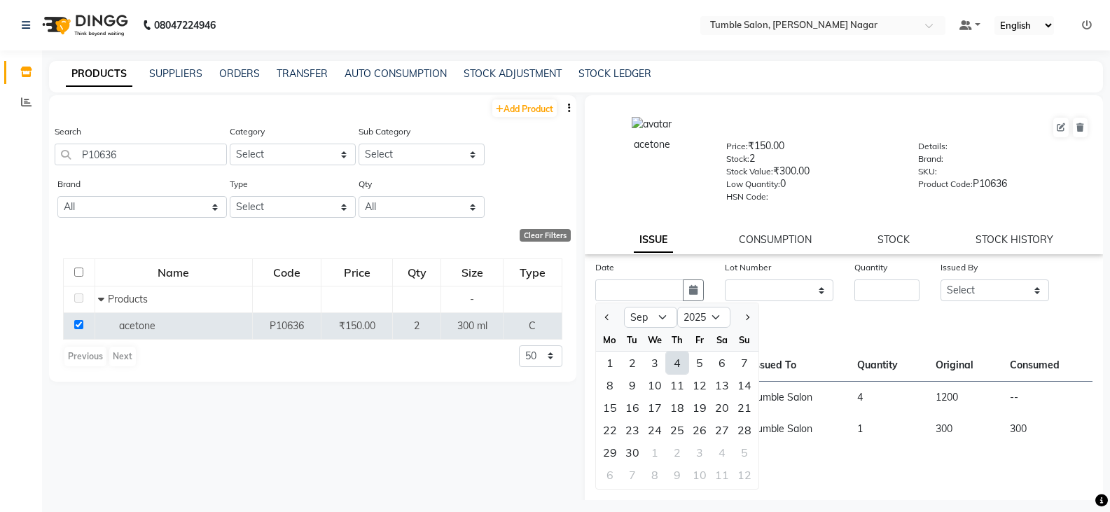
click at [680, 366] on div "4" at bounding box center [677, 363] width 22 height 22
type input "[DATE]"
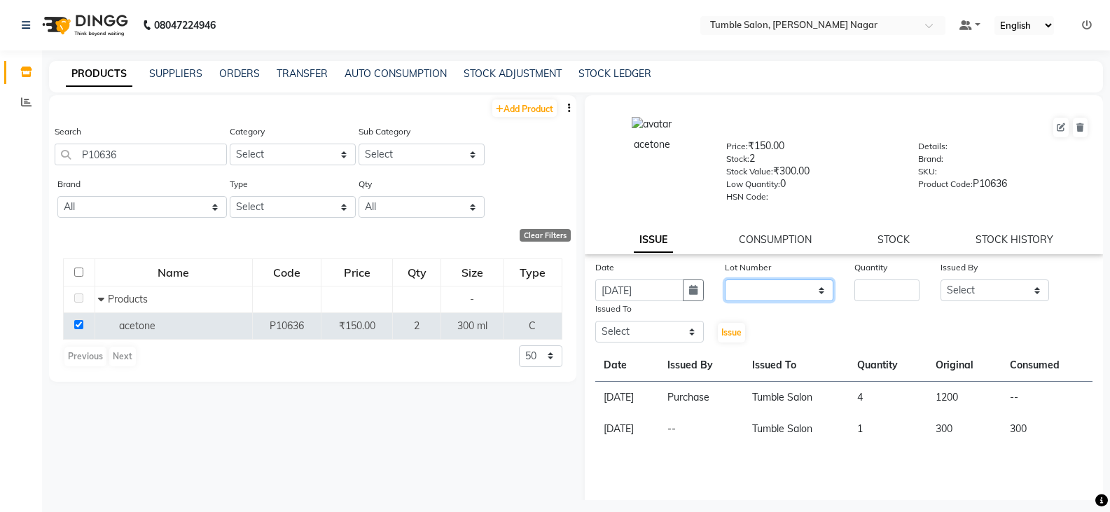
click at [753, 291] on select "None" at bounding box center [779, 291] width 109 height 22
select select "0: null"
click at [725, 280] on select "None" at bounding box center [779, 291] width 109 height 22
click at [877, 291] on input "number" at bounding box center [887, 291] width 65 height 22
type input "2"
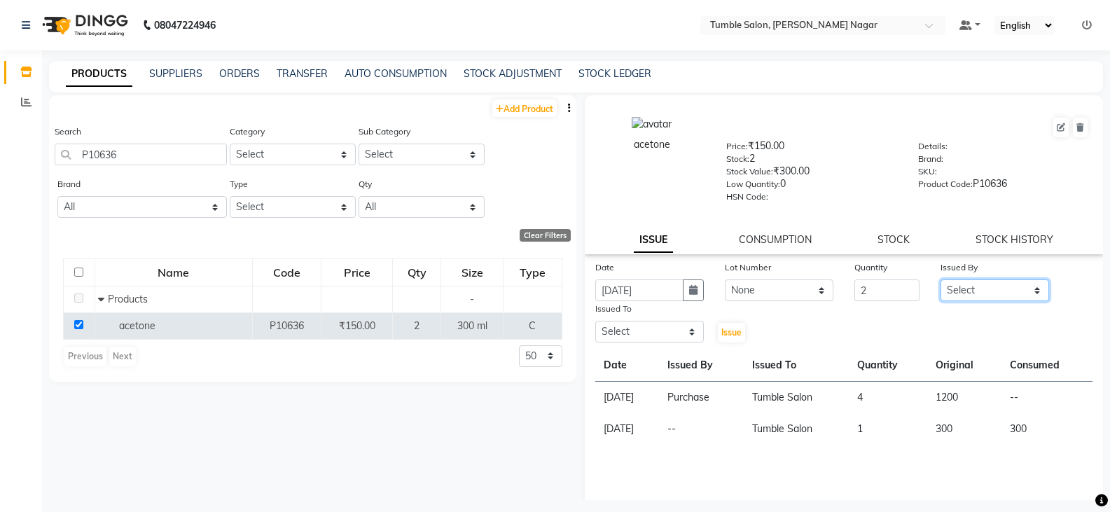
click at [956, 294] on select "Select Finance id [PERSON_NAME] [PERSON_NAME] [PERSON_NAME] Nisha Purchase [PER…" at bounding box center [995, 291] width 109 height 22
select select "78937"
click at [941, 280] on select "Select Finance id [PERSON_NAME] [PERSON_NAME] [PERSON_NAME] Nisha Purchase [PER…" at bounding box center [995, 291] width 109 height 22
click at [632, 329] on select "Select Finance id [PERSON_NAME] [PERSON_NAME] [PERSON_NAME] Nisha Purchase [PER…" at bounding box center [650, 332] width 109 height 22
select select "78889"
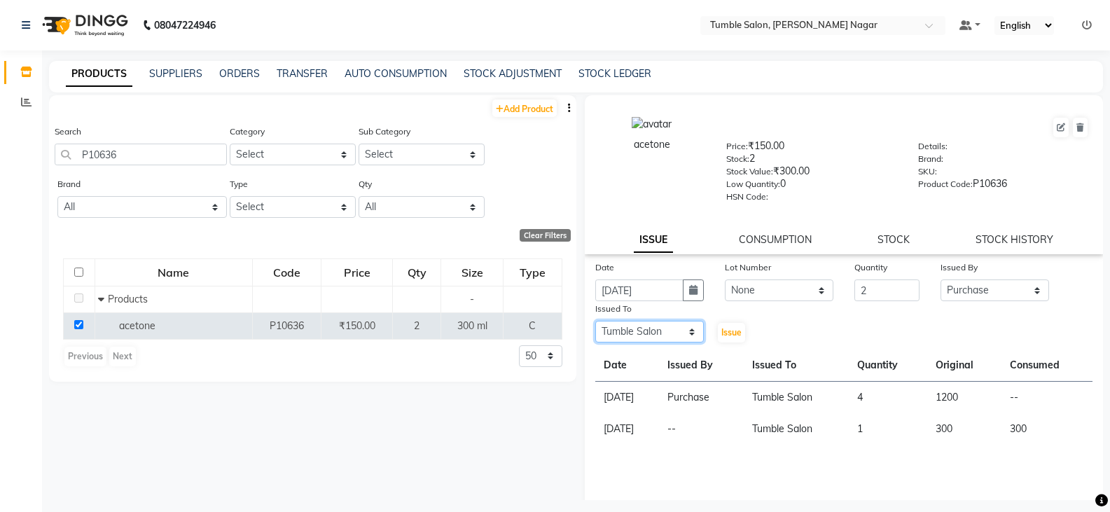
click at [596, 321] on select "Select Finance id [PERSON_NAME] [PERSON_NAME] [PERSON_NAME] Nisha Purchase [PER…" at bounding box center [650, 332] width 109 height 22
click at [733, 334] on span "Issue" at bounding box center [732, 332] width 20 height 11
select select
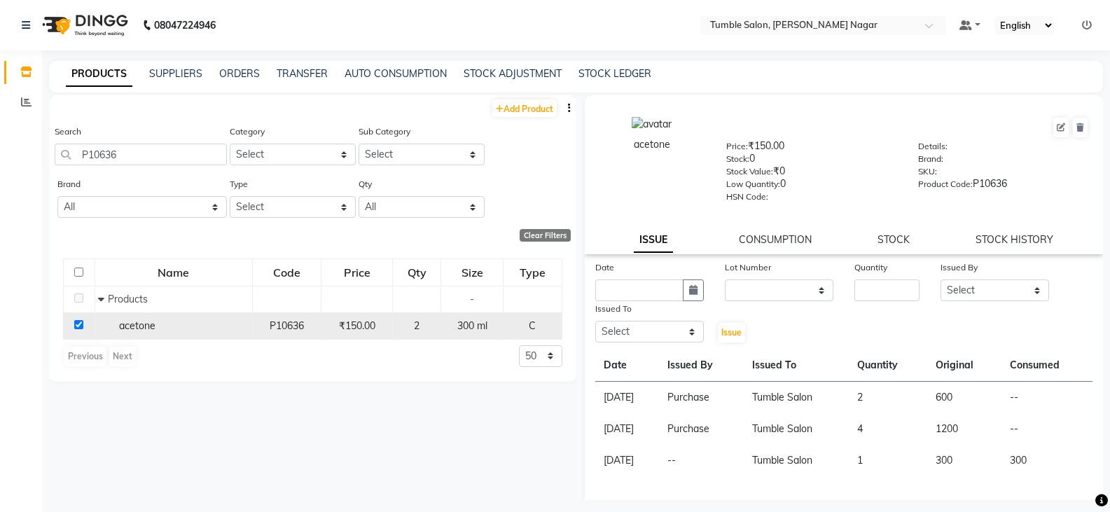
click at [81, 326] on input "checkbox" at bounding box center [78, 324] width 9 height 9
checkbox input "false"
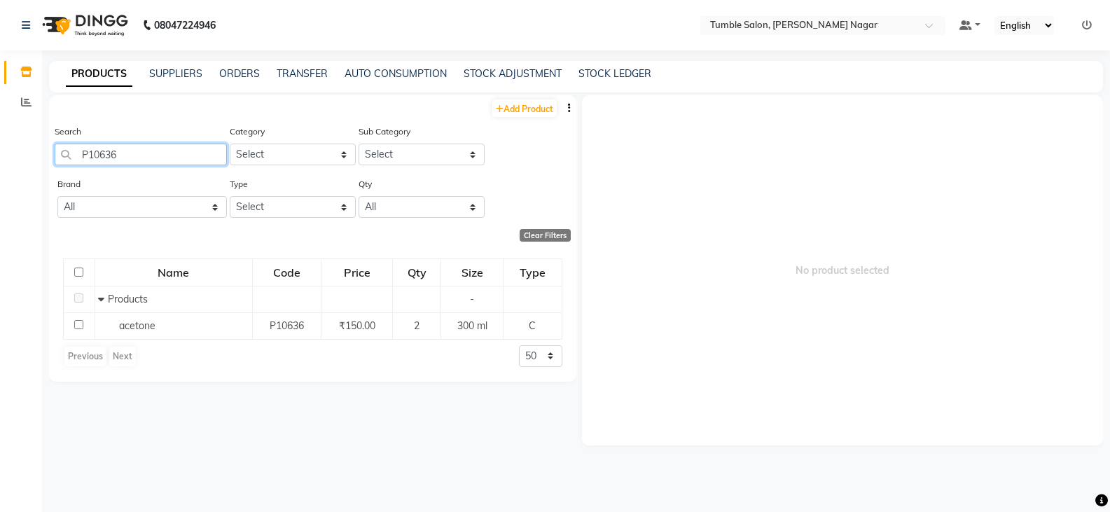
click at [146, 158] on input "P10636" at bounding box center [141, 155] width 172 height 22
type input "P"
click at [132, 158] on input "P10317" at bounding box center [141, 155] width 172 height 22
type input "P"
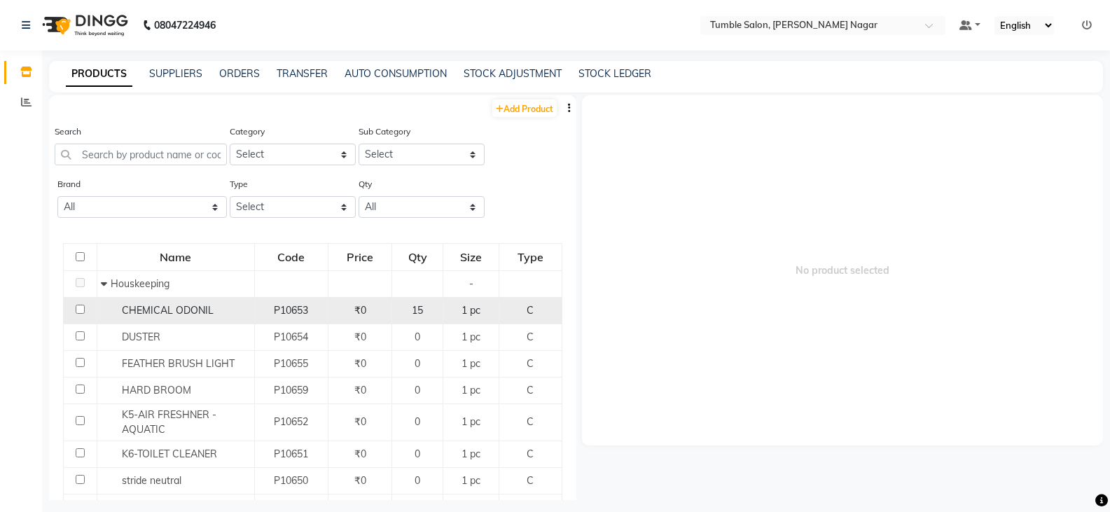
click at [76, 306] on input "checkbox" at bounding box center [80, 309] width 9 height 9
checkbox input "true"
select select
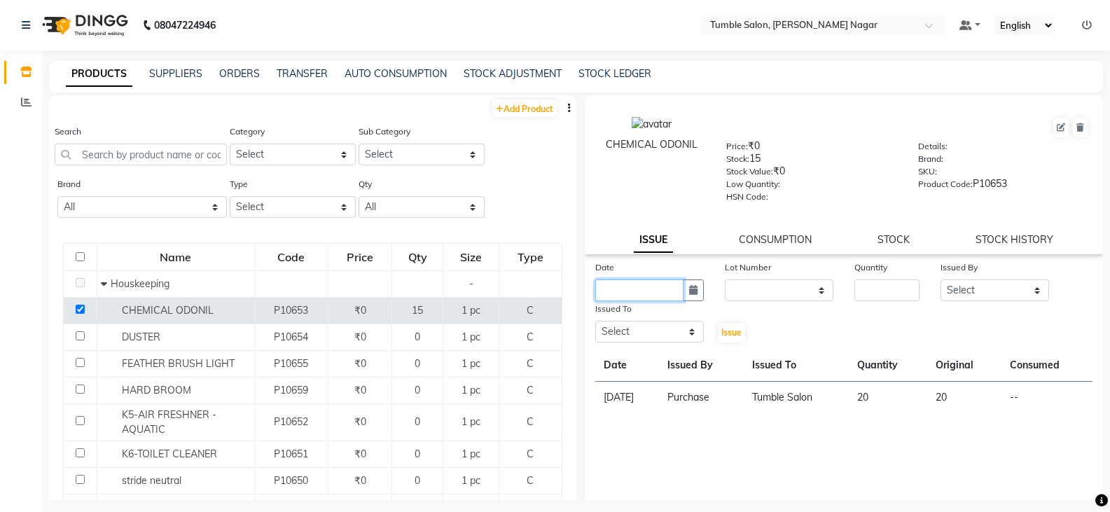
click at [619, 296] on input "text" at bounding box center [640, 291] width 88 height 22
select select "9"
select select "2025"
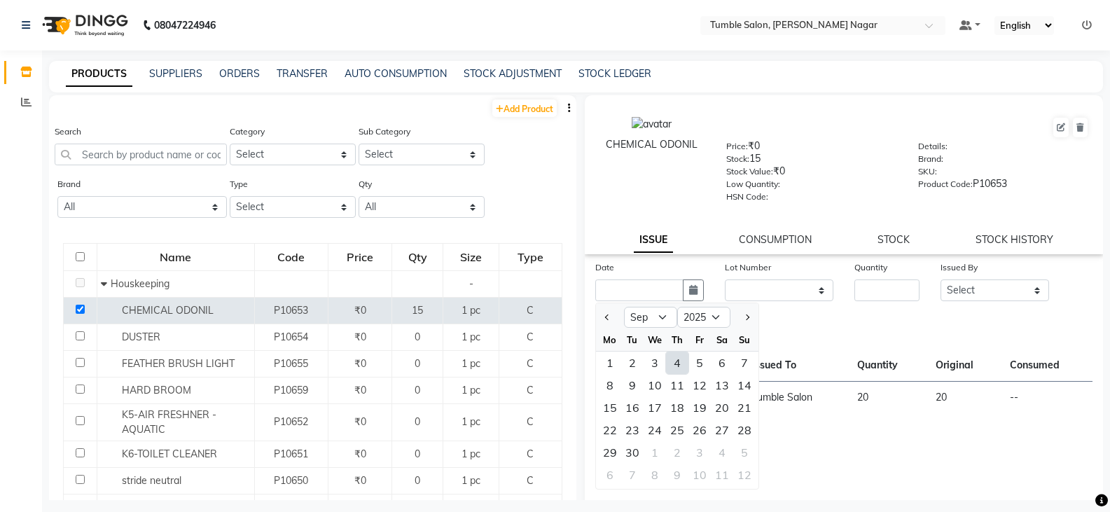
click at [682, 363] on div "4" at bounding box center [677, 363] width 22 height 22
type input "[DATE]"
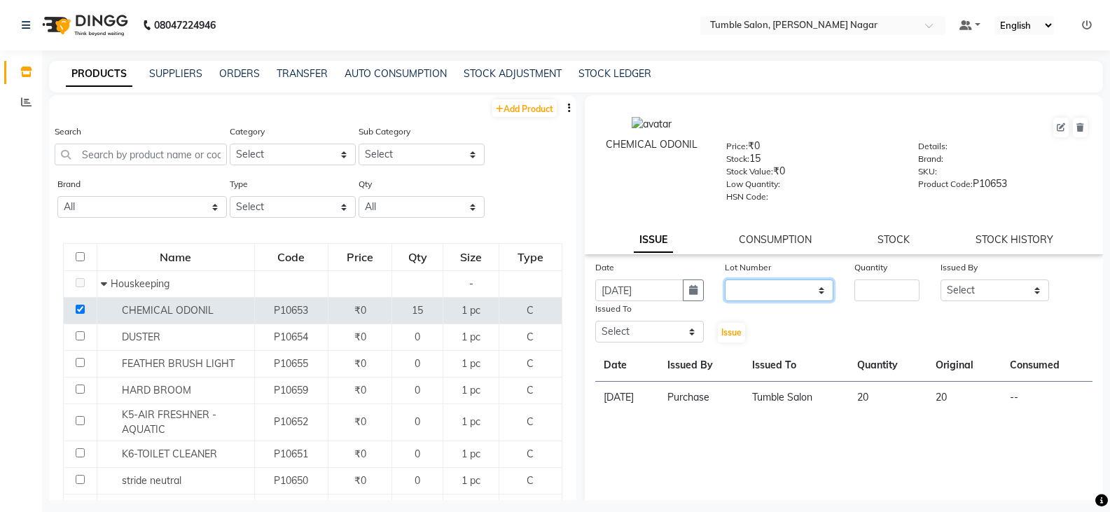
click at [751, 289] on select "None" at bounding box center [779, 291] width 109 height 22
select select "0: null"
click at [725, 280] on select "None" at bounding box center [779, 291] width 109 height 22
click at [867, 289] on input "number" at bounding box center [887, 291] width 65 height 22
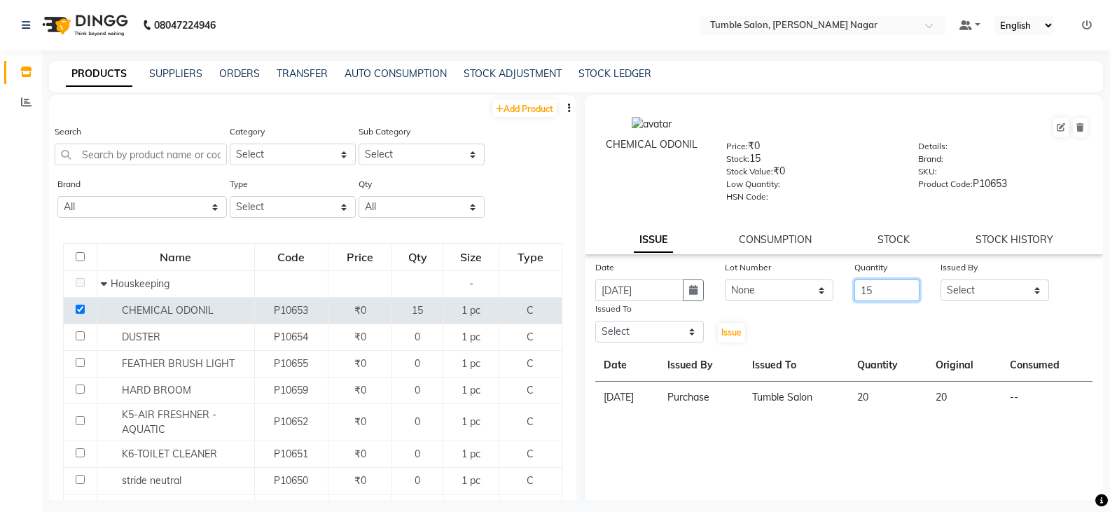
type input "15"
click at [965, 287] on select "Select Finance id [PERSON_NAME] [PERSON_NAME] [PERSON_NAME] Nisha Purchase [PER…" at bounding box center [995, 291] width 109 height 22
select select "78937"
click at [941, 280] on select "Select Finance id [PERSON_NAME] [PERSON_NAME] [PERSON_NAME] Nisha Purchase [PER…" at bounding box center [995, 291] width 109 height 22
click at [638, 334] on select "Select Finance id [PERSON_NAME] [PERSON_NAME] [PERSON_NAME] Nisha Purchase [PER…" at bounding box center [650, 332] width 109 height 22
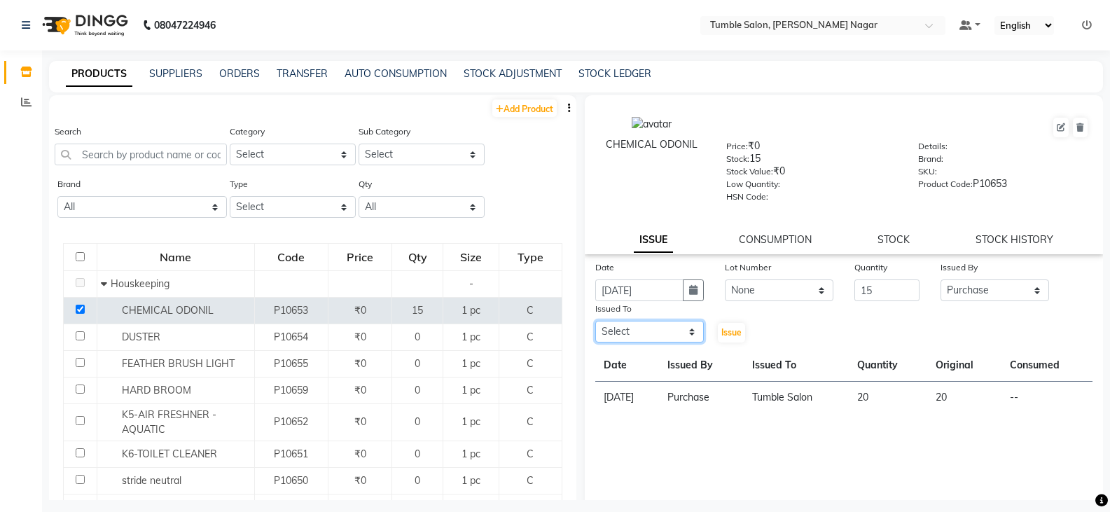
select select "78889"
click at [596, 321] on select "Select Finance id [PERSON_NAME] [PERSON_NAME] [PERSON_NAME] Nisha Purchase [PER…" at bounding box center [650, 332] width 109 height 22
click at [726, 331] on span "Issue" at bounding box center [732, 332] width 20 height 11
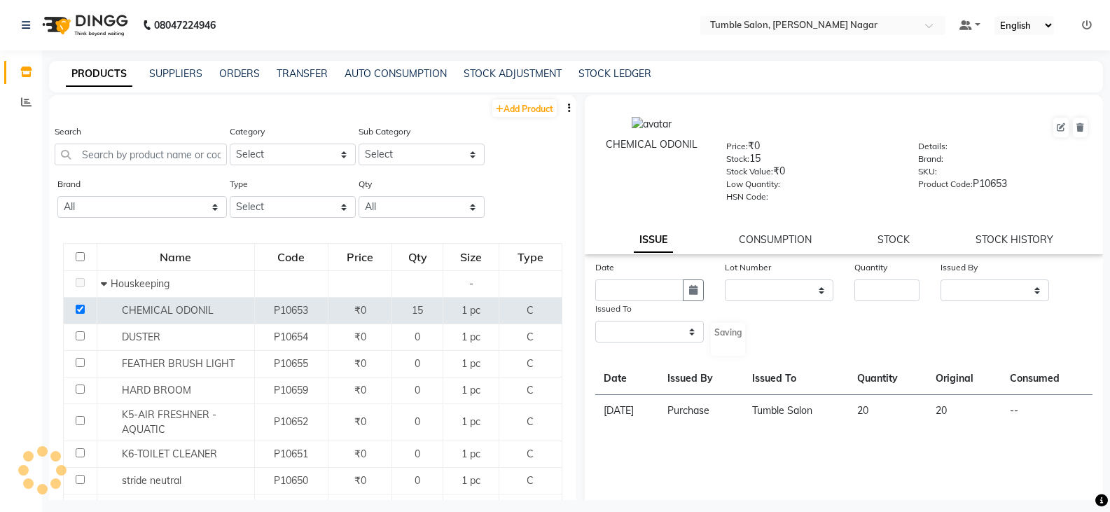
select select
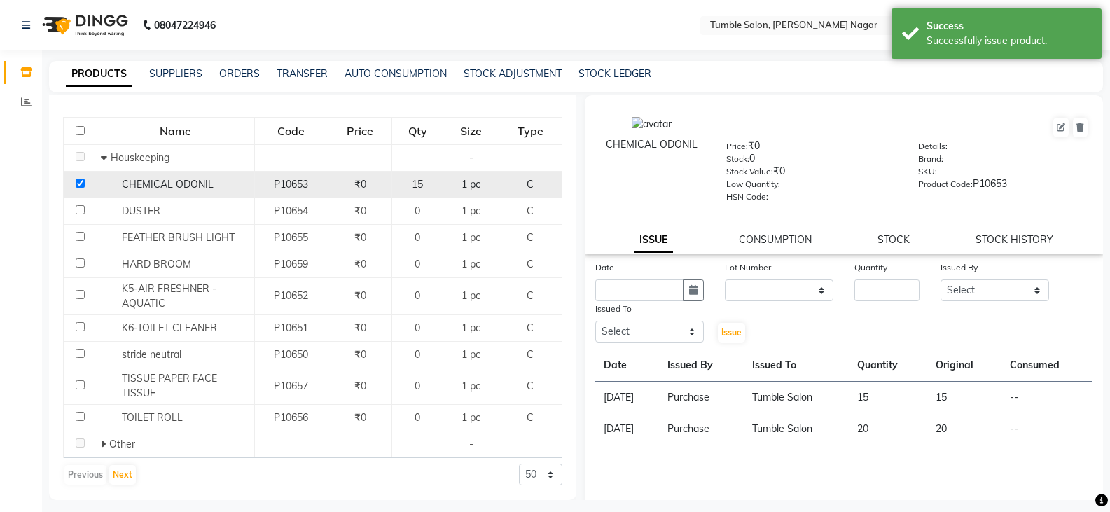
click at [78, 178] on td at bounding box center [81, 185] width 34 height 27
click at [79, 181] on input "checkbox" at bounding box center [80, 183] width 9 height 9
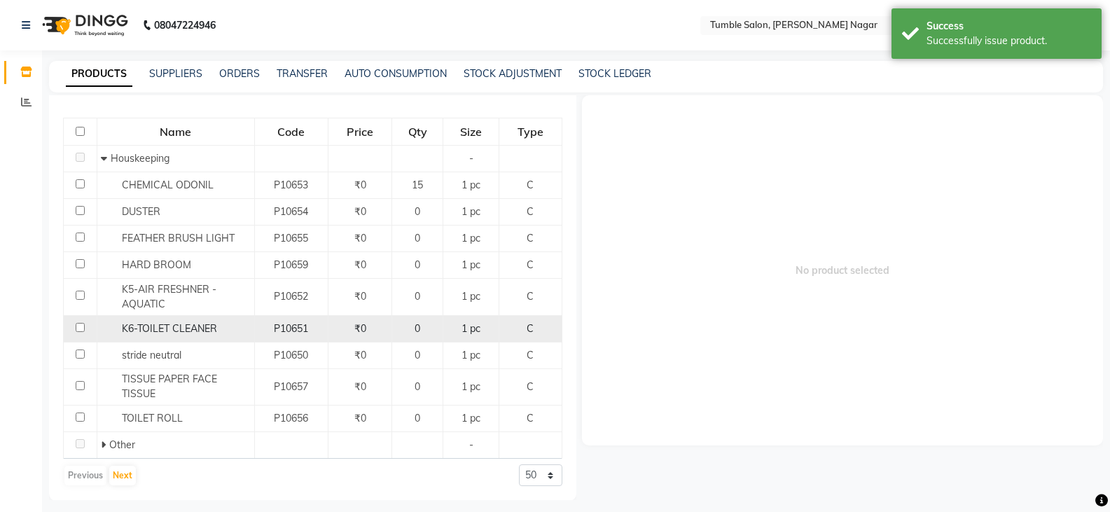
scroll to position [126, 0]
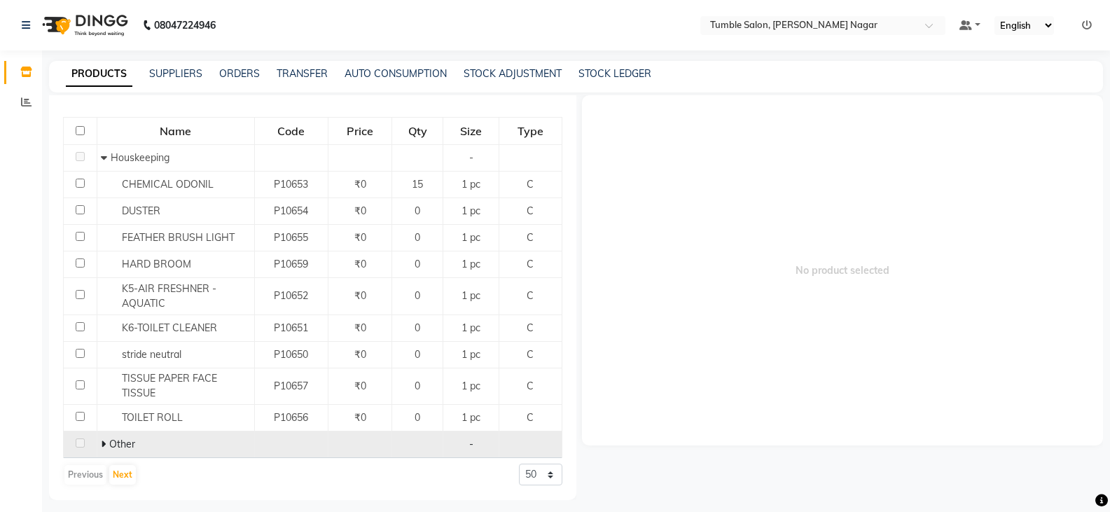
click at [119, 443] on span "Other" at bounding box center [122, 444] width 26 height 13
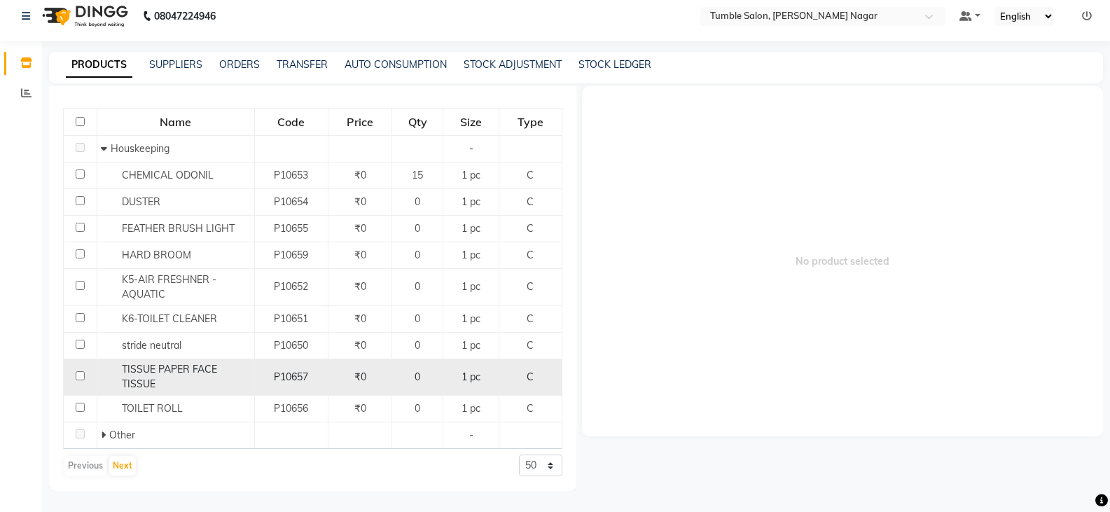
scroll to position [0, 0]
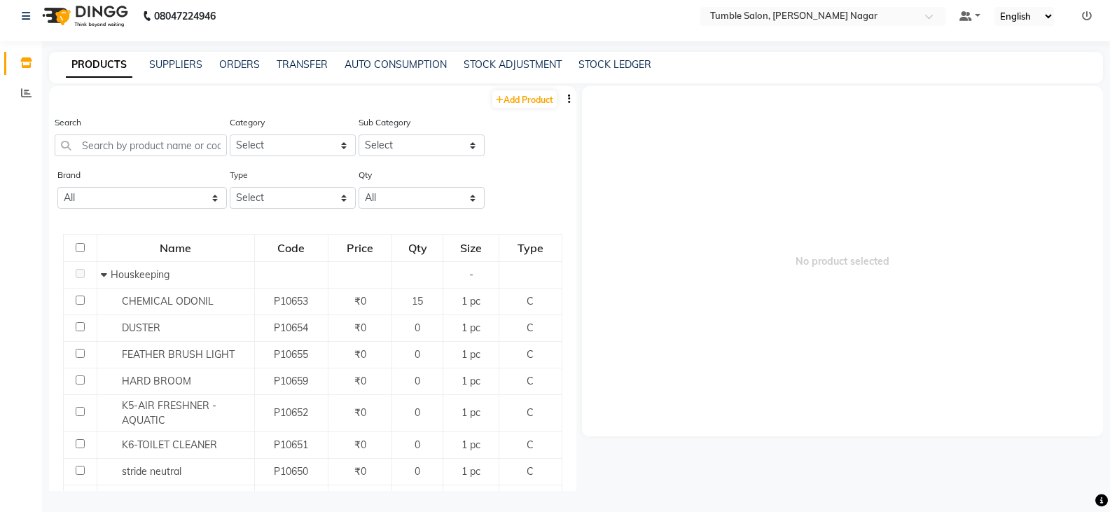
click at [544, 211] on div "Brand All Alga Blossom [PERSON_NAME] [PERSON_NAME] Colorbar Copacabana Forest E…" at bounding box center [313, 193] width 528 height 53
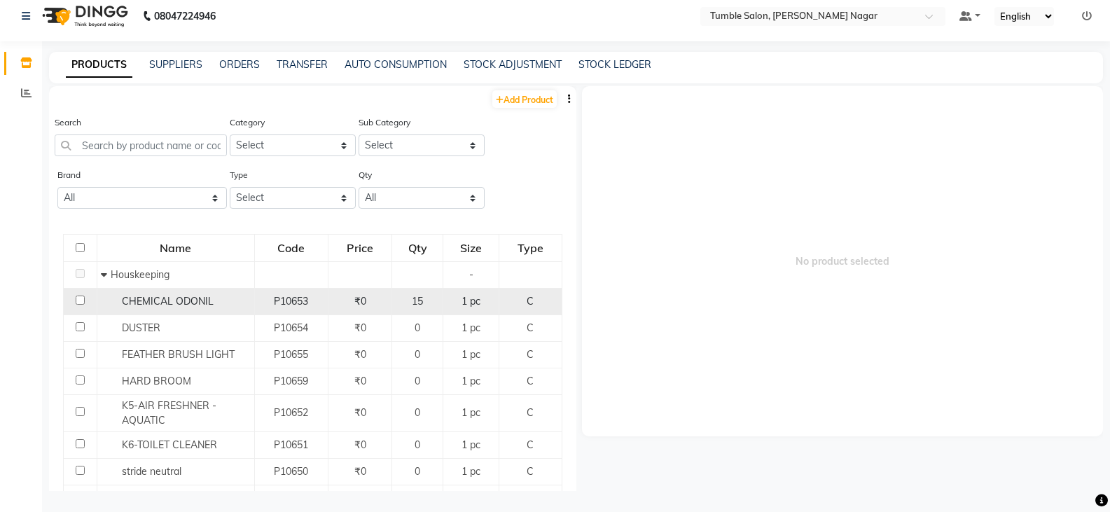
click at [78, 298] on input "checkbox" at bounding box center [80, 300] width 9 height 9
checkbox input "true"
select select
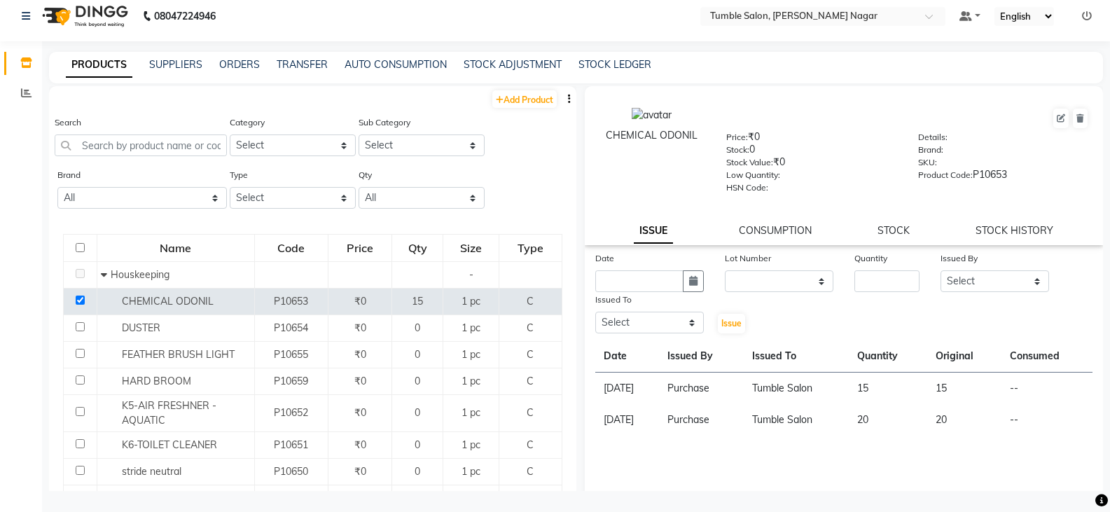
click at [540, 216] on div "Brand All Alga Blossom [PERSON_NAME] [PERSON_NAME] Colorbar Copacabana Forest E…" at bounding box center [313, 193] width 528 height 53
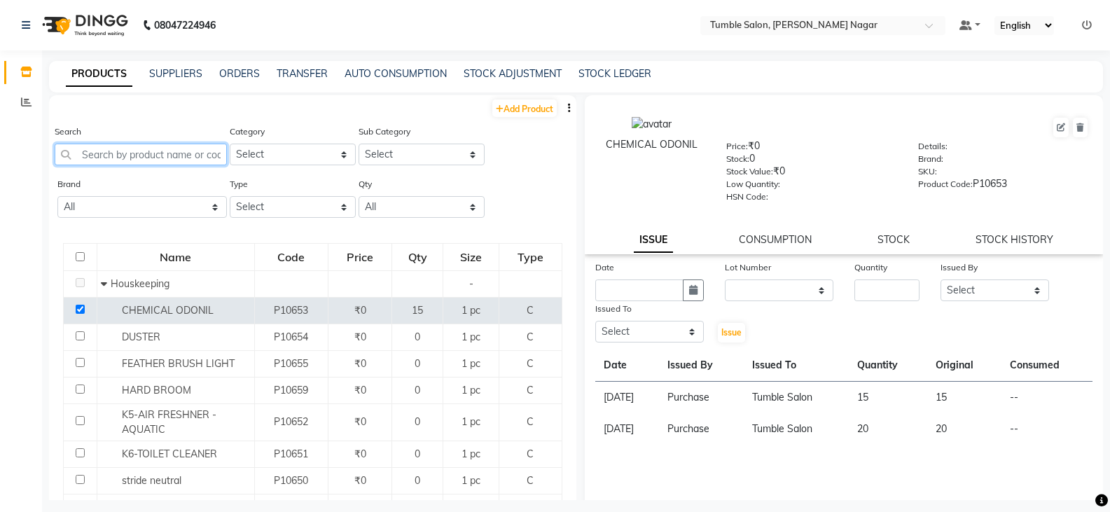
click at [109, 162] on input "text" at bounding box center [141, 155] width 172 height 22
click at [85, 315] on td at bounding box center [81, 311] width 34 height 27
click at [80, 311] on input "checkbox" at bounding box center [80, 309] width 9 height 9
checkbox input "false"
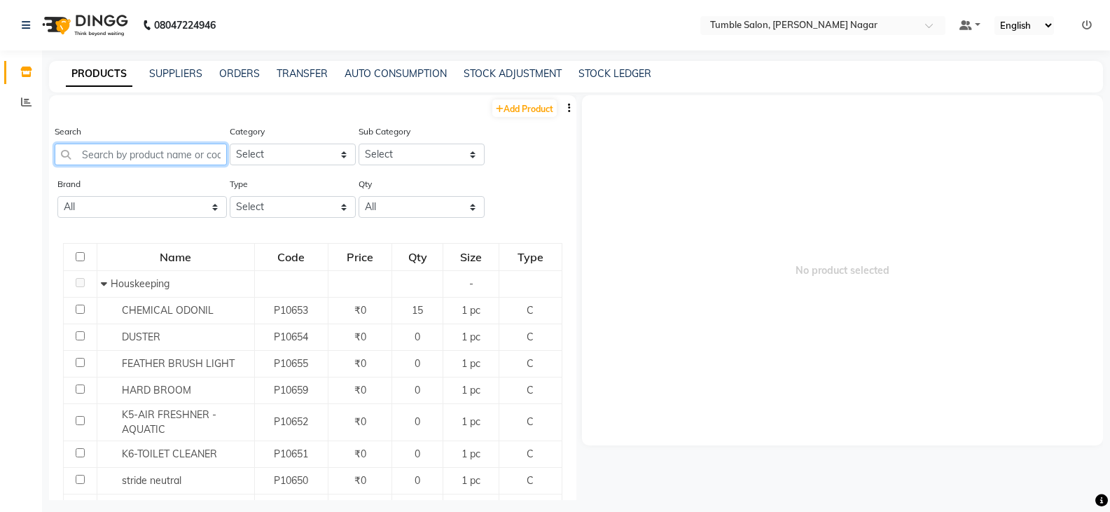
click at [102, 153] on input "text" at bounding box center [141, 155] width 172 height 22
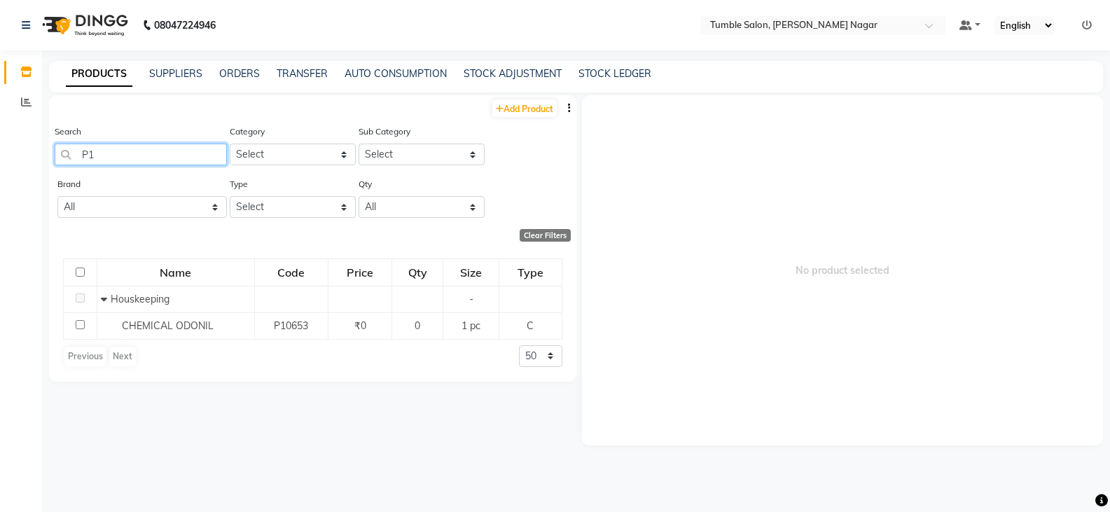
type input "P"
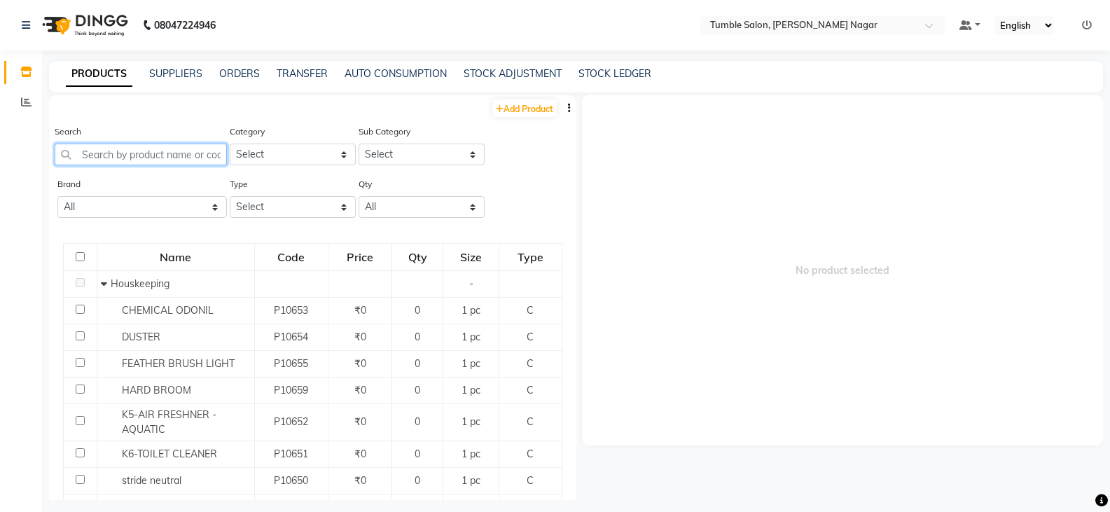
click at [102, 153] on input "text" at bounding box center [141, 155] width 172 height 22
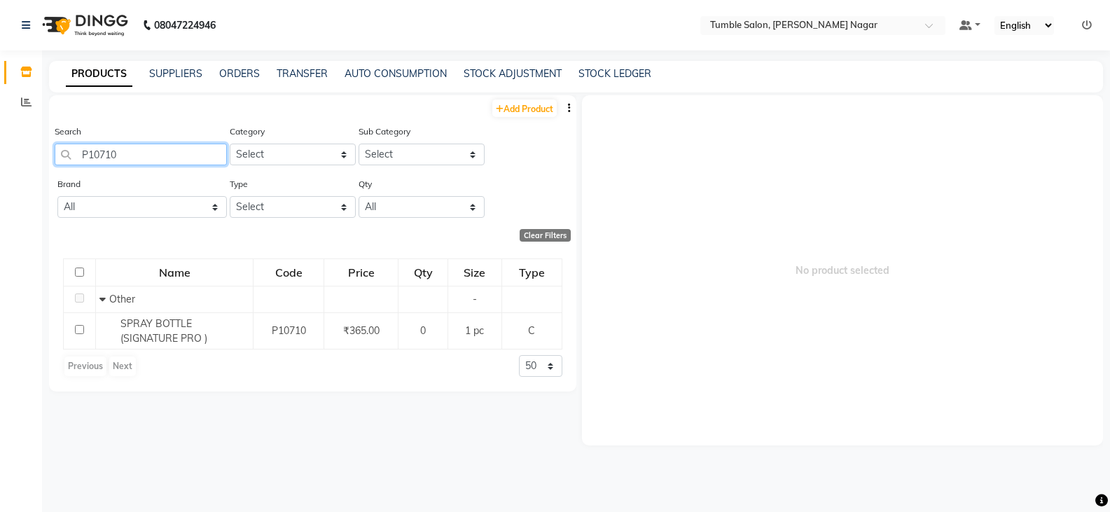
click at [121, 153] on input "P10710" at bounding box center [141, 155] width 172 height 22
type input "P"
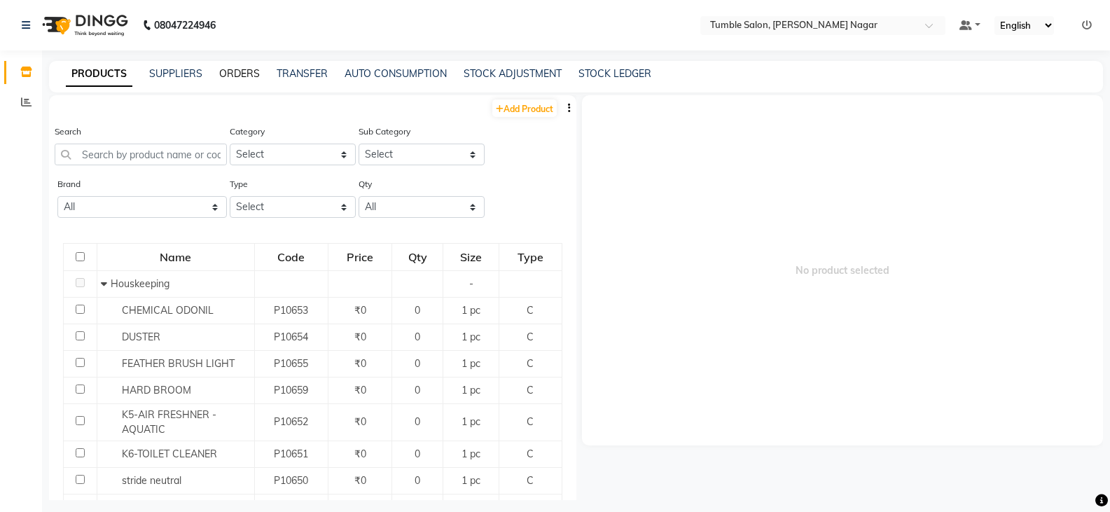
click at [244, 72] on link "ORDERS" at bounding box center [239, 73] width 41 height 13
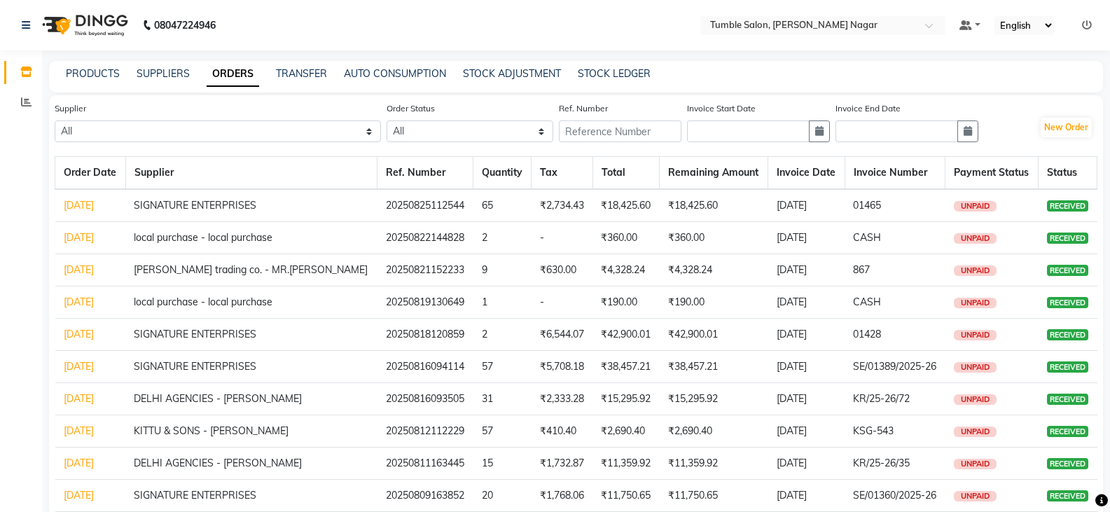
click at [94, 401] on link "[DATE]" at bounding box center [79, 398] width 30 height 13
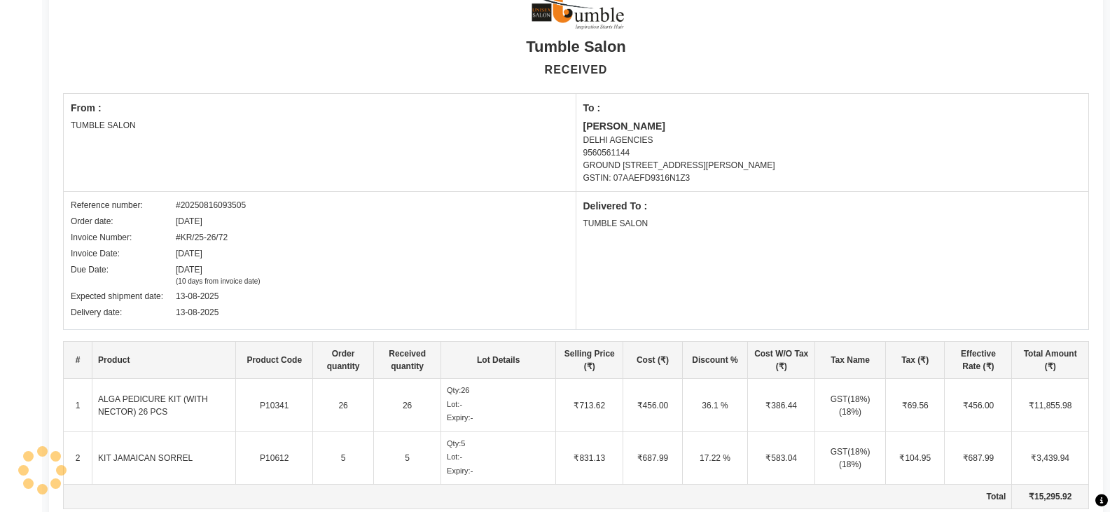
scroll to position [280, 0]
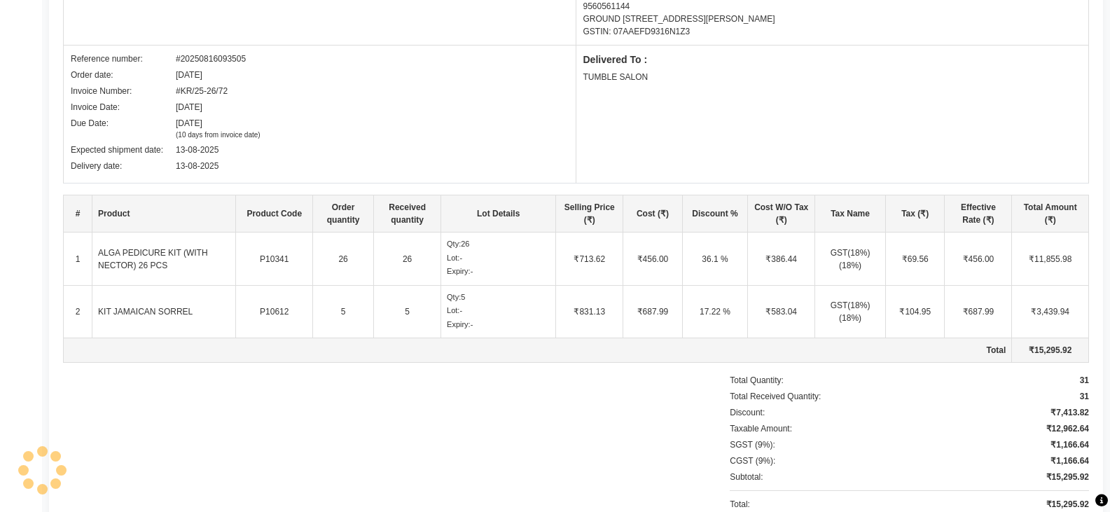
click at [29, 25] on div "Inventory Reports Segments Page Builder" at bounding box center [94, 160] width 189 height 801
click at [71, 81] on div "Order date:" at bounding box center [123, 75] width 105 height 13
click at [77, 76] on div "Order date:" at bounding box center [123, 75] width 105 height 13
click at [147, 76] on div "Order date:" at bounding box center [123, 75] width 105 height 13
